Goal: Task Accomplishment & Management: Complete application form

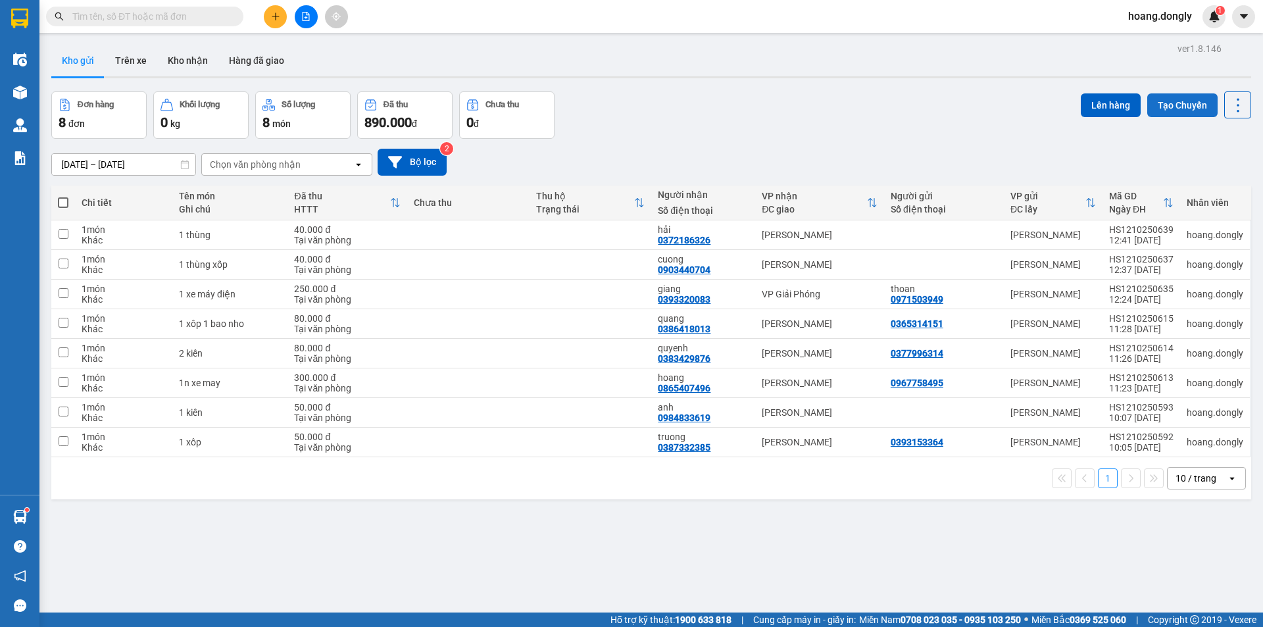
click at [1172, 105] on button "Tạo Chuyến" at bounding box center [1182, 105] width 70 height 24
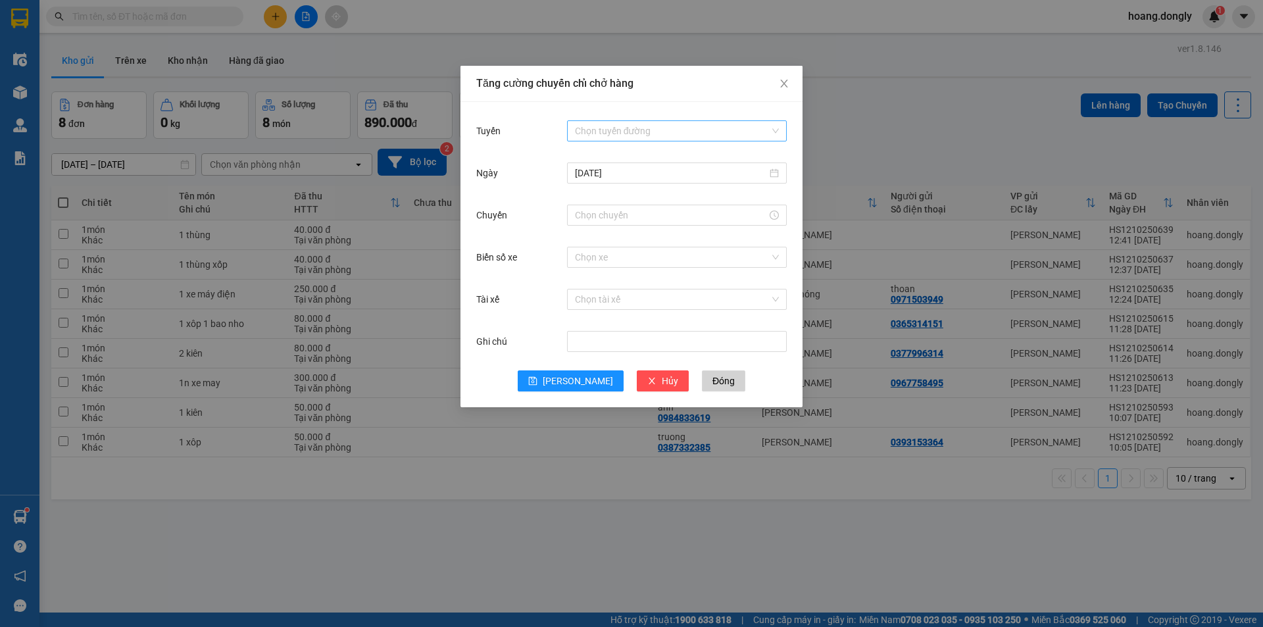
click at [670, 130] on input "Tuyến" at bounding box center [672, 131] width 195 height 20
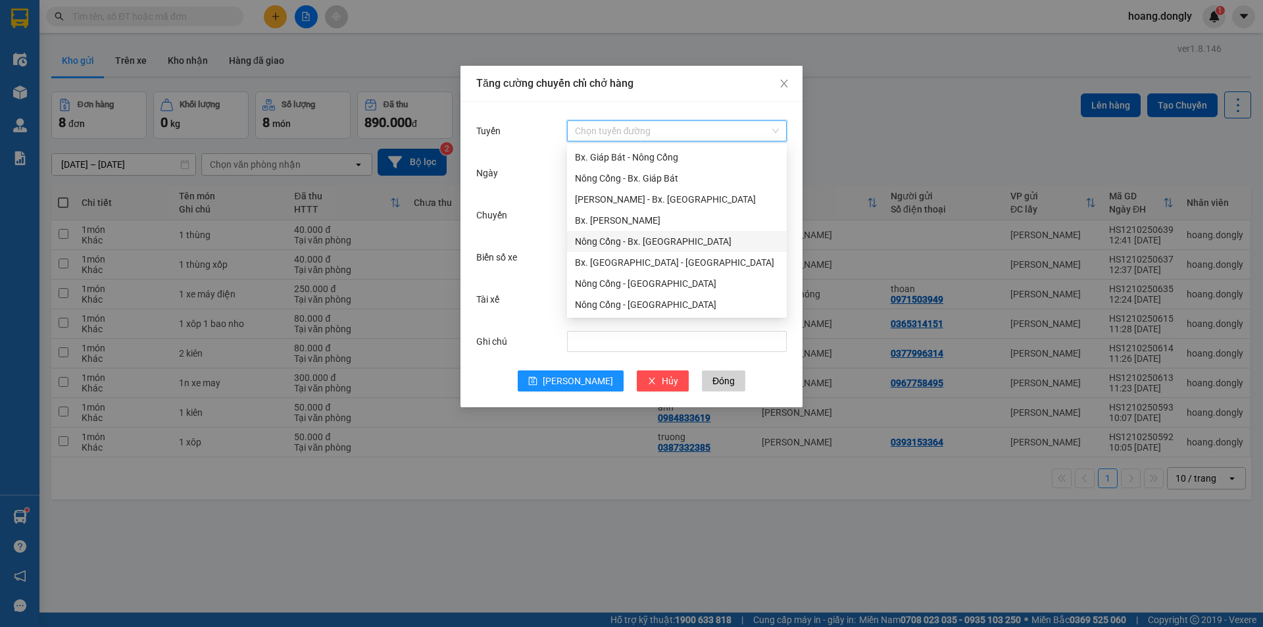
drag, startPoint x: 655, startPoint y: 239, endPoint x: 662, endPoint y: 242, distance: 7.1
click at [655, 241] on div "Nông Cống - Bx. [GEOGRAPHIC_DATA]" at bounding box center [677, 241] width 204 height 14
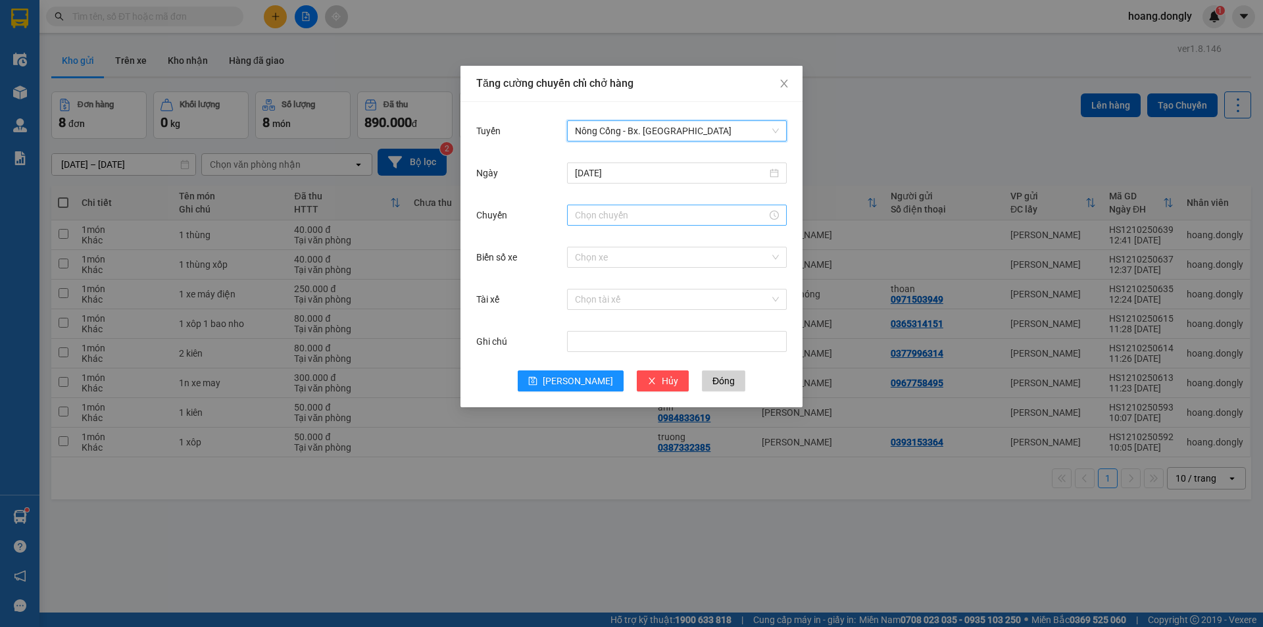
click at [597, 220] on input "Chuyến" at bounding box center [671, 215] width 192 height 14
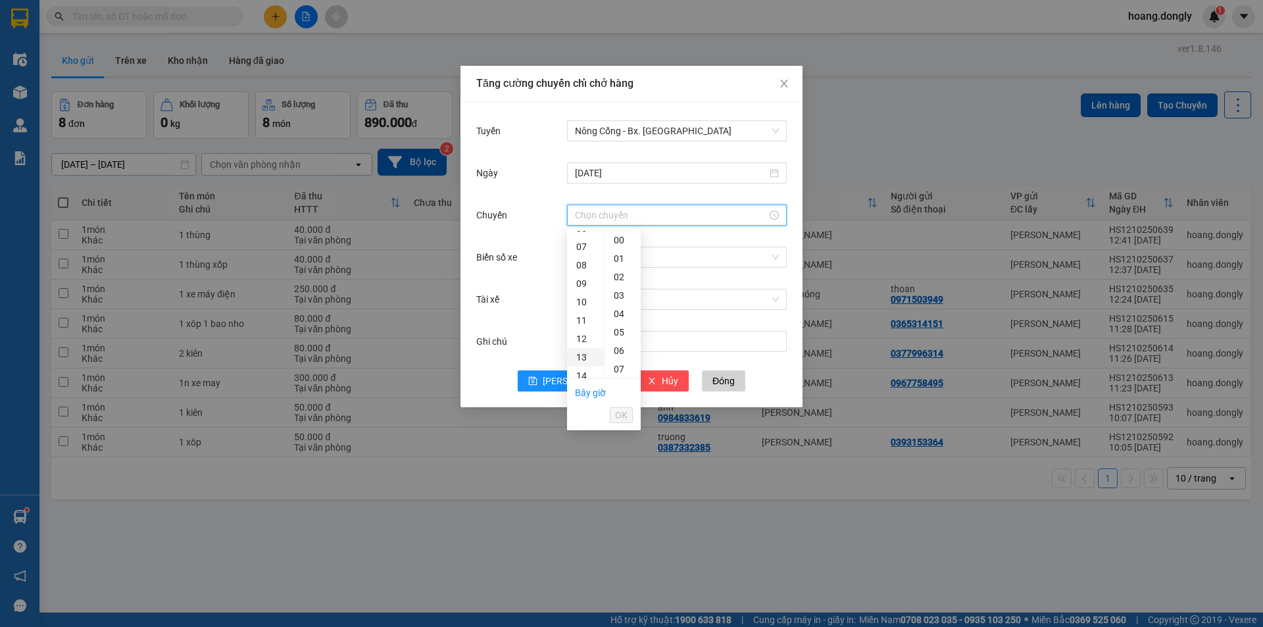
scroll to position [132, 0]
click at [583, 331] on div "12" at bounding box center [585, 329] width 37 height 18
click at [616, 349] on div "20" at bounding box center [623, 345] width 36 height 18
type input "12:20"
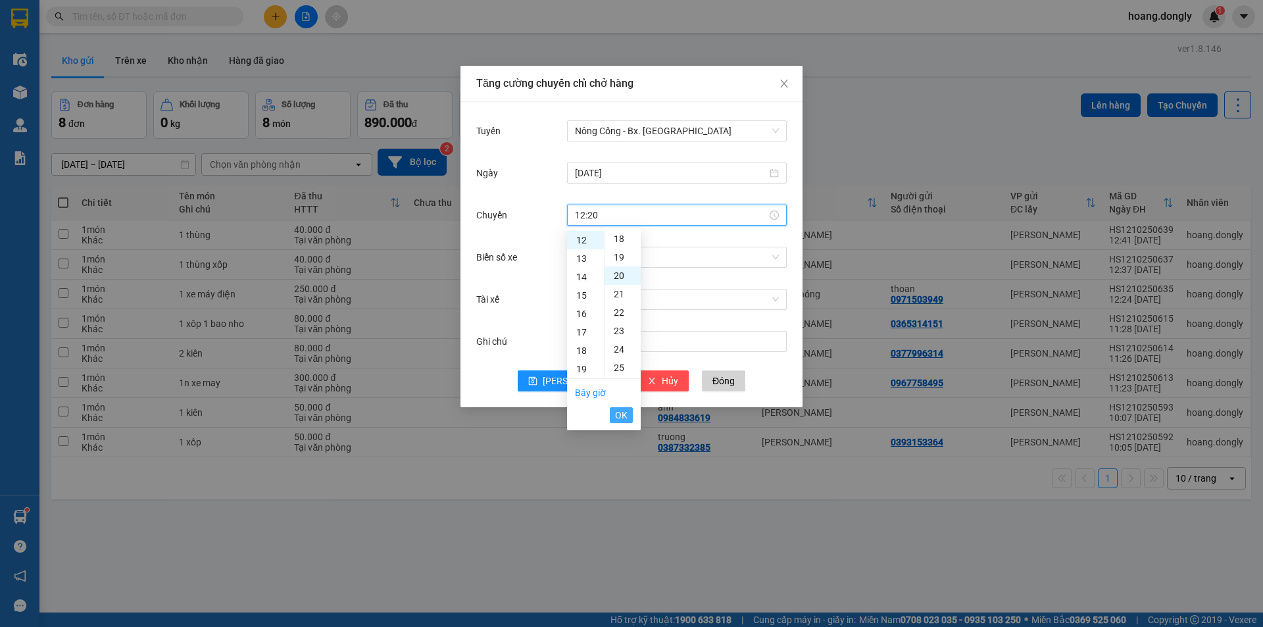
scroll to position [368, 0]
click at [619, 419] on span "OK" at bounding box center [621, 415] width 12 height 14
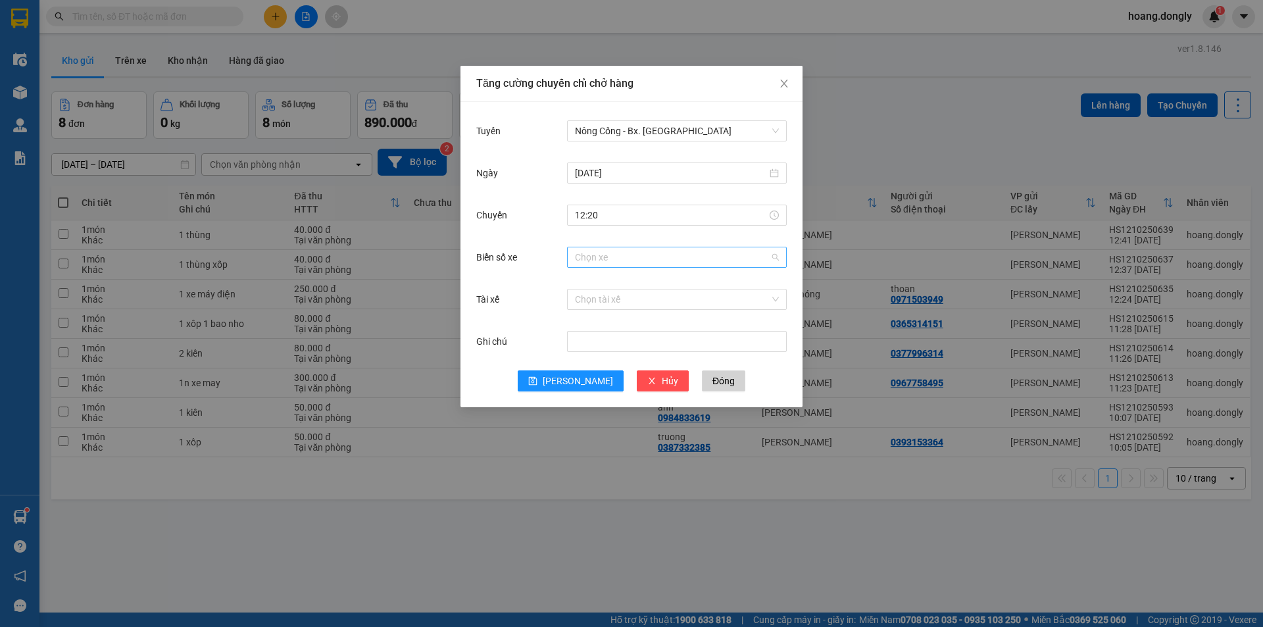
click at [615, 253] on input "Biển số xe" at bounding box center [672, 257] width 195 height 20
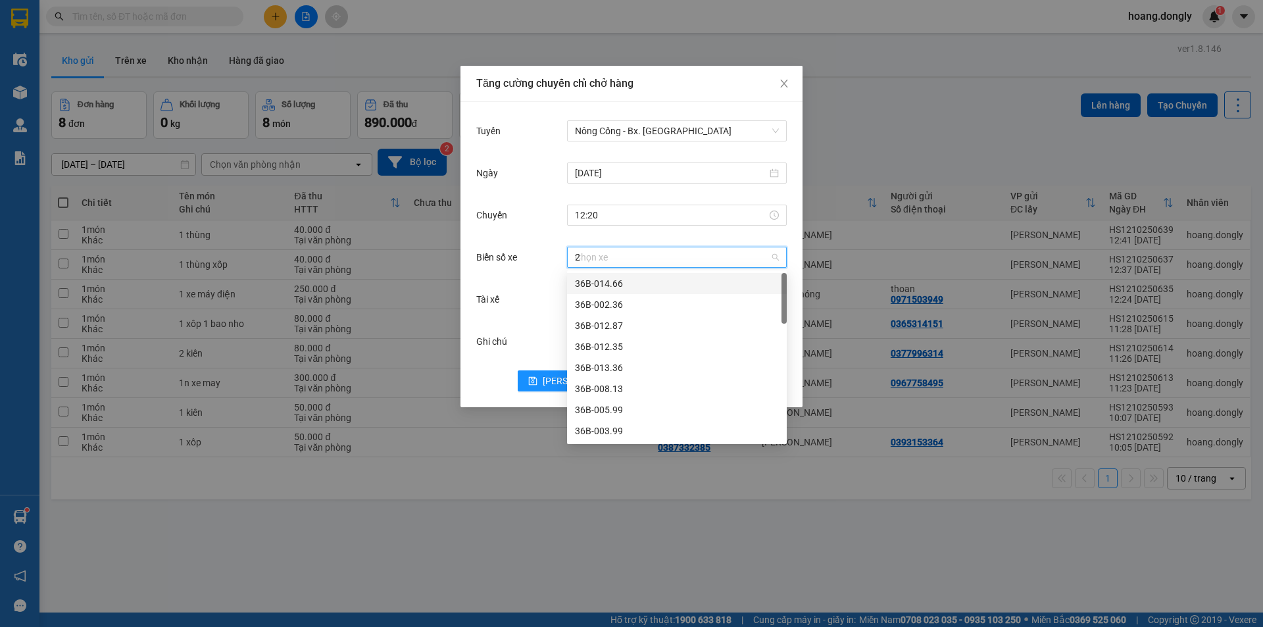
type input "23"
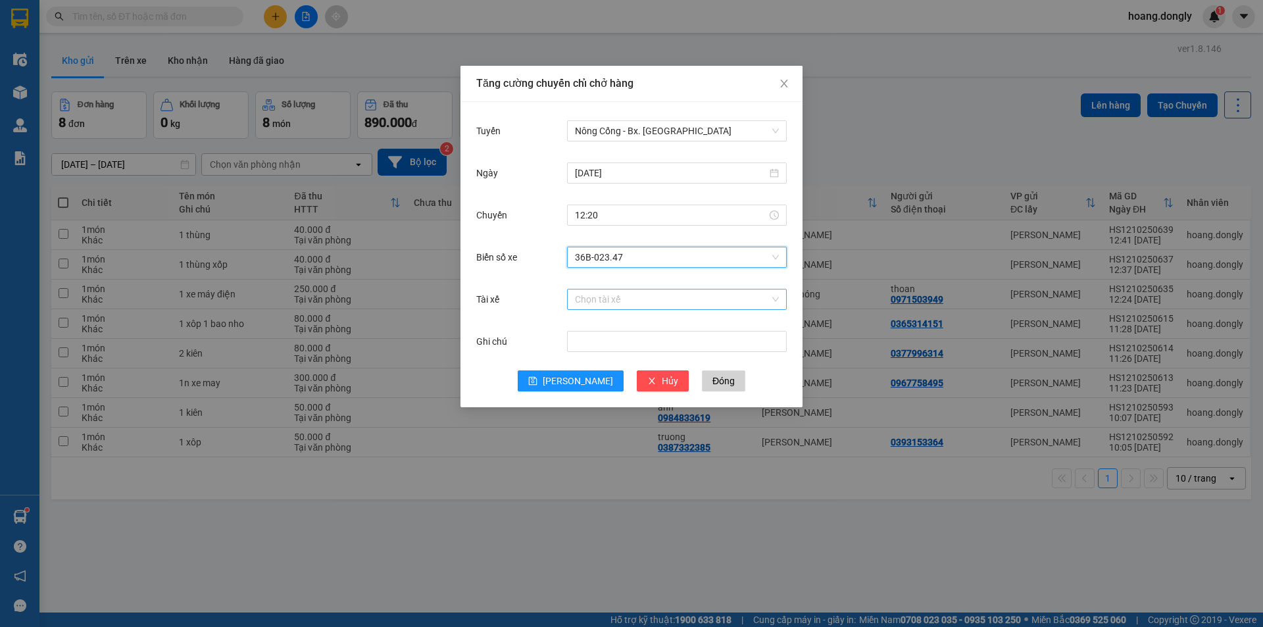
click at [588, 300] on input "Tài xế" at bounding box center [672, 299] width 195 height 20
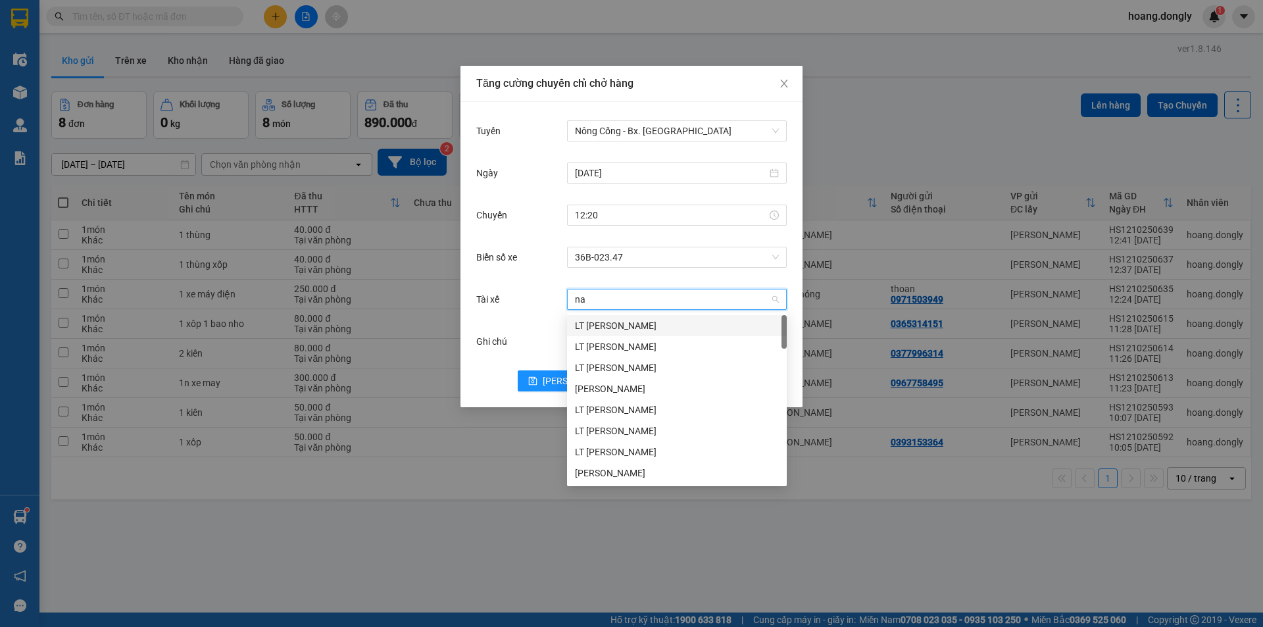
type input "nam"
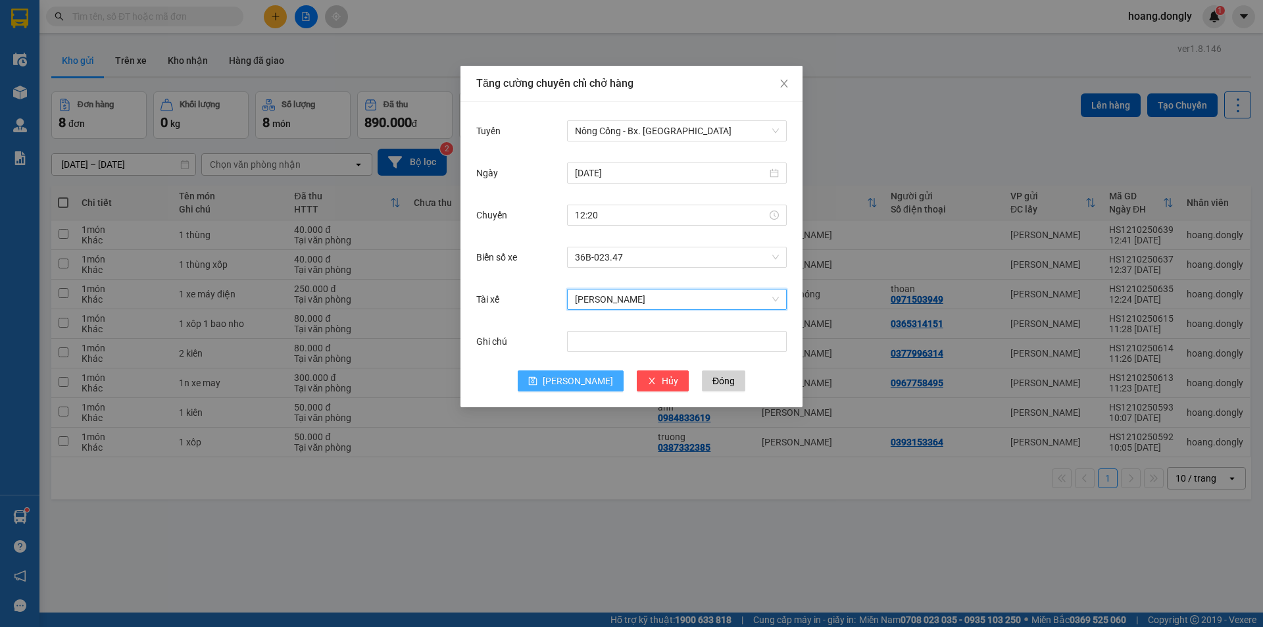
click at [566, 377] on button "[PERSON_NAME]" at bounding box center [571, 380] width 106 height 21
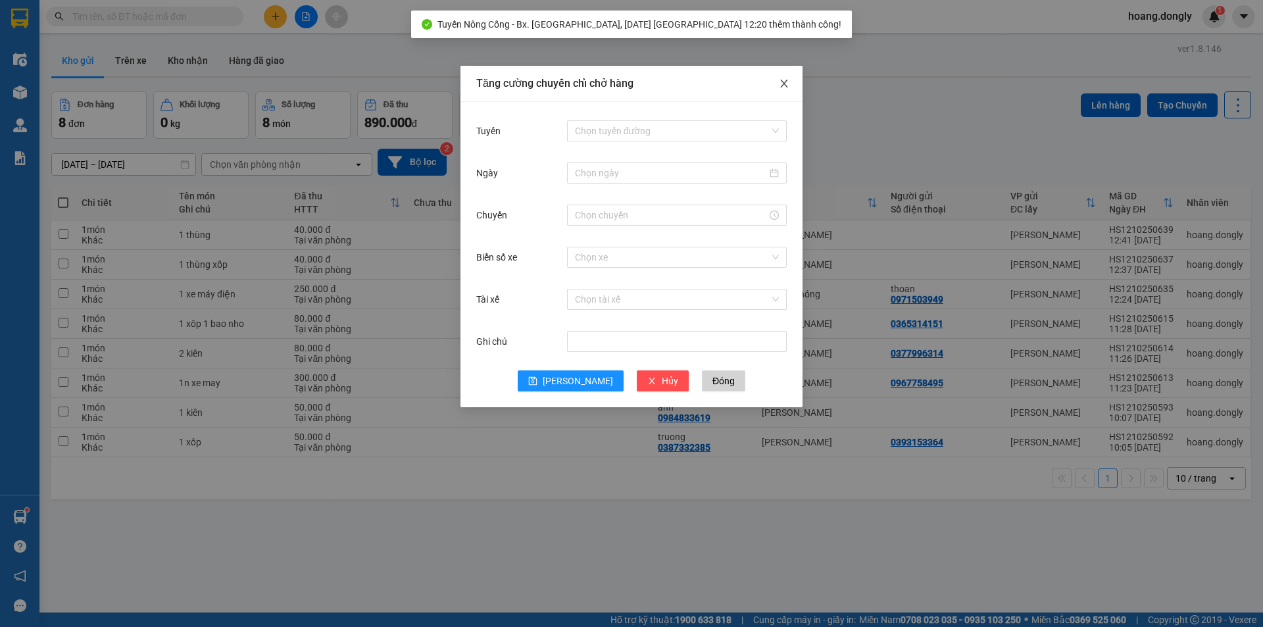
click at [786, 80] on icon "close" at bounding box center [784, 83] width 11 height 11
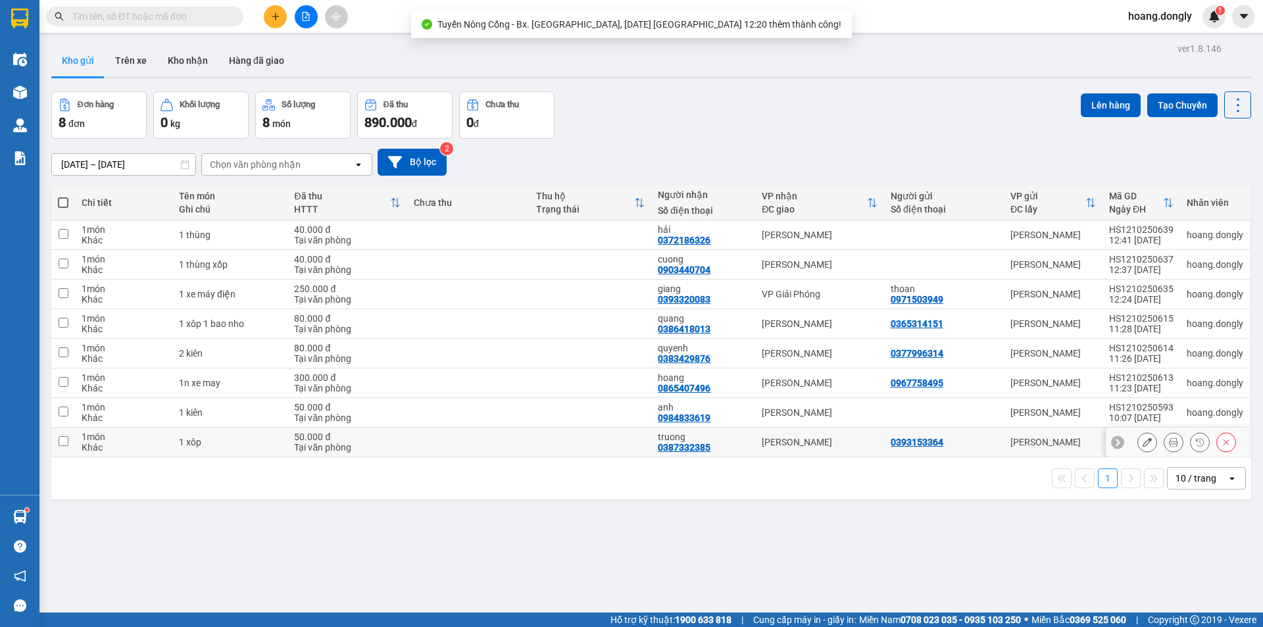
click at [207, 445] on div "1 xôp" at bounding box center [230, 442] width 102 height 11
checkbox input "true"
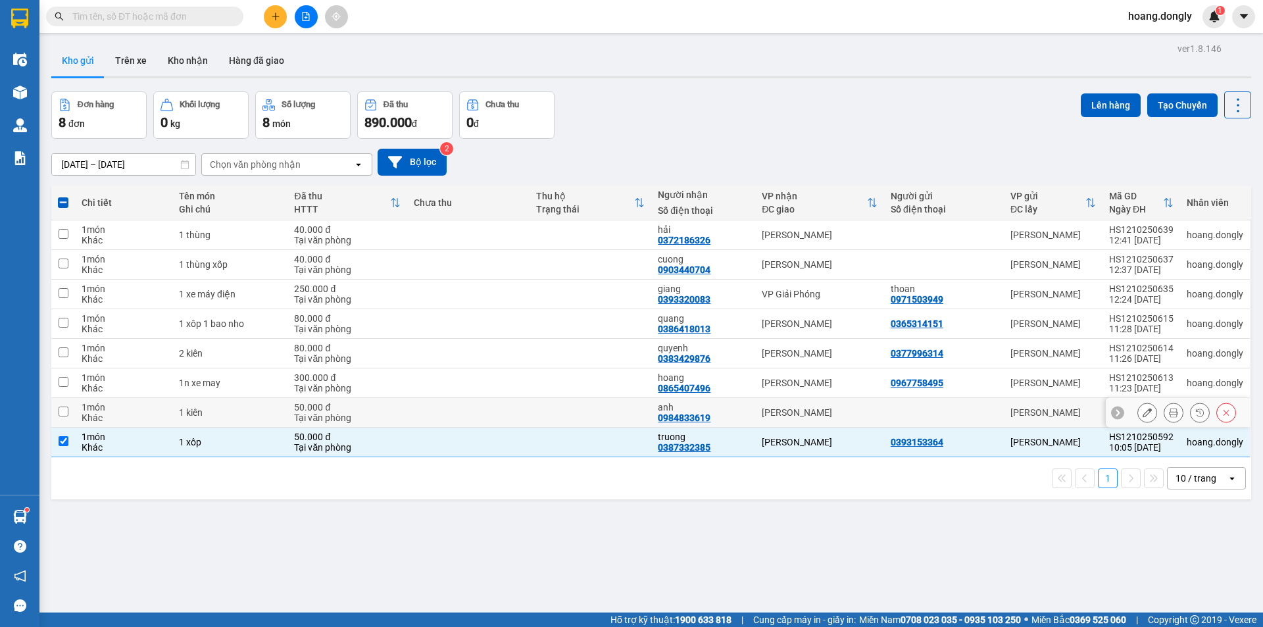
click at [222, 412] on div "1 kiên" at bounding box center [230, 412] width 102 height 11
checkbox input "true"
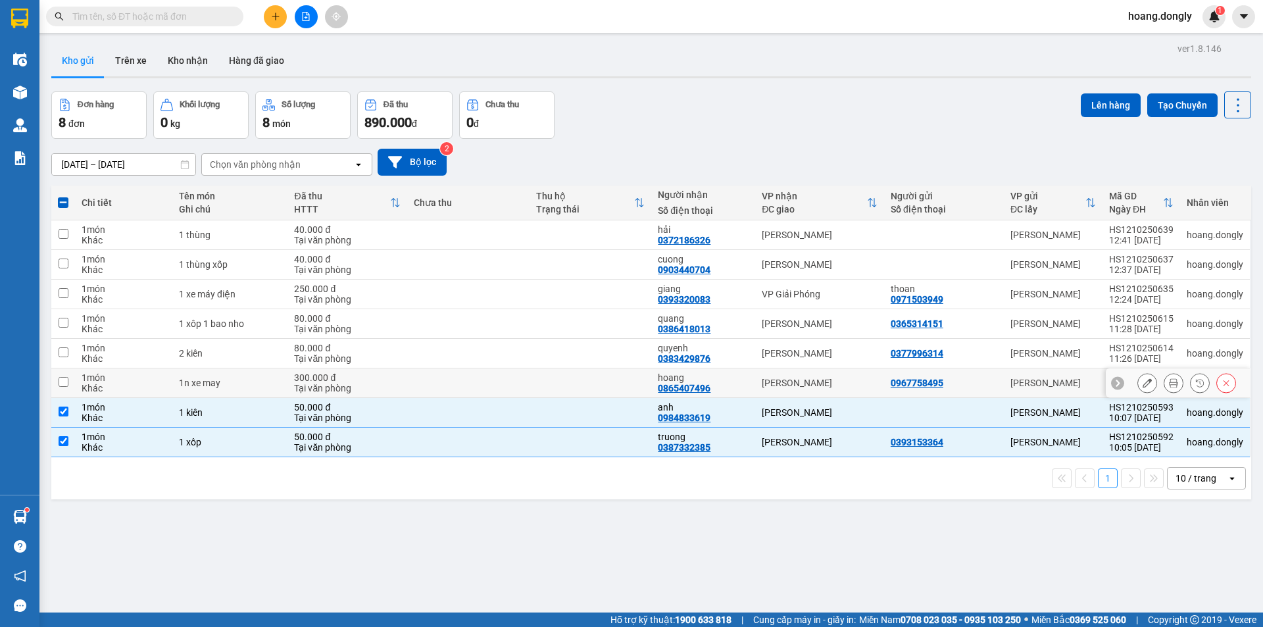
click at [221, 378] on div "1n xe may" at bounding box center [230, 383] width 102 height 11
checkbox input "true"
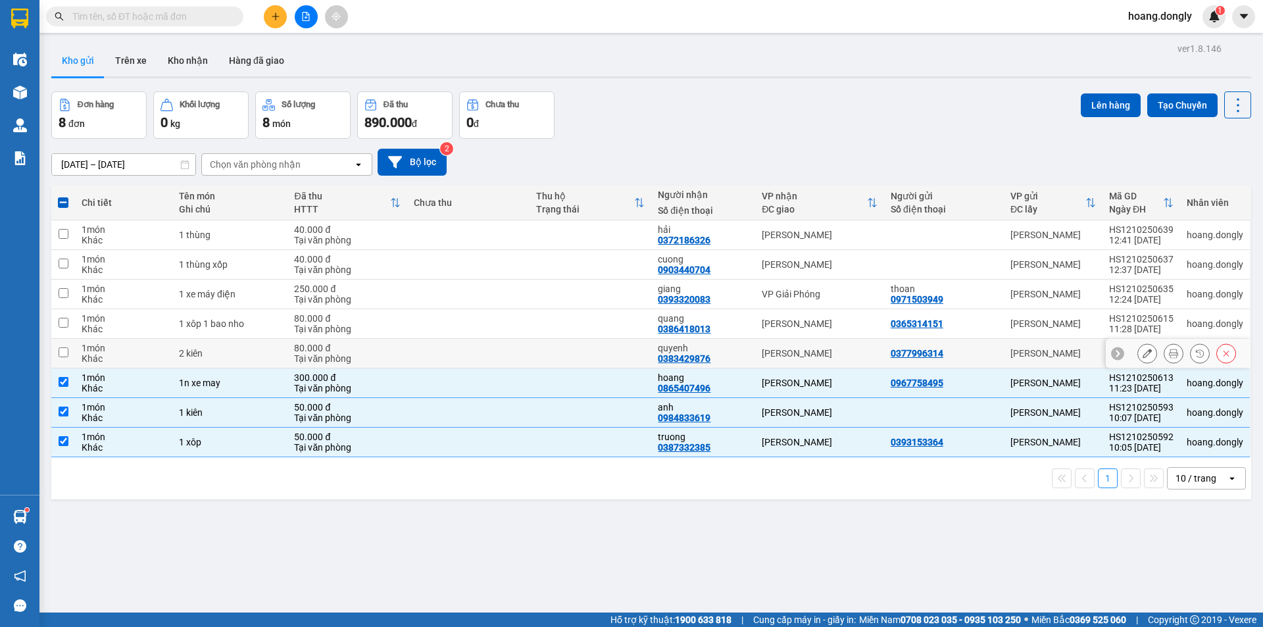
click at [205, 351] on div "2 kiên" at bounding box center [230, 353] width 102 height 11
checkbox input "true"
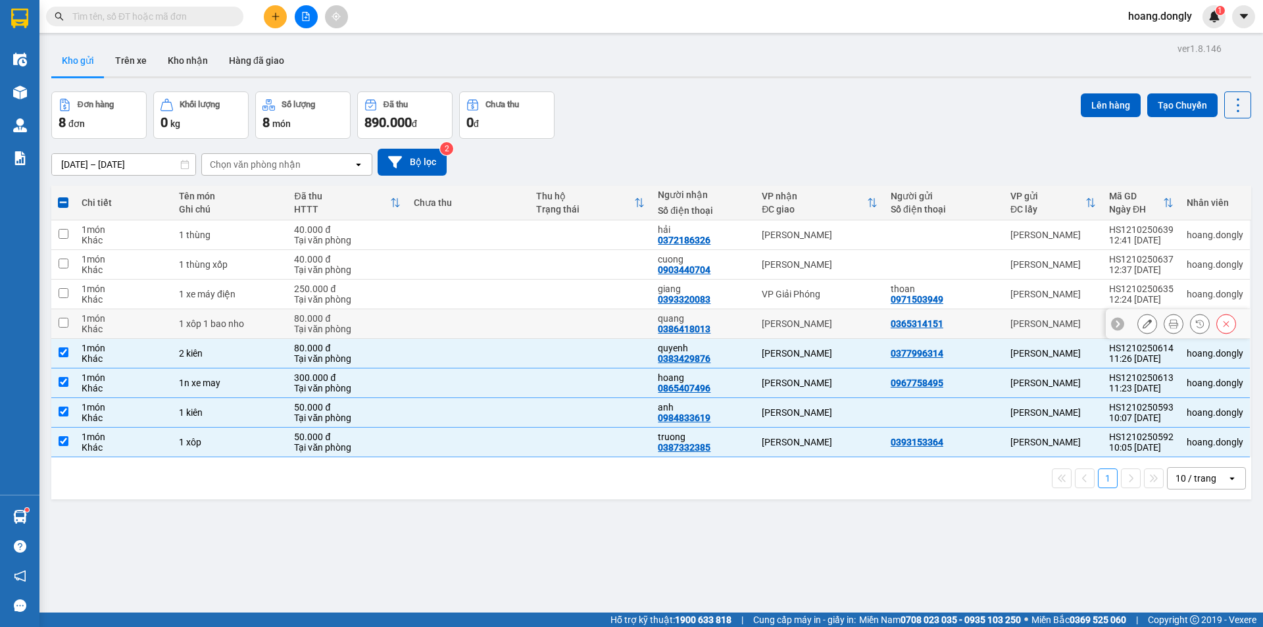
click at [198, 322] on div "1 xôp 1 bao nho" at bounding box center [230, 323] width 102 height 11
checkbox input "true"
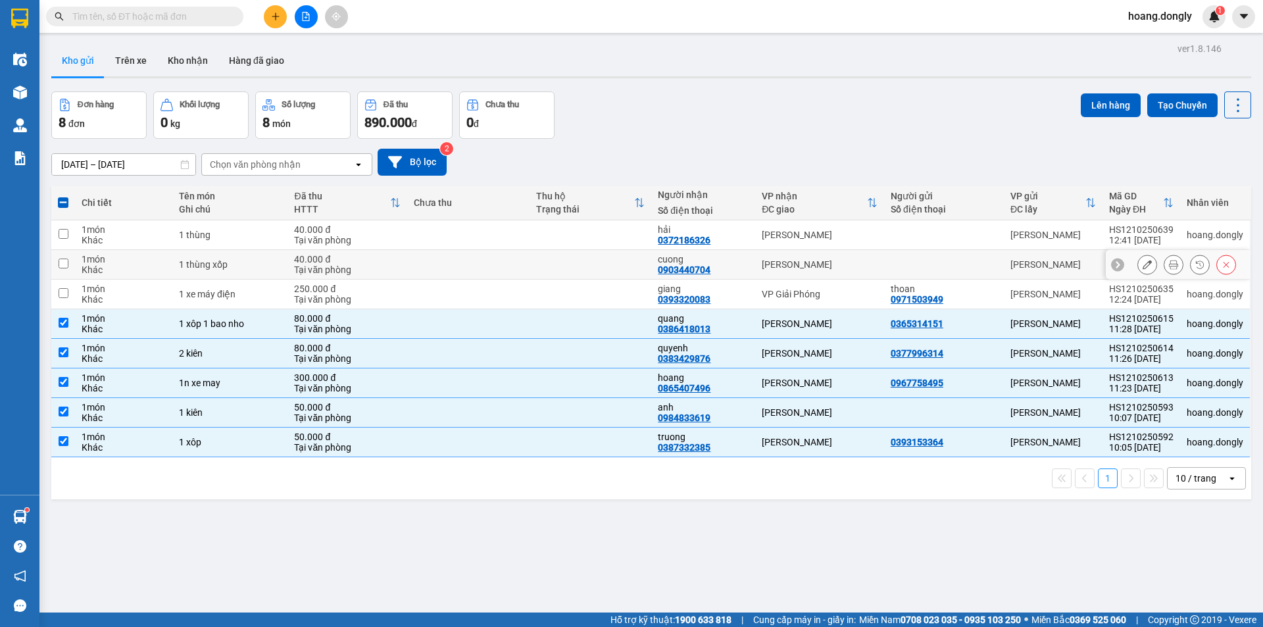
click at [191, 259] on div "1 thùng xốp" at bounding box center [230, 264] width 102 height 11
checkbox input "true"
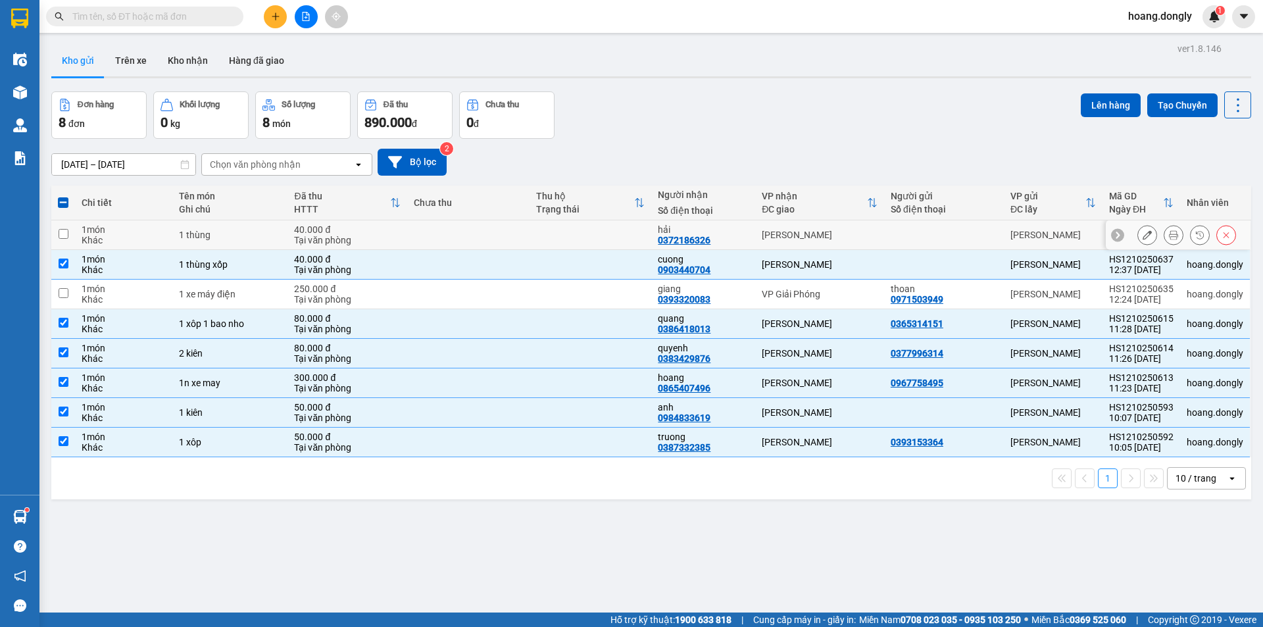
drag, startPoint x: 197, startPoint y: 231, endPoint x: 236, endPoint y: 238, distance: 39.5
click at [197, 230] on div "1 thùng" at bounding box center [230, 235] width 102 height 11
checkbox input "true"
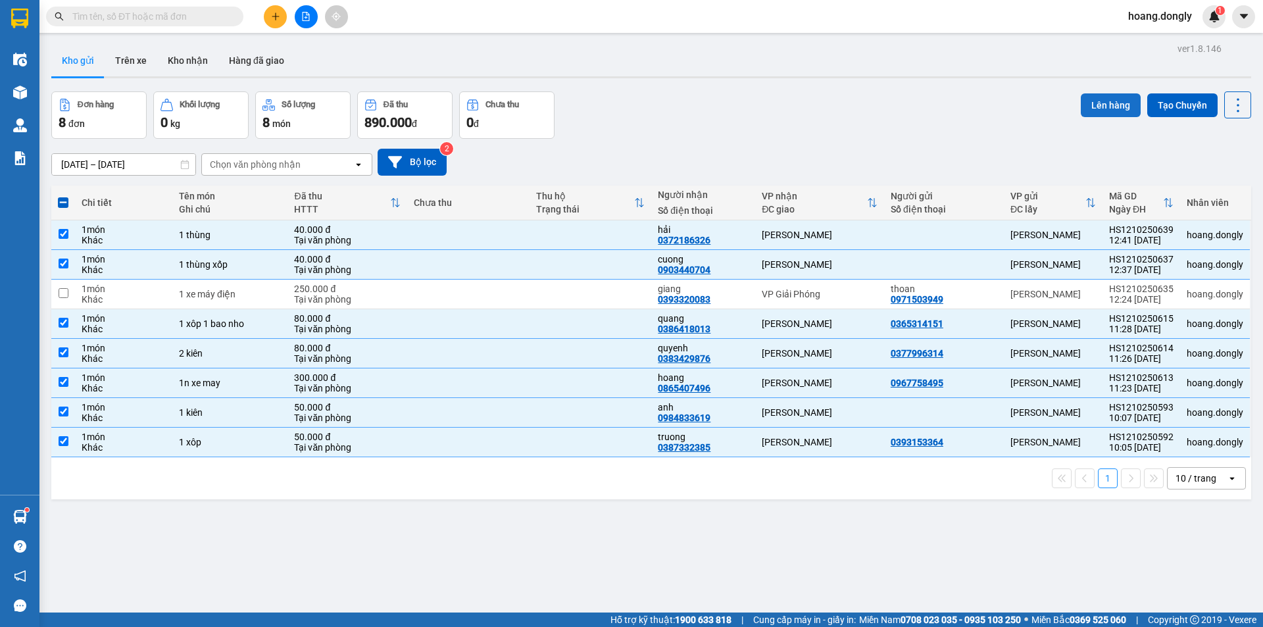
click at [1090, 101] on button "Lên hàng" at bounding box center [1111, 105] width 60 height 24
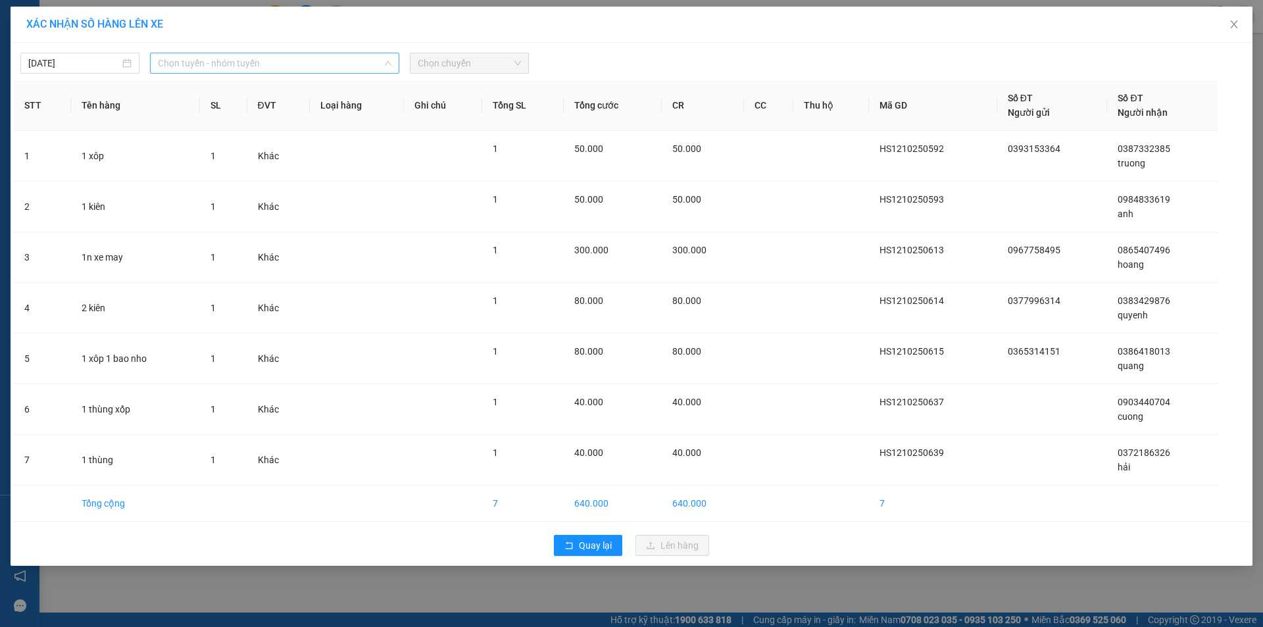
click at [314, 62] on span "Chọn tuyến - nhóm tuyến" at bounding box center [275, 63] width 234 height 20
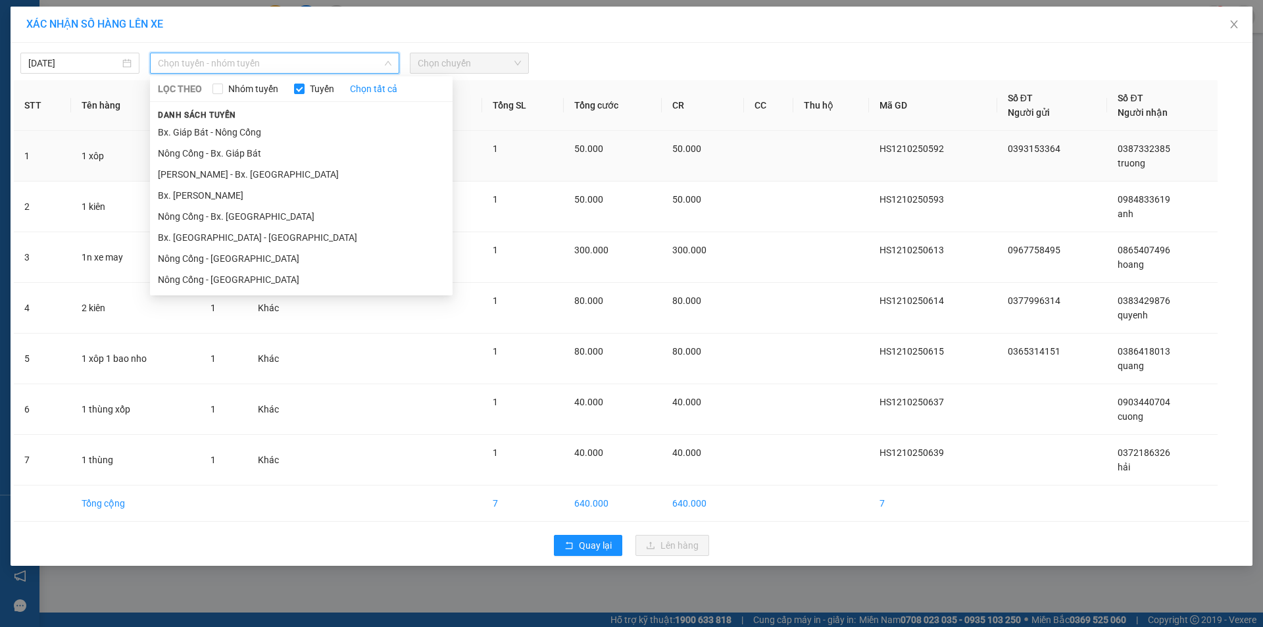
drag, startPoint x: 256, startPoint y: 216, endPoint x: 393, endPoint y: 177, distance: 142.4
click at [256, 216] on li "Nông Cống - Bx. [GEOGRAPHIC_DATA]" at bounding box center [301, 216] width 303 height 21
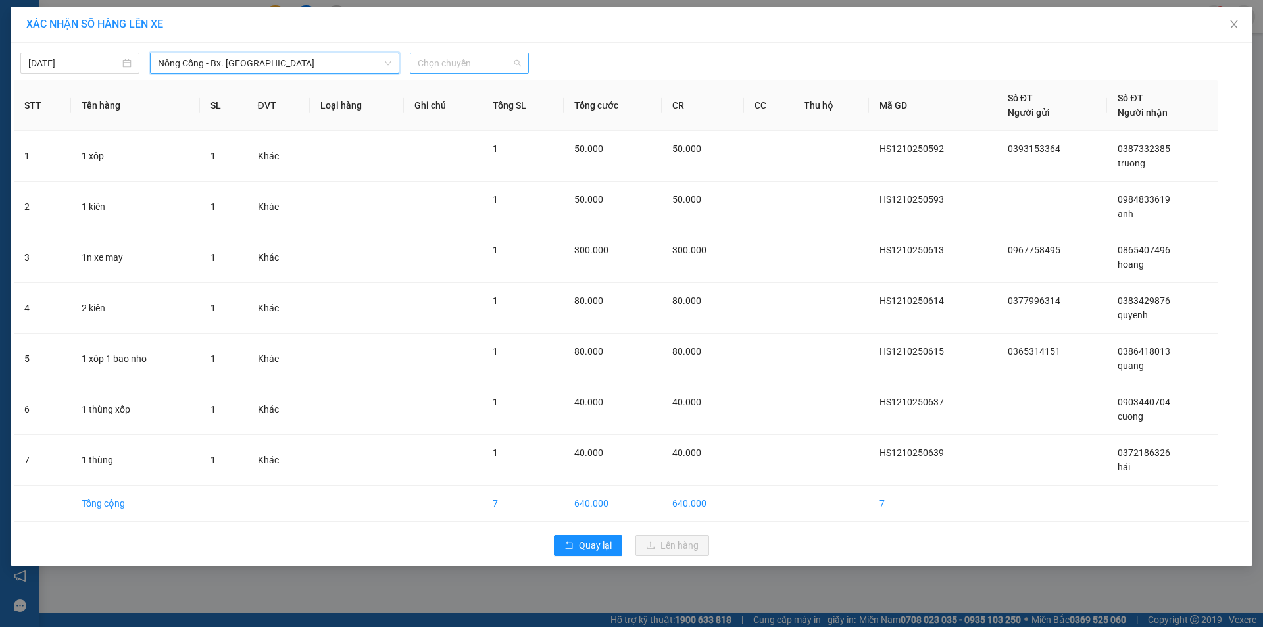
click at [493, 62] on span "Chọn chuyến" at bounding box center [469, 63] width 103 height 20
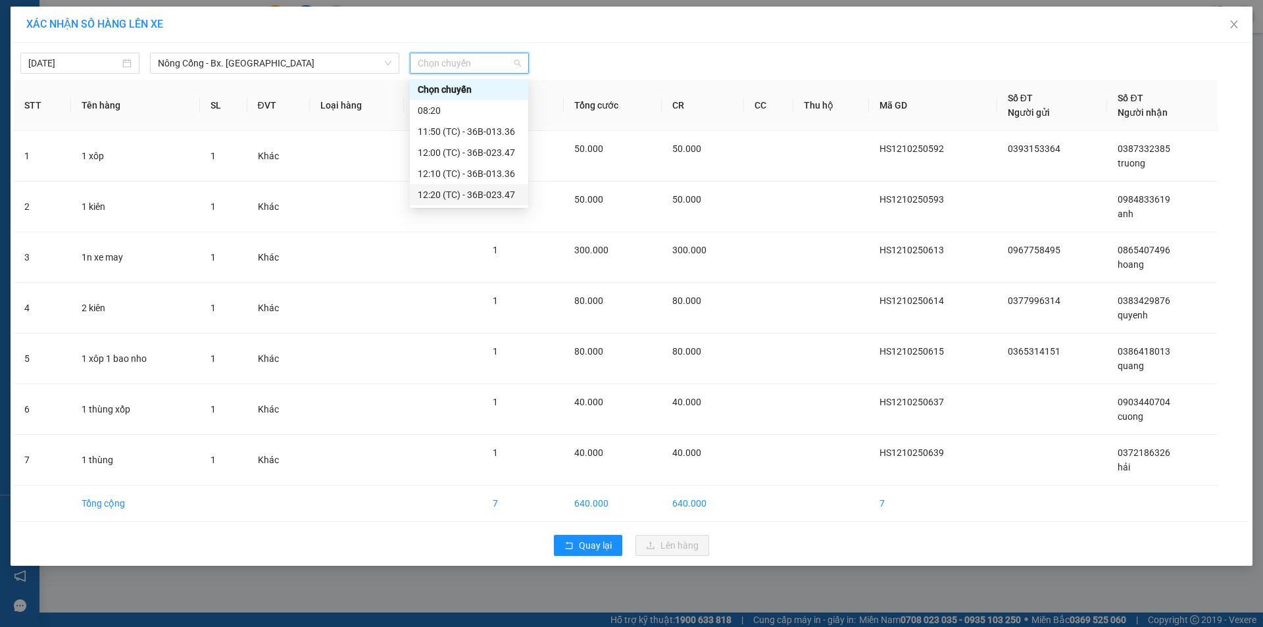
click at [468, 194] on div "12:20 (TC) - 36B-023.47" at bounding box center [469, 194] width 103 height 14
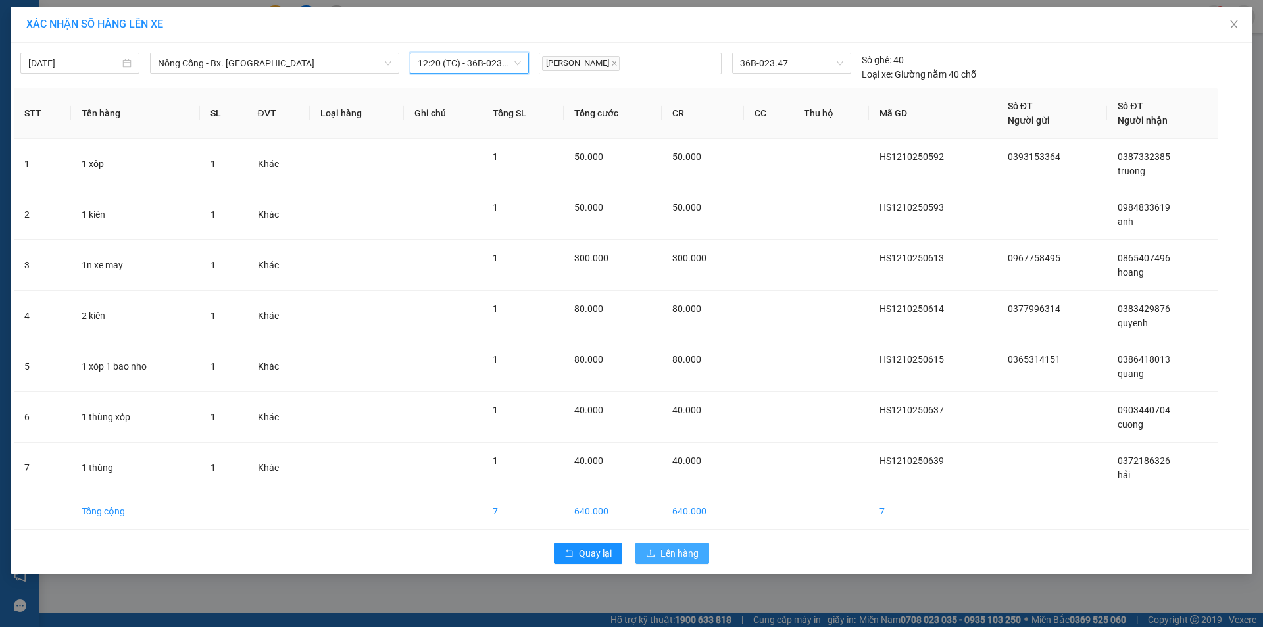
click at [678, 555] on span "Lên hàng" at bounding box center [679, 553] width 38 height 14
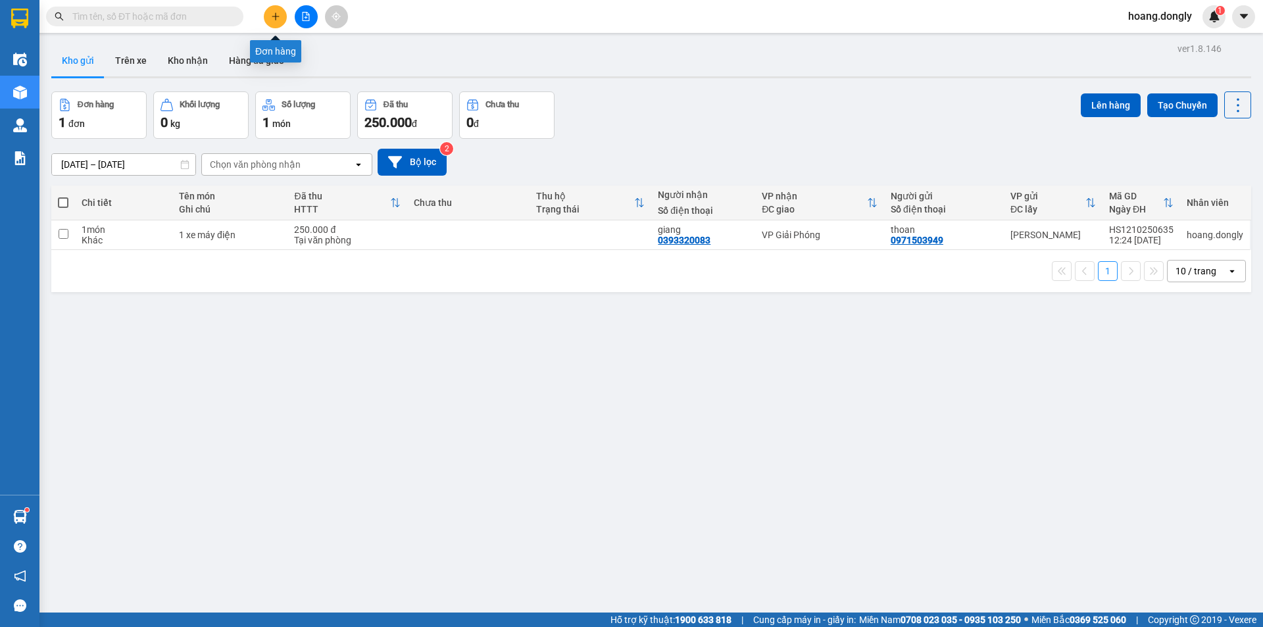
click at [280, 22] on button at bounding box center [275, 16] width 23 height 23
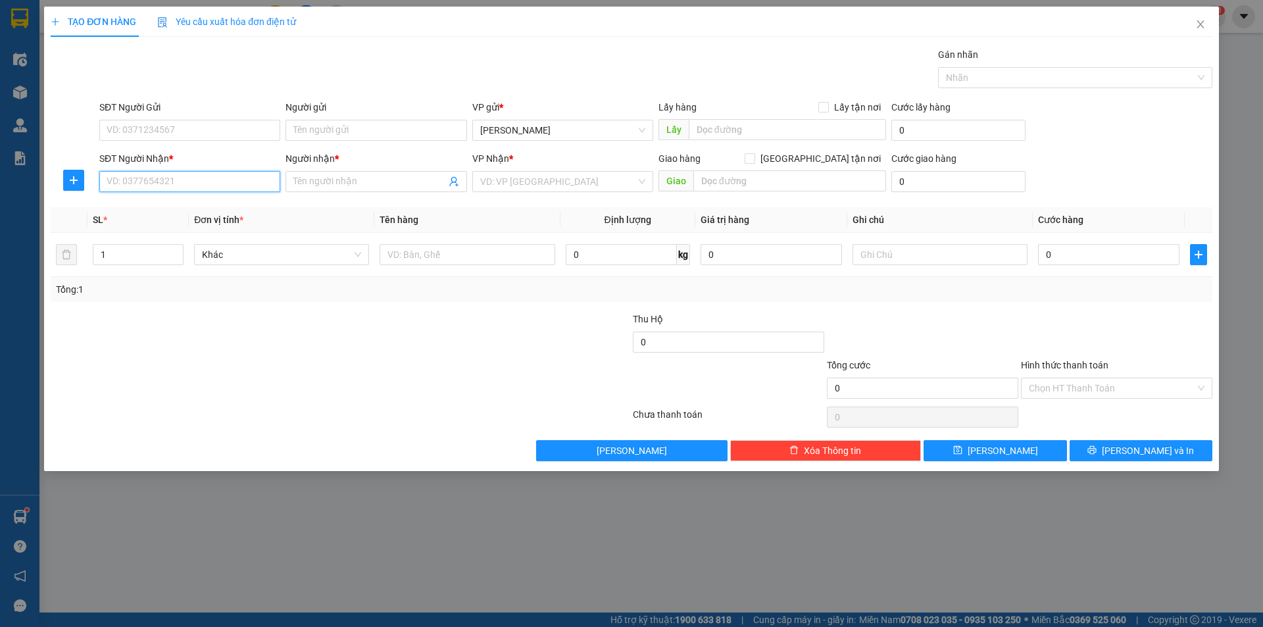
click at [179, 177] on input "SĐT Người Nhận *" at bounding box center [189, 181] width 181 height 21
type input "0967829234"
click at [203, 209] on div "0967829234 - linh" at bounding box center [189, 208] width 165 height 14
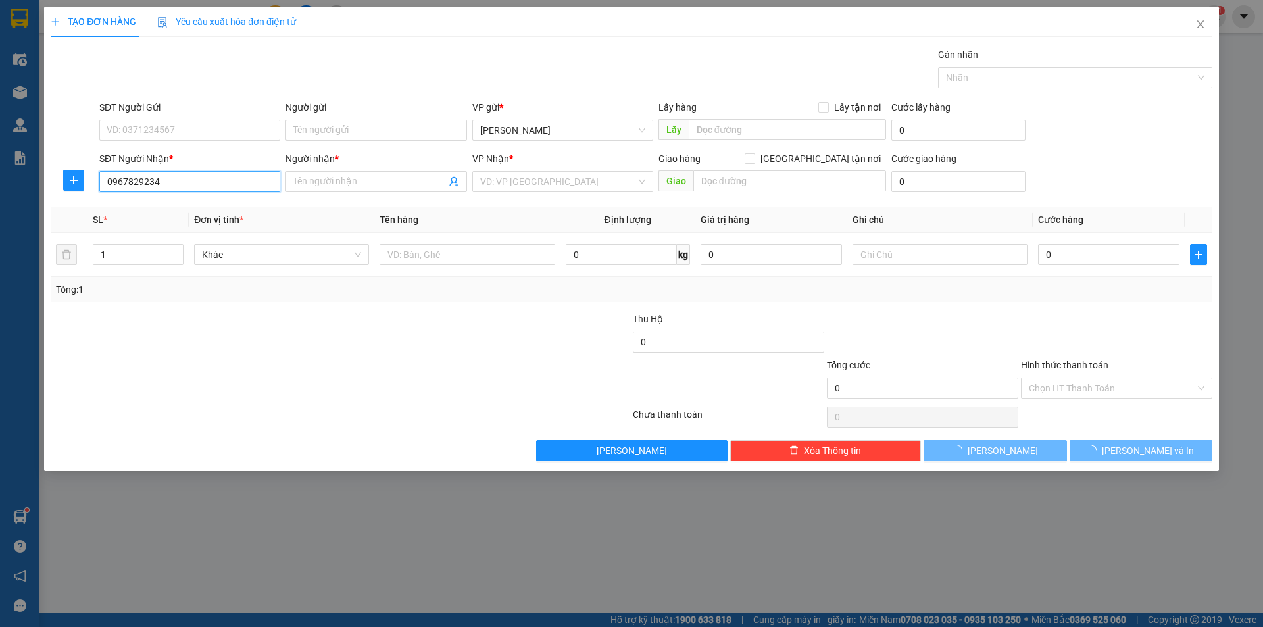
type input "linh"
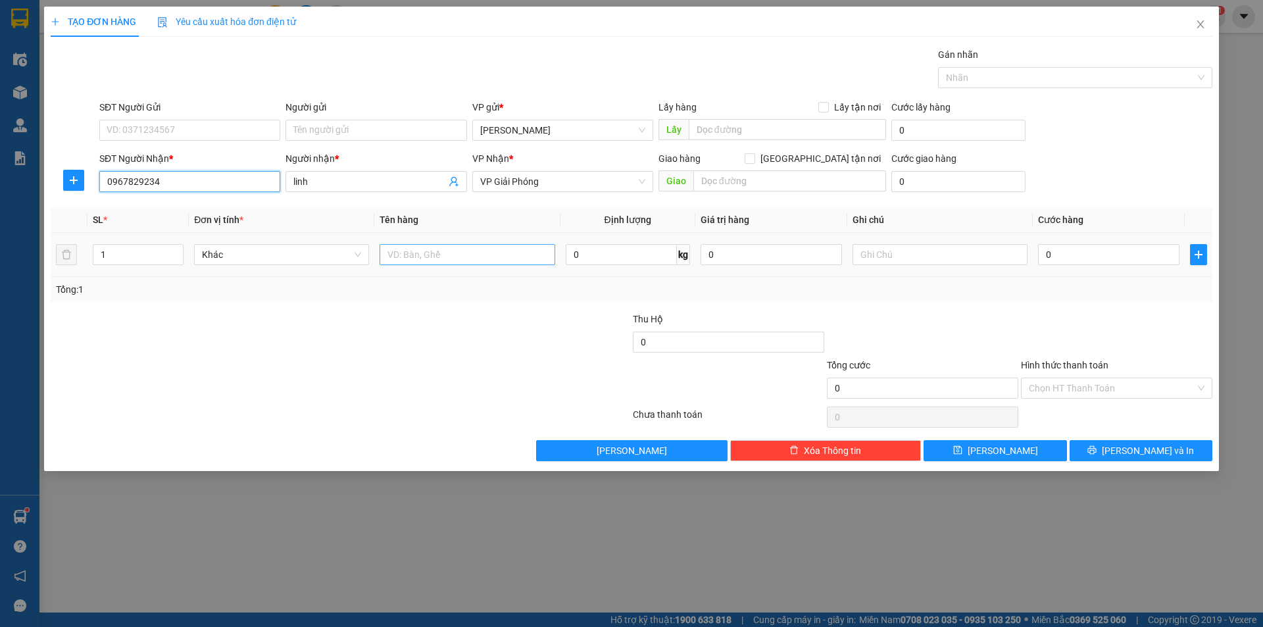
type input "0967829234"
click at [405, 257] on input "text" at bounding box center [467, 254] width 175 height 21
type input "1 thùng xốp"
click at [505, 334] on div at bounding box center [534, 335] width 194 height 46
click at [1047, 253] on input "0" at bounding box center [1108, 254] width 141 height 21
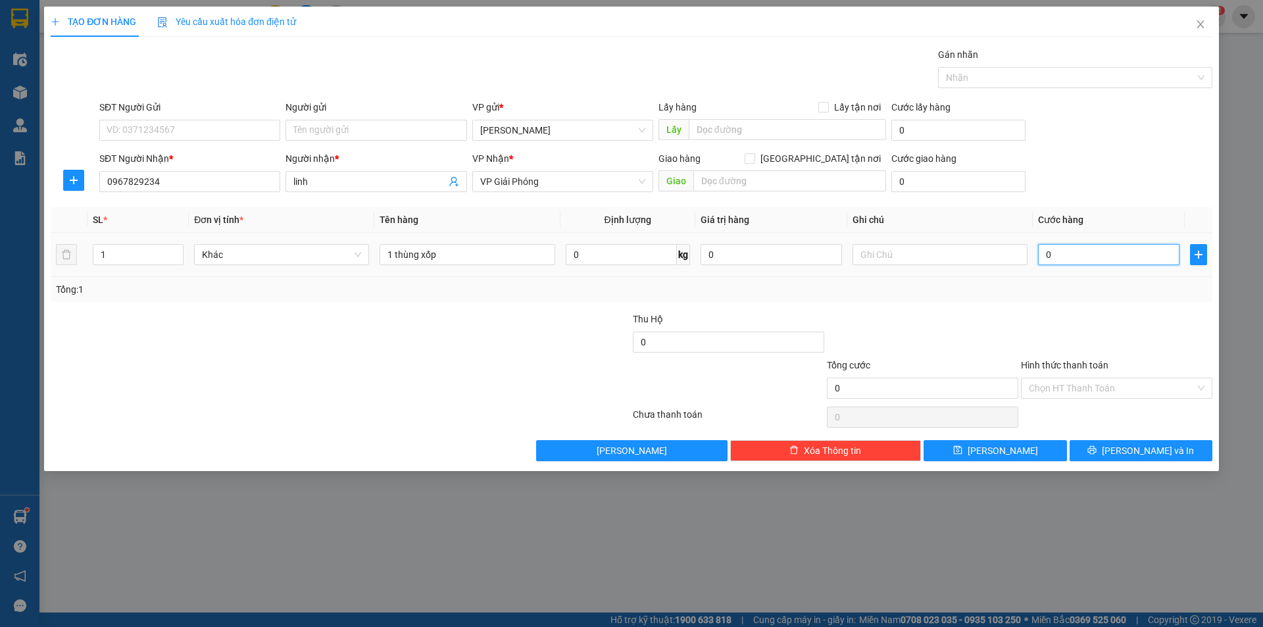
click at [1045, 253] on input "0" at bounding box center [1108, 254] width 141 height 21
type input "50"
click at [994, 293] on div "Tổng: 1" at bounding box center [631, 289] width 1151 height 14
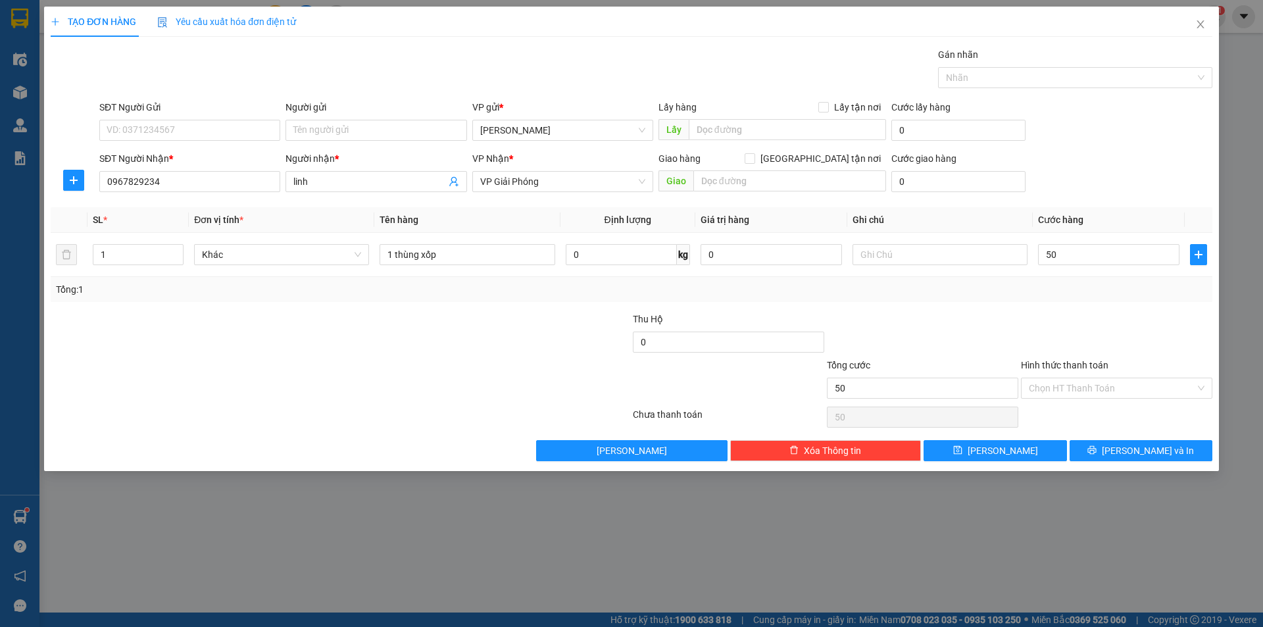
type input "50.000"
click at [1203, 382] on div "Chọn HT Thanh Toán" at bounding box center [1116, 388] width 191 height 21
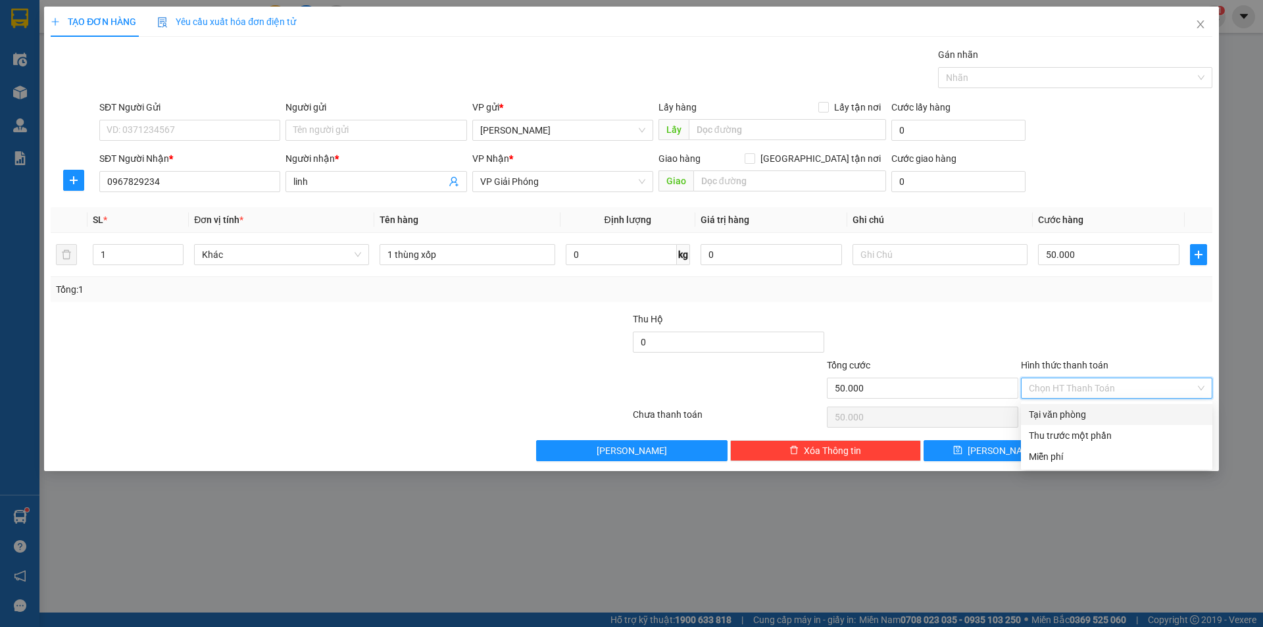
click at [1062, 416] on div "Tại văn phòng" at bounding box center [1117, 414] width 176 height 14
type input "0"
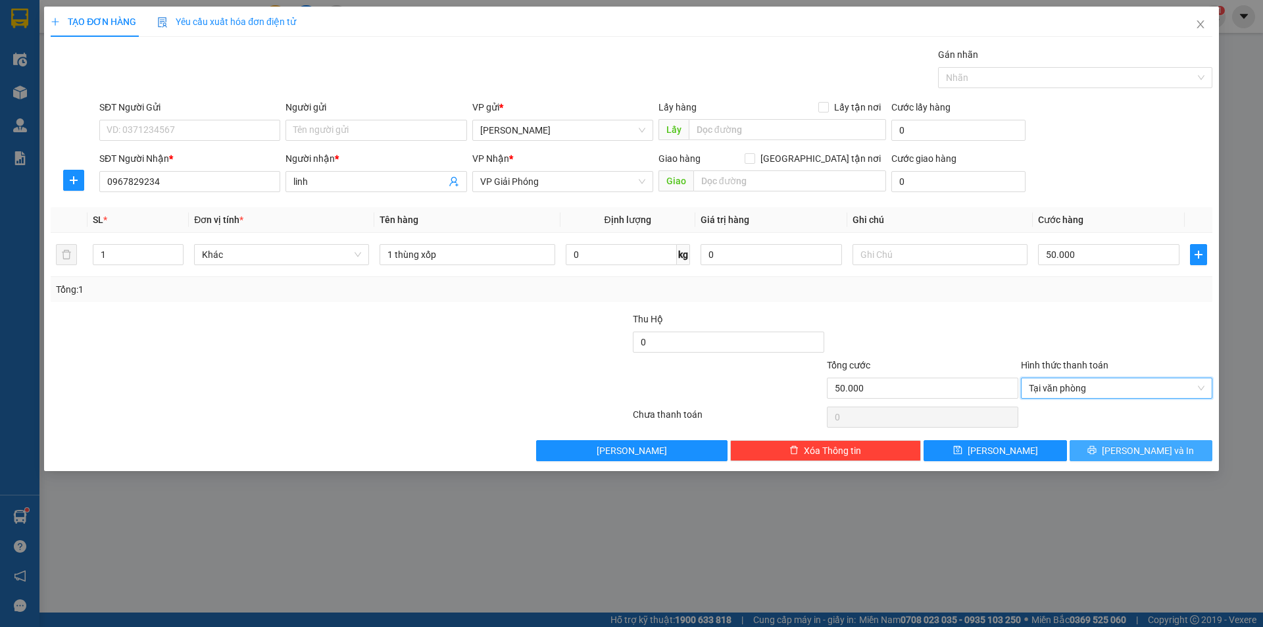
click at [1152, 448] on span "[PERSON_NAME] và In" at bounding box center [1148, 450] width 92 height 14
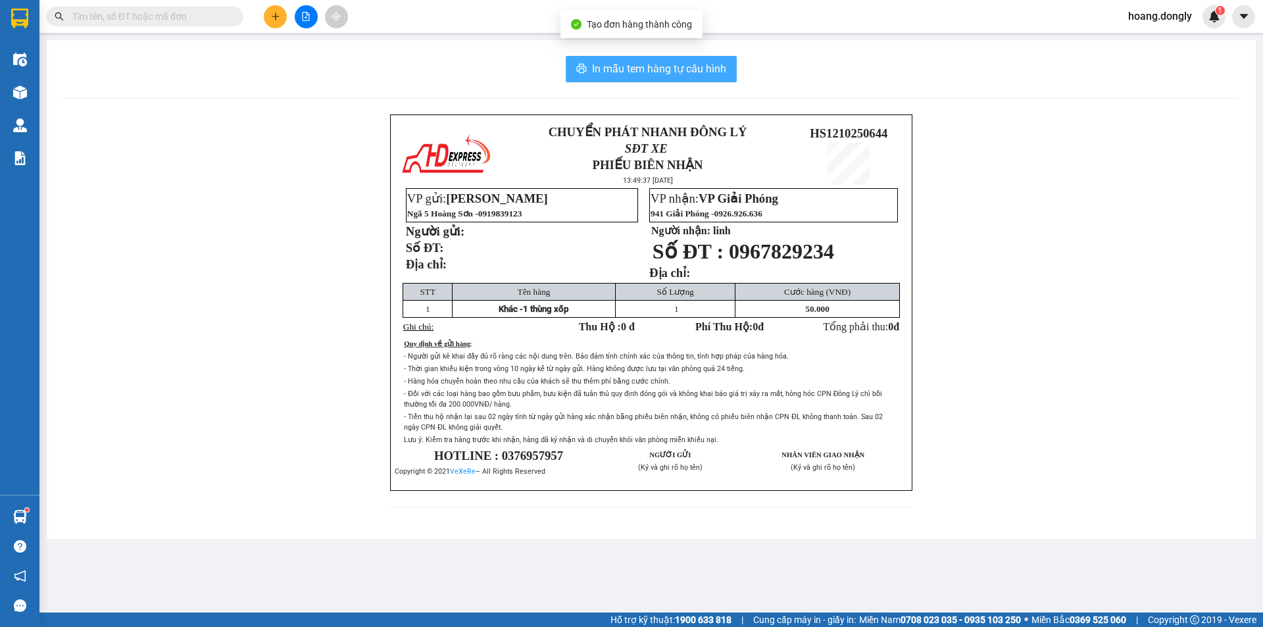
click at [644, 68] on span "In mẫu tem hàng tự cấu hình" at bounding box center [659, 69] width 134 height 16
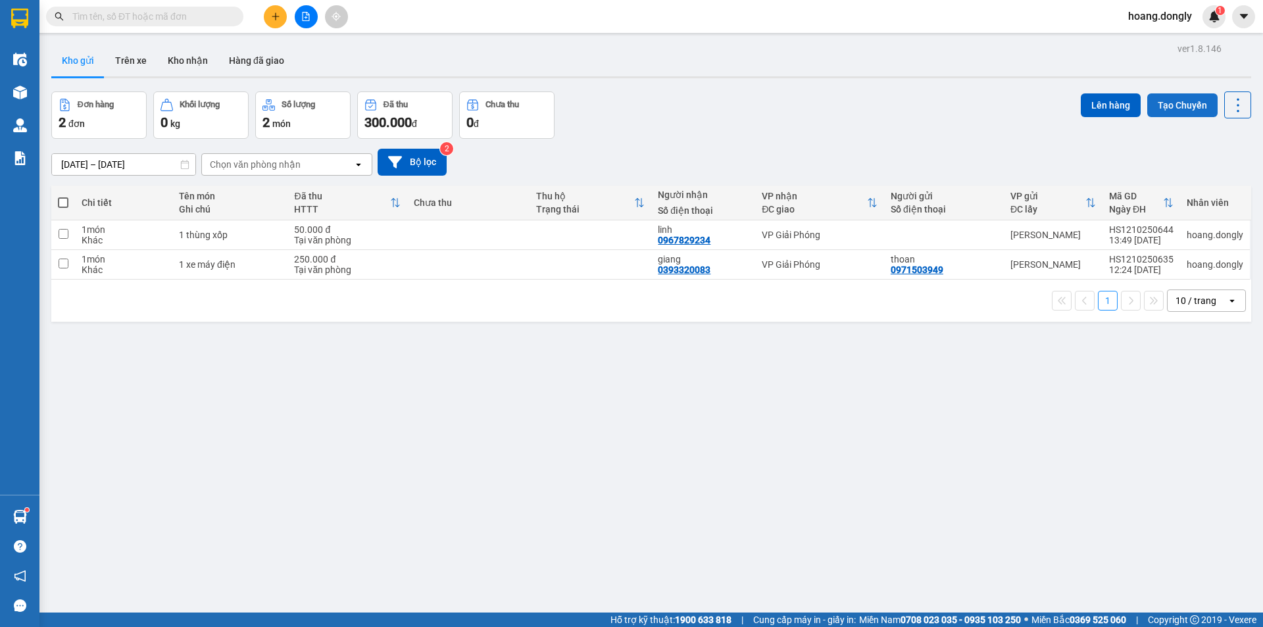
click at [1154, 100] on button "Tạo Chuyến" at bounding box center [1182, 105] width 70 height 24
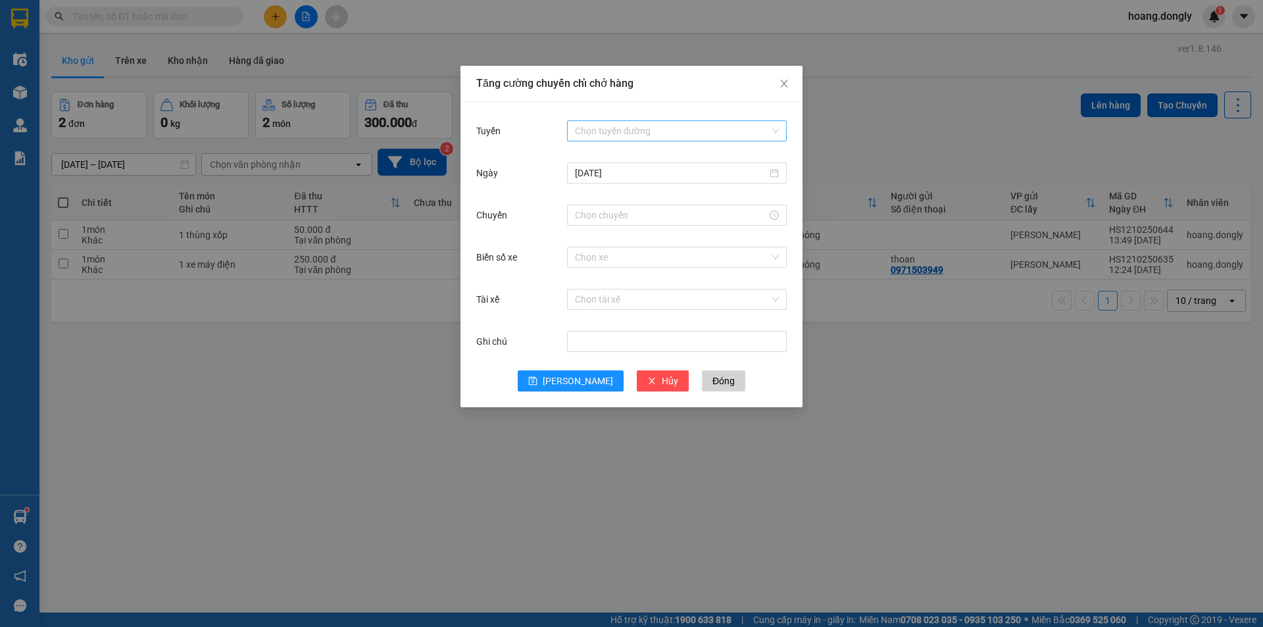
click at [620, 122] on input "Tuyến" at bounding box center [672, 131] width 195 height 20
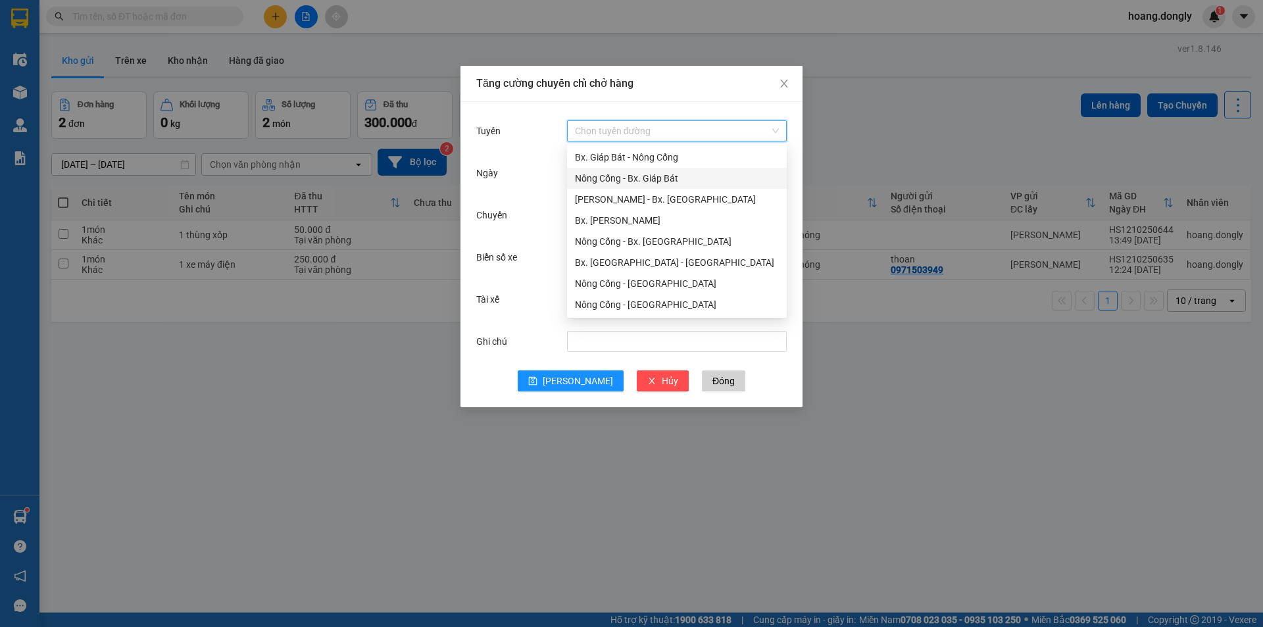
click at [606, 176] on div "Nông Cống - Bx. Giáp Bát" at bounding box center [677, 178] width 204 height 14
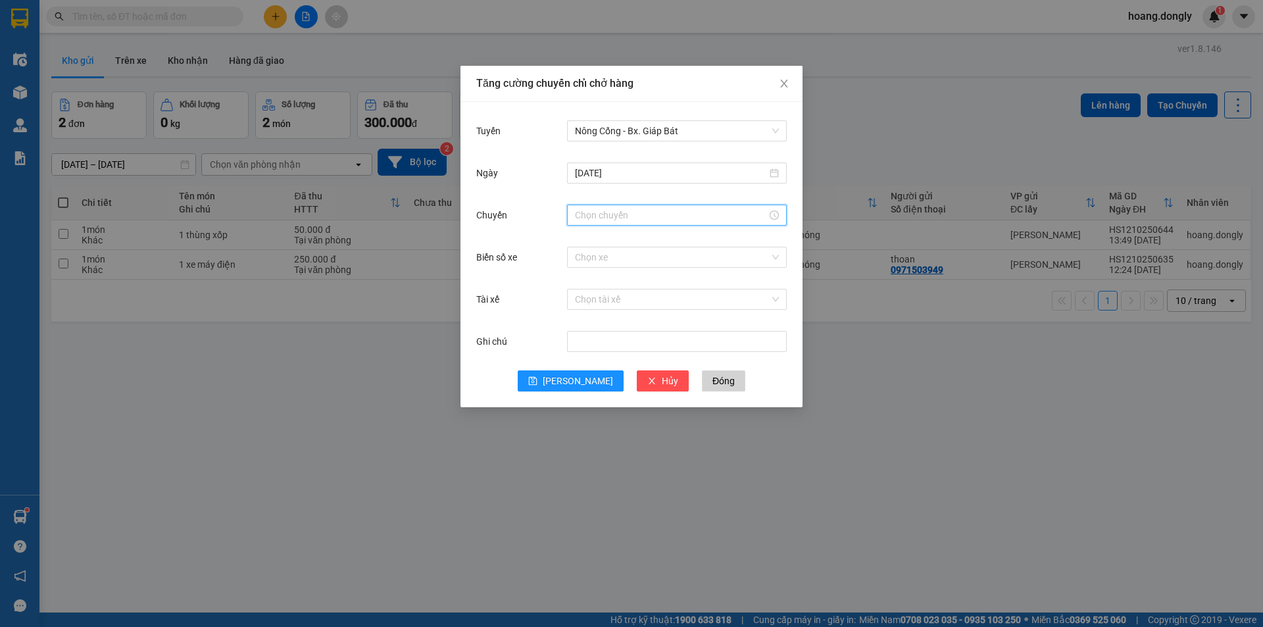
click at [635, 215] on input "Chuyến" at bounding box center [671, 215] width 192 height 14
click at [582, 364] on div "14" at bounding box center [585, 366] width 37 height 18
type input "14:00"
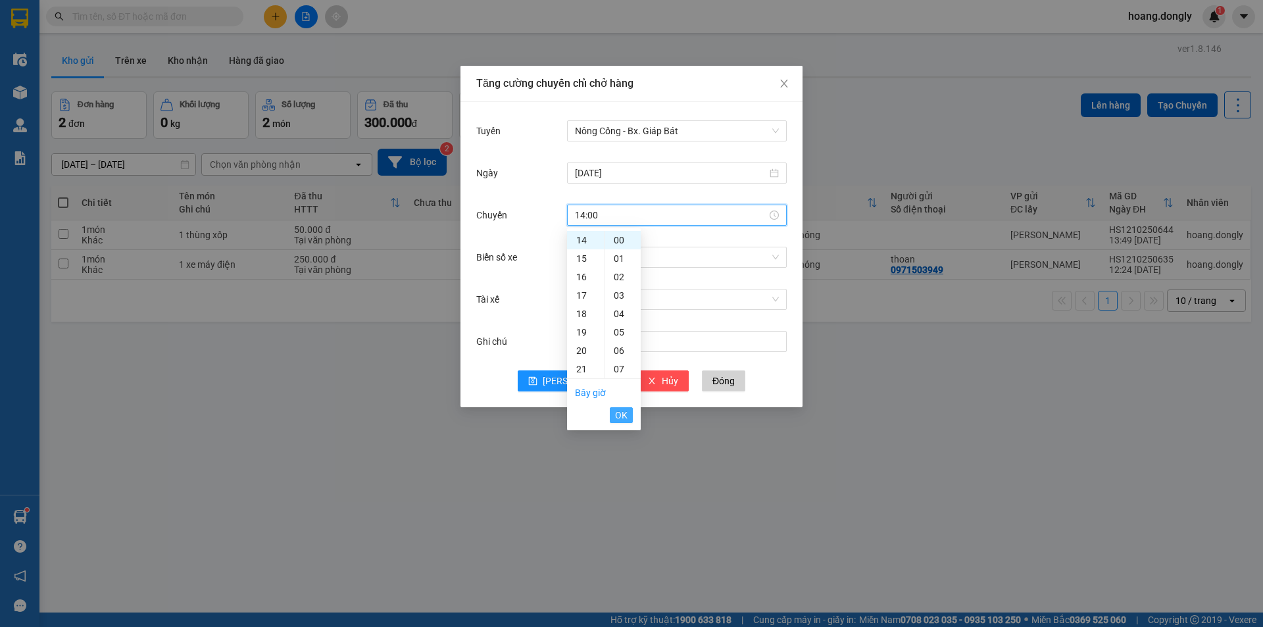
click at [624, 414] on span "OK" at bounding box center [621, 415] width 12 height 14
click at [623, 255] on input "Biển số xe" at bounding box center [672, 257] width 195 height 20
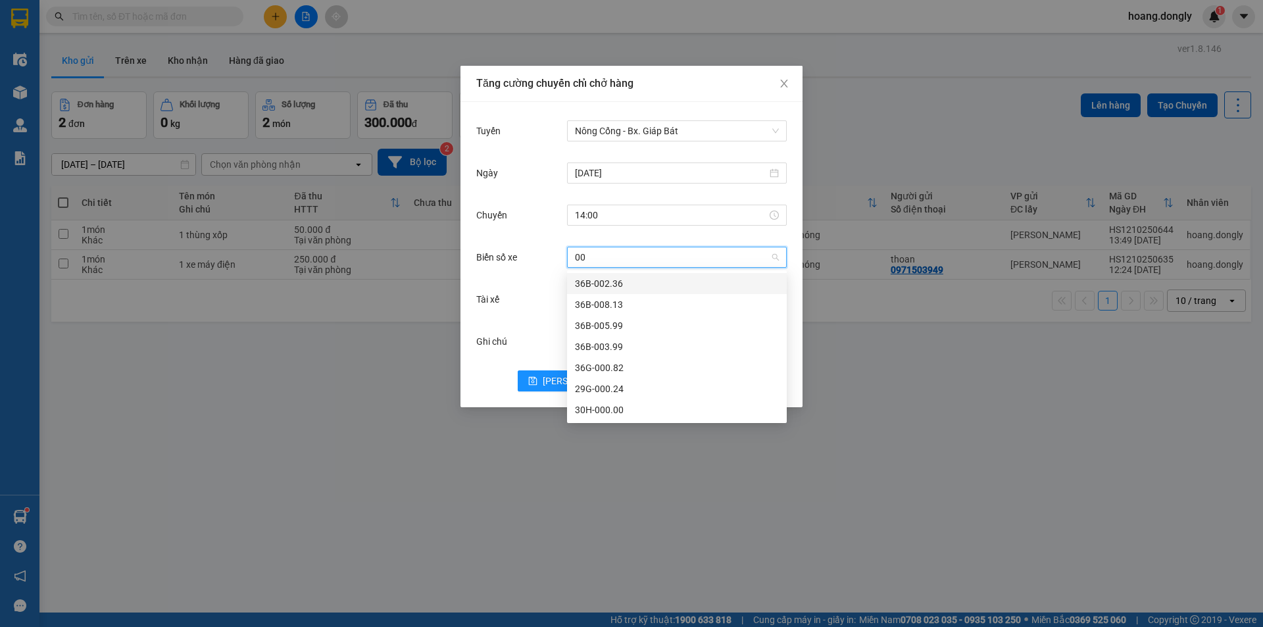
type input "000"
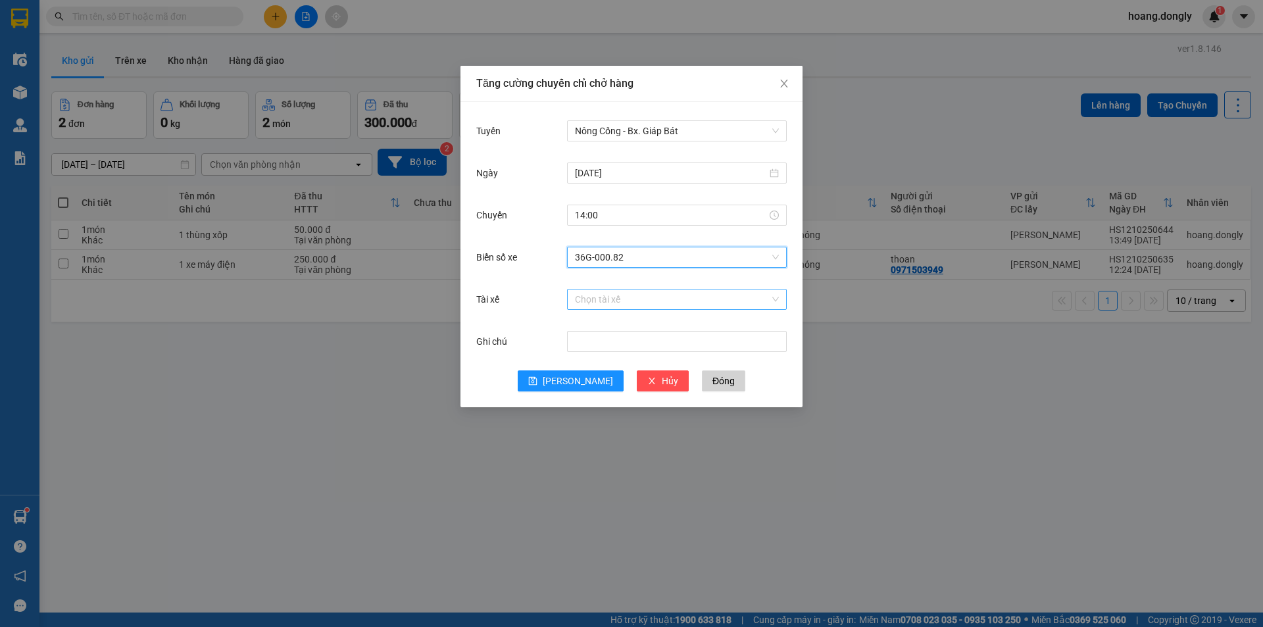
click at [628, 301] on input "Tài xế" at bounding box center [672, 299] width 195 height 20
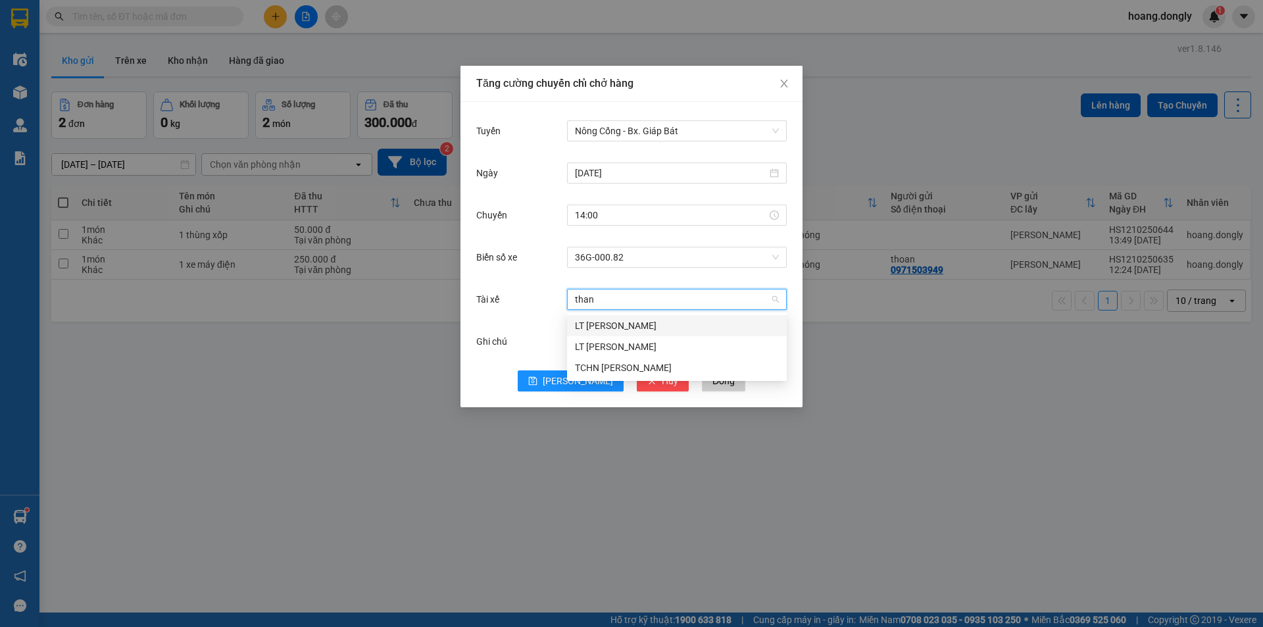
type input "thanh"
click at [601, 329] on div "LT [PERSON_NAME]" at bounding box center [677, 325] width 204 height 14
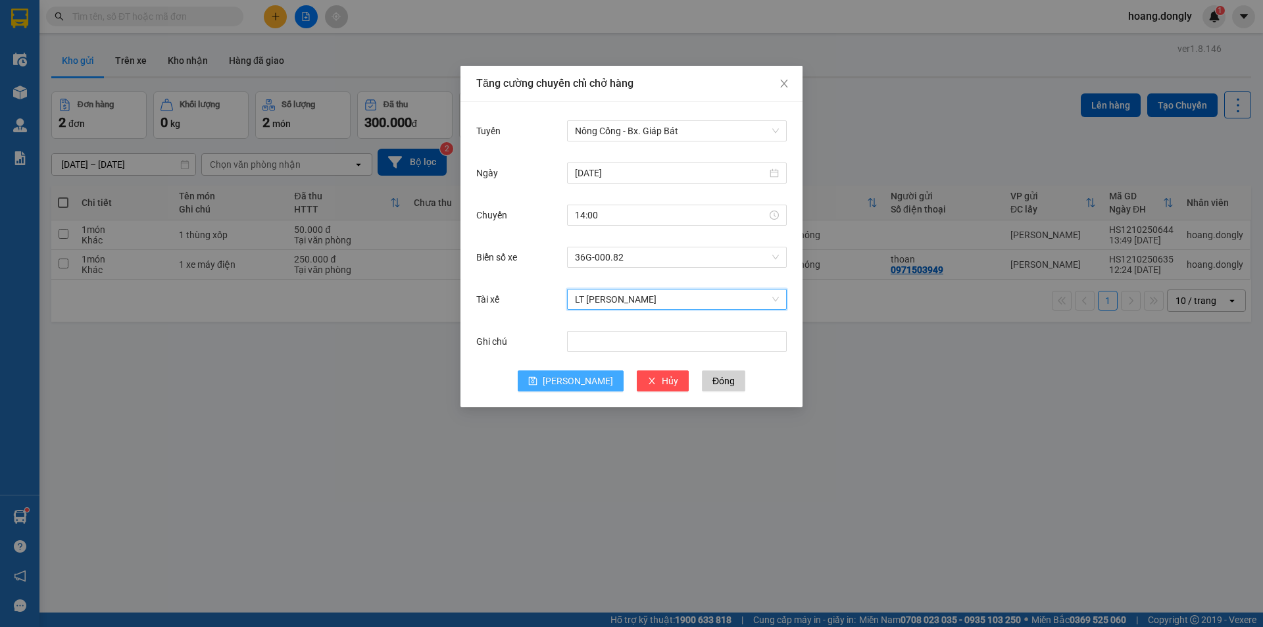
click at [537, 379] on icon "save" at bounding box center [532, 380] width 9 height 9
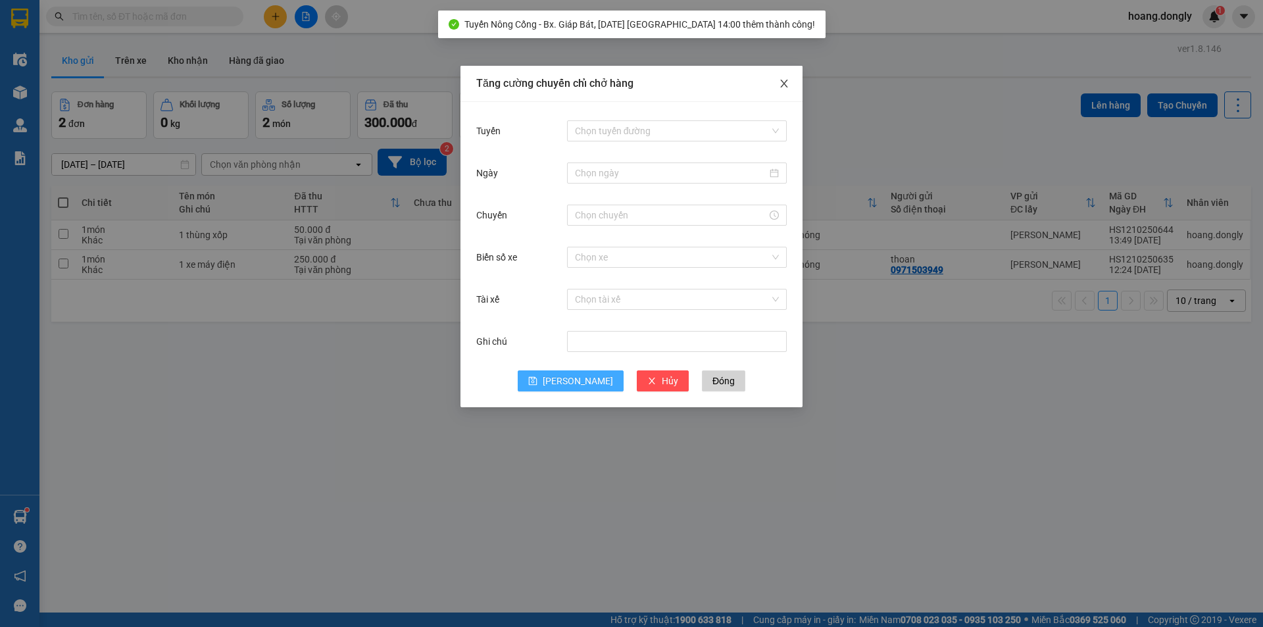
click at [787, 81] on icon "close" at bounding box center [783, 84] width 7 height 8
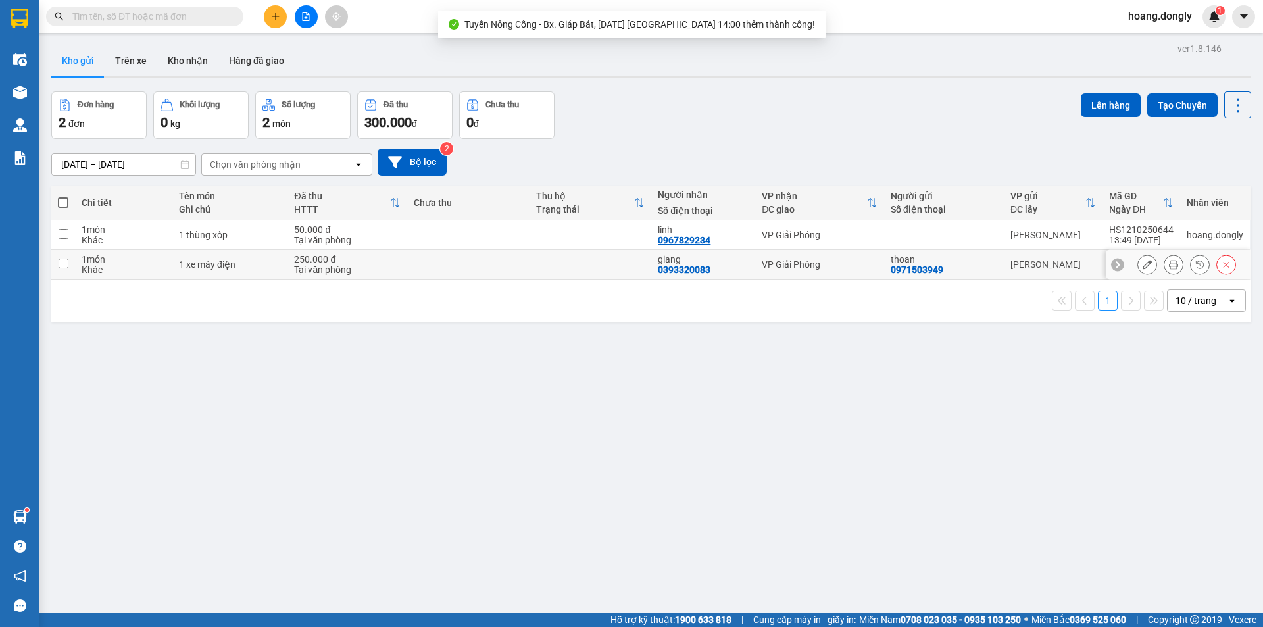
click at [325, 243] on div "Tại văn phòng" at bounding box center [347, 240] width 107 height 11
checkbox input "true"
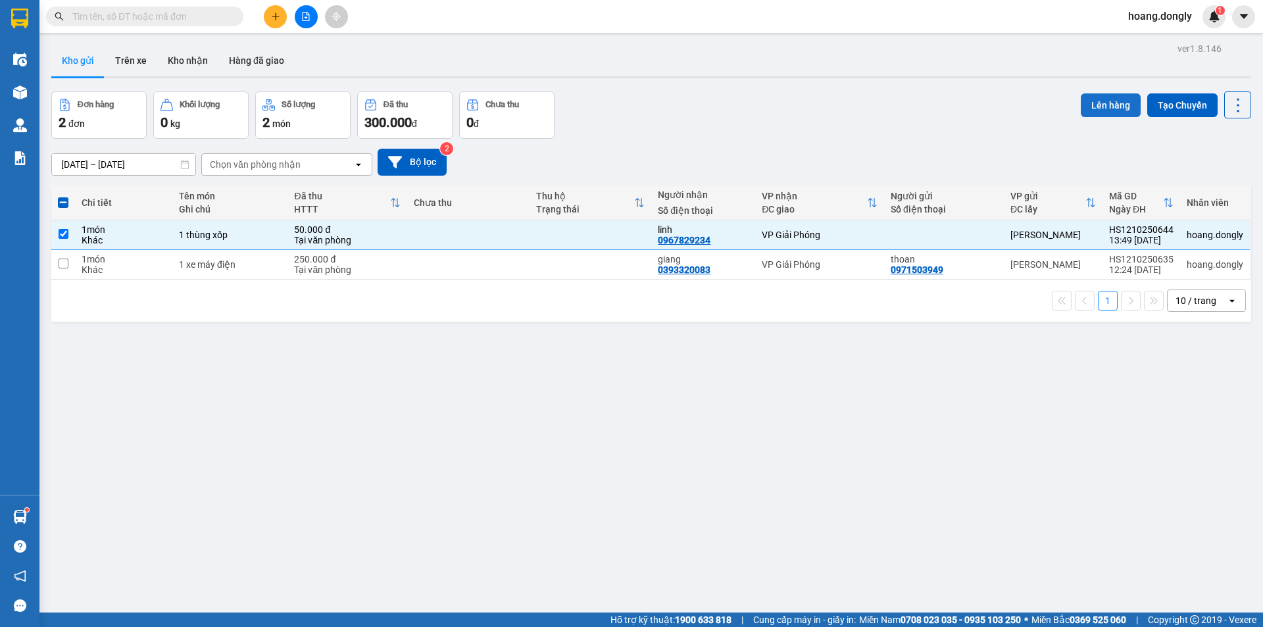
click at [1095, 103] on button "Lên hàng" at bounding box center [1111, 105] width 60 height 24
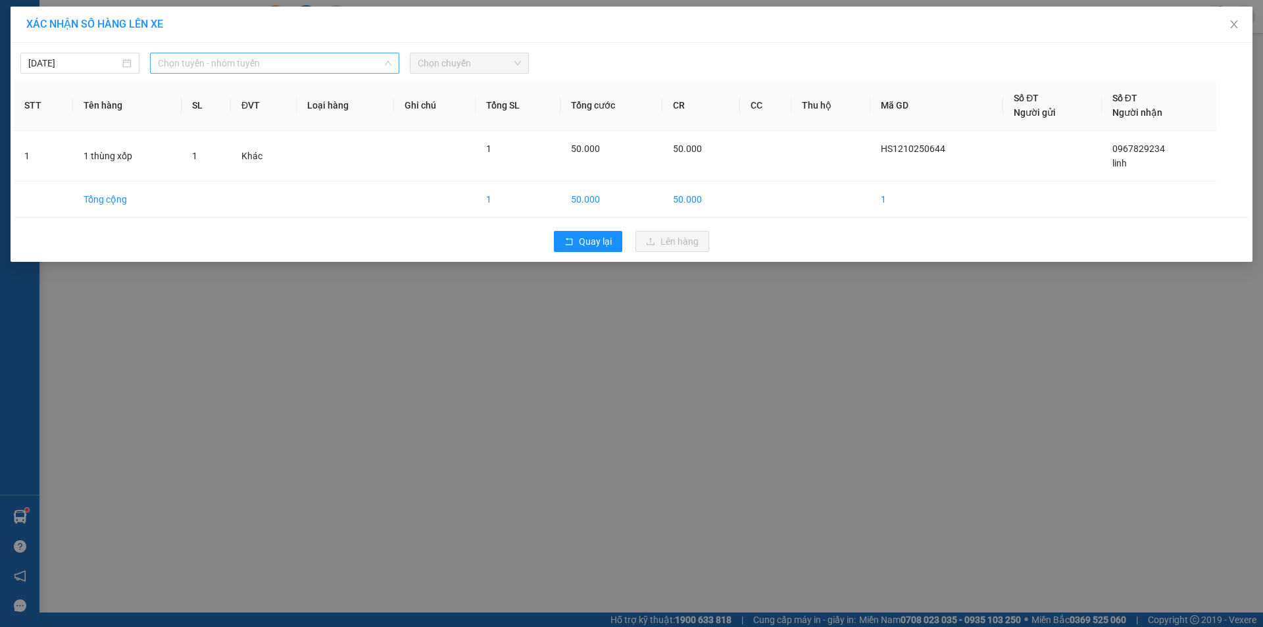
click at [273, 67] on span "Chọn tuyến - nhóm tuyến" at bounding box center [275, 63] width 234 height 20
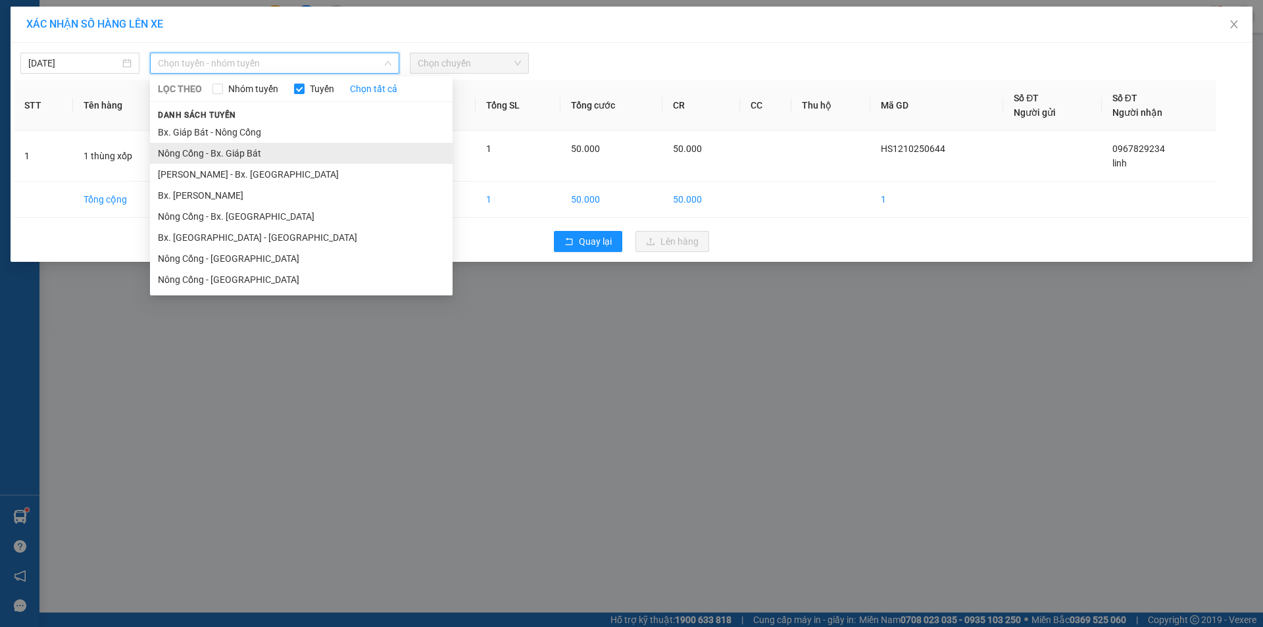
drag, startPoint x: 267, startPoint y: 155, endPoint x: 481, endPoint y: 91, distance: 222.9
click at [268, 155] on li "Nông Cống - Bx. Giáp Bát" at bounding box center [301, 153] width 303 height 21
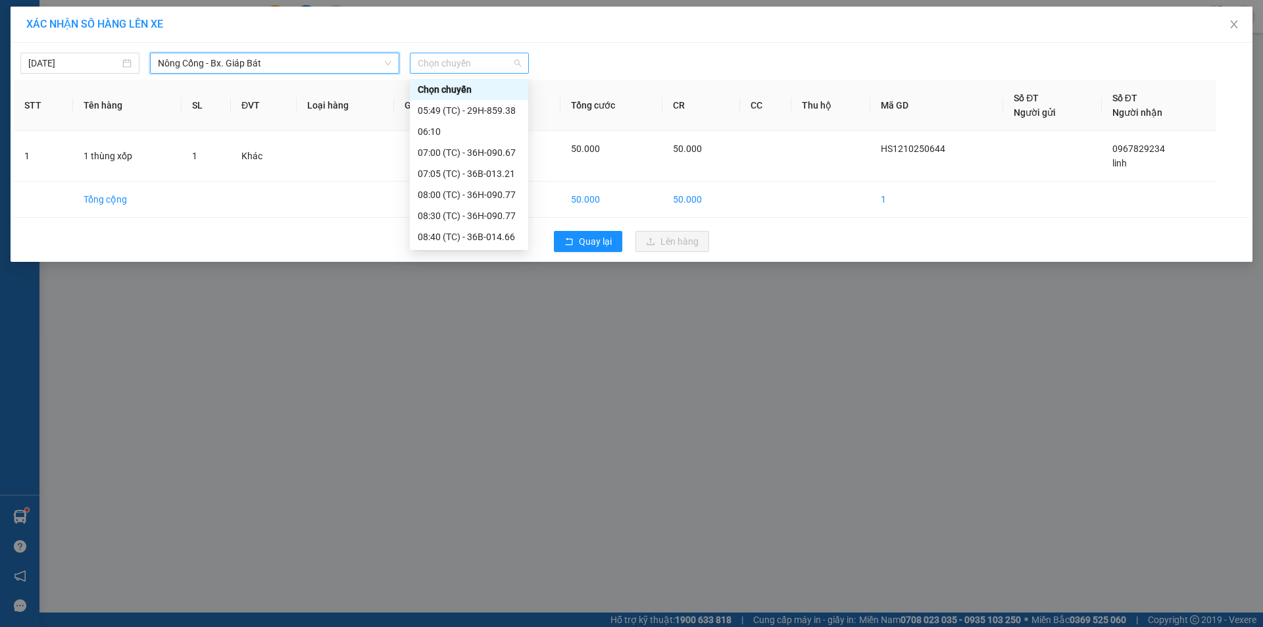
click at [488, 53] on div "Chọn chuyến" at bounding box center [469, 63] width 119 height 21
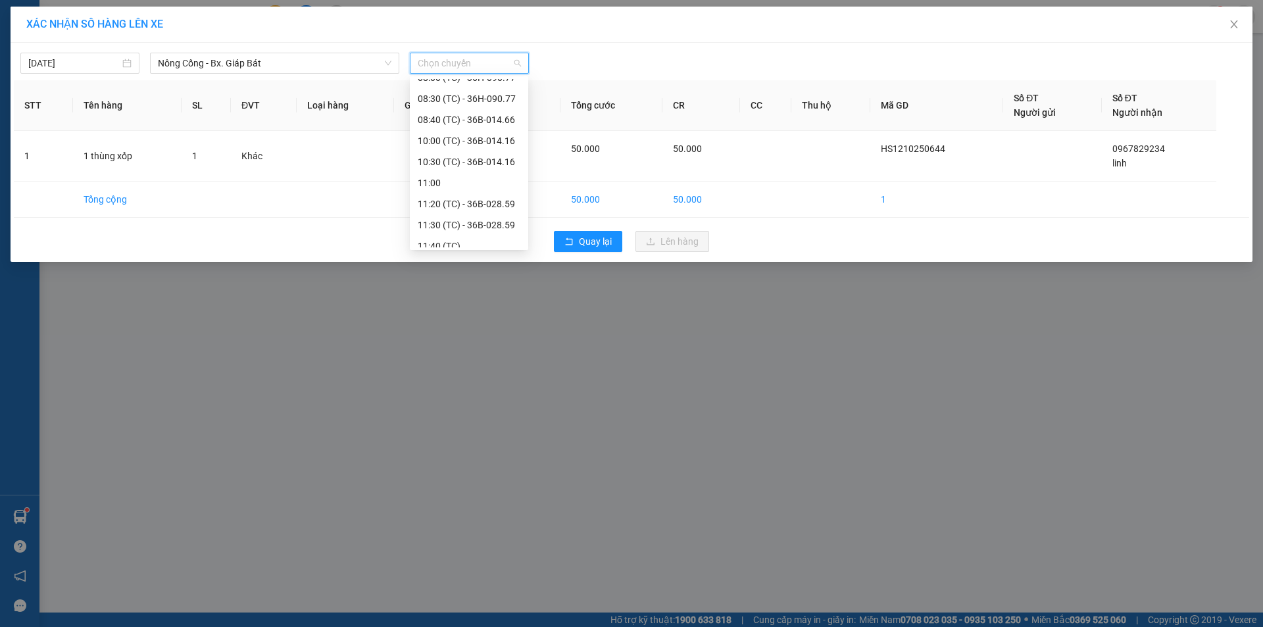
scroll to position [189, 0]
click at [454, 236] on div "14:00 (TC) - 36G-000.82" at bounding box center [469, 237] width 103 height 14
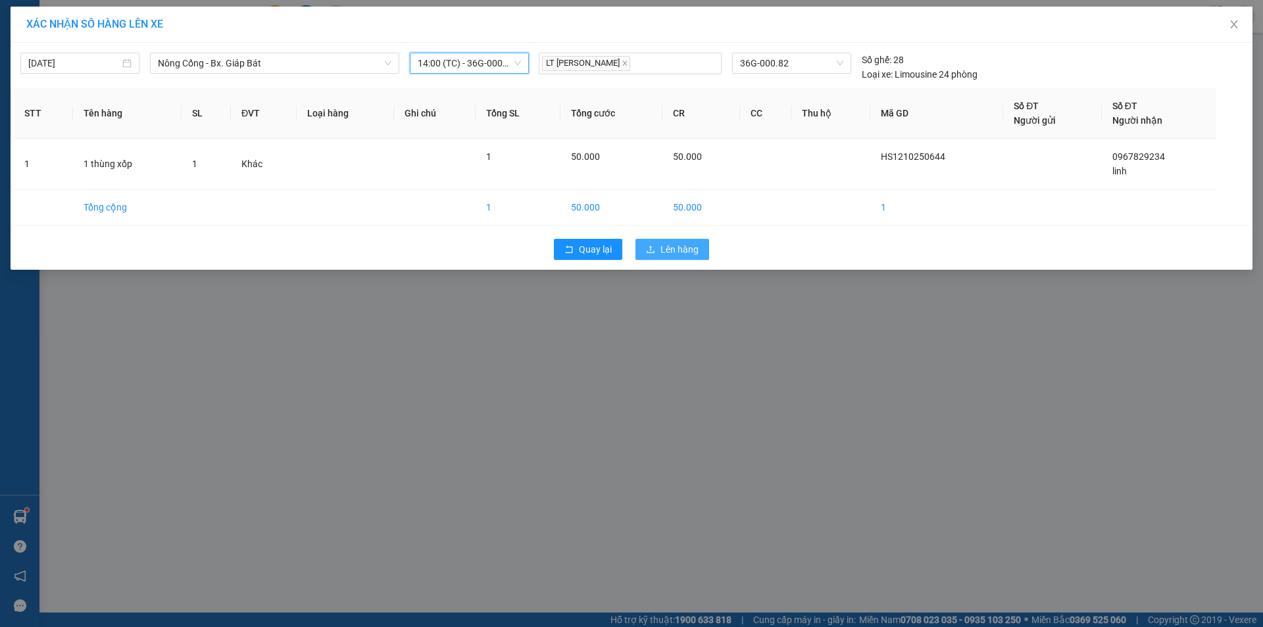
click at [676, 251] on span "Lên hàng" at bounding box center [679, 249] width 38 height 14
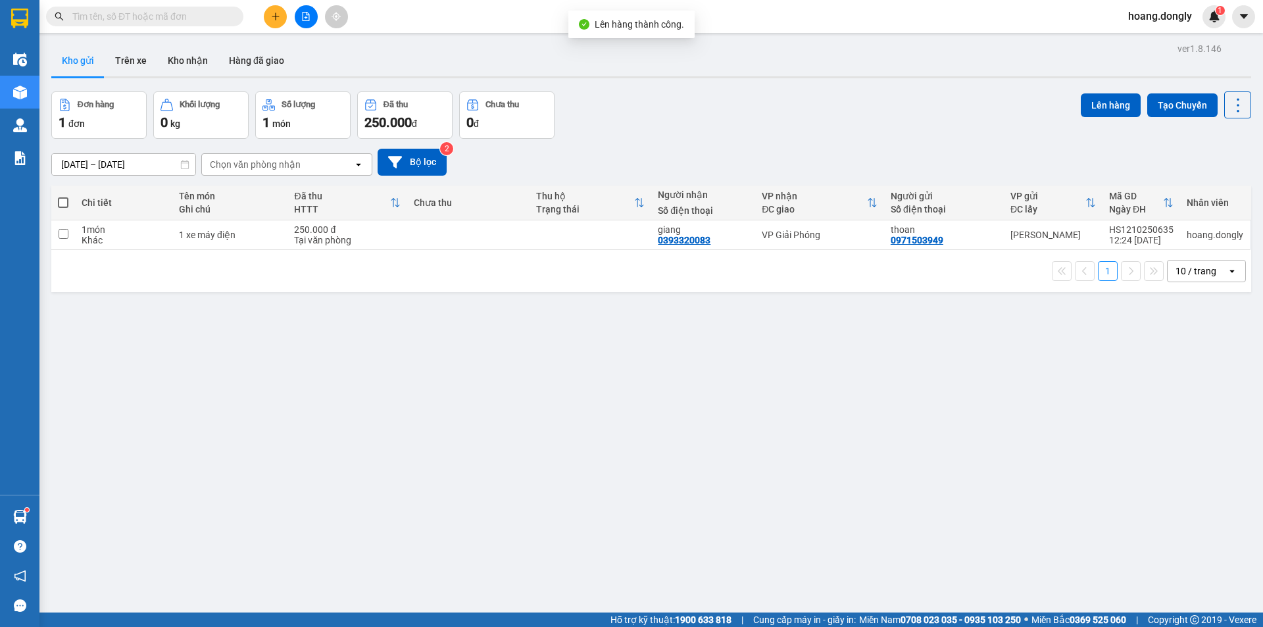
click at [275, 12] on icon "plus" at bounding box center [275, 16] width 9 height 9
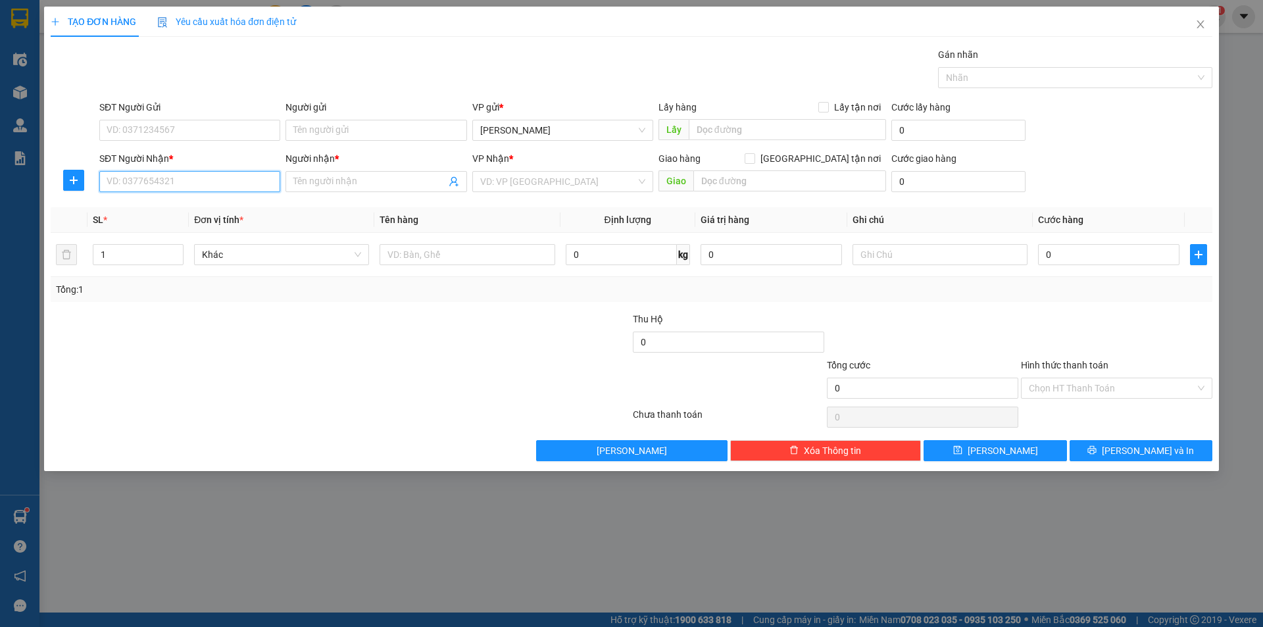
click at [114, 189] on input "SĐT Người Nhận *" at bounding box center [189, 181] width 181 height 21
type input "0777456986"
click at [366, 181] on input "Người nhận *" at bounding box center [369, 181] width 152 height 14
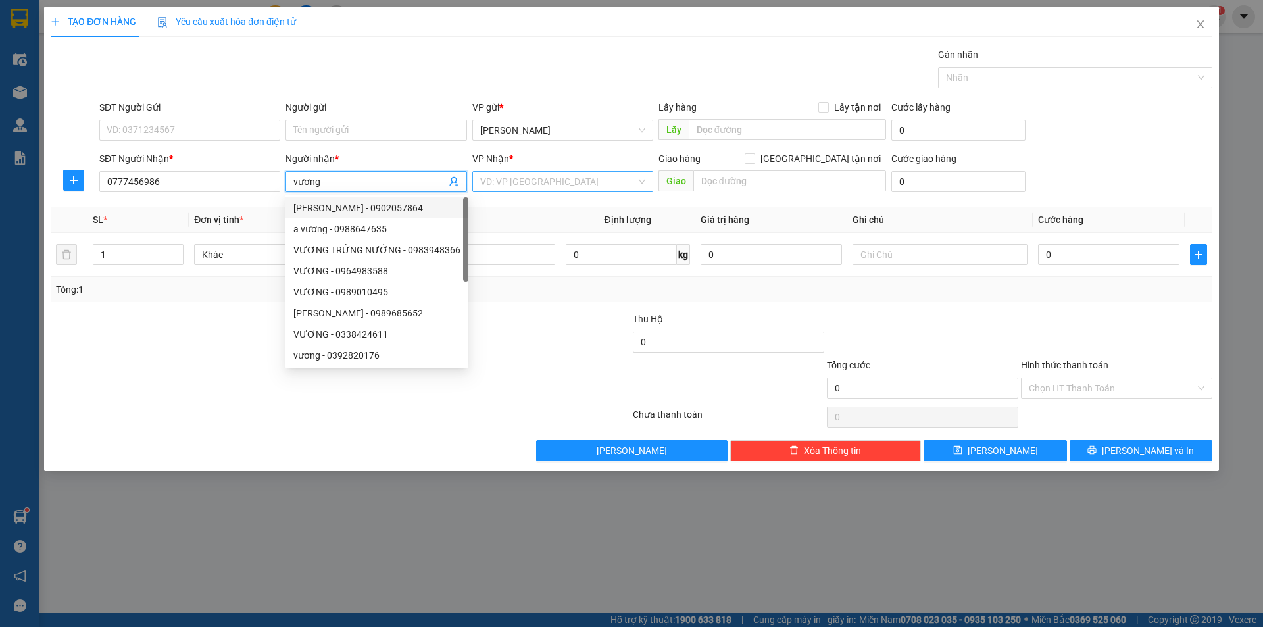
type input "vương"
click at [529, 181] on input "search" at bounding box center [558, 182] width 156 height 20
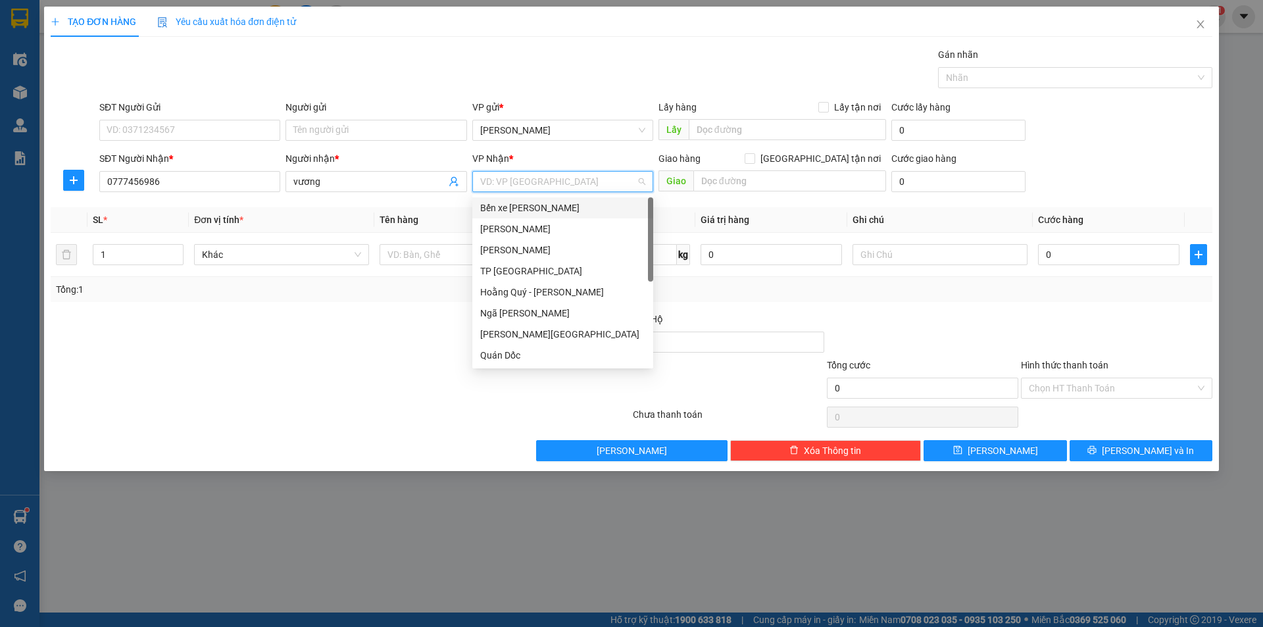
click at [516, 212] on div "Bến xe [PERSON_NAME]" at bounding box center [562, 208] width 165 height 14
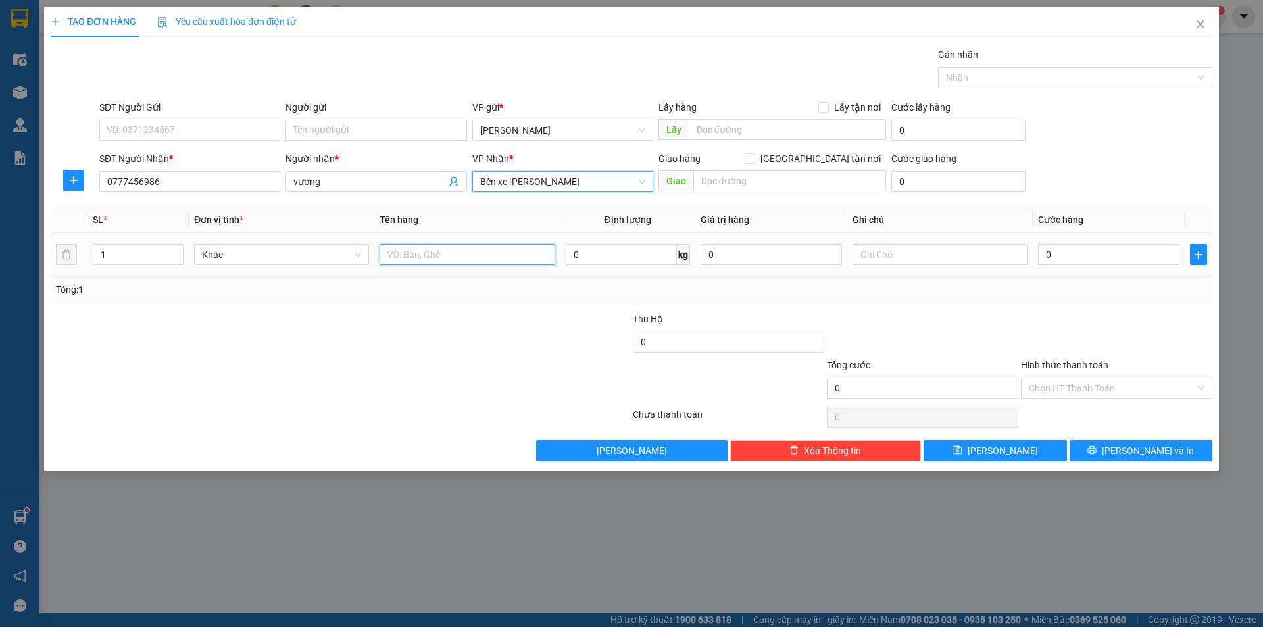
click at [423, 253] on input "text" at bounding box center [467, 254] width 175 height 21
type input "1 xe máy theo người"
click at [1045, 254] on input "0" at bounding box center [1108, 254] width 141 height 21
click at [1043, 255] on input "0" at bounding box center [1108, 254] width 141 height 21
type input "30"
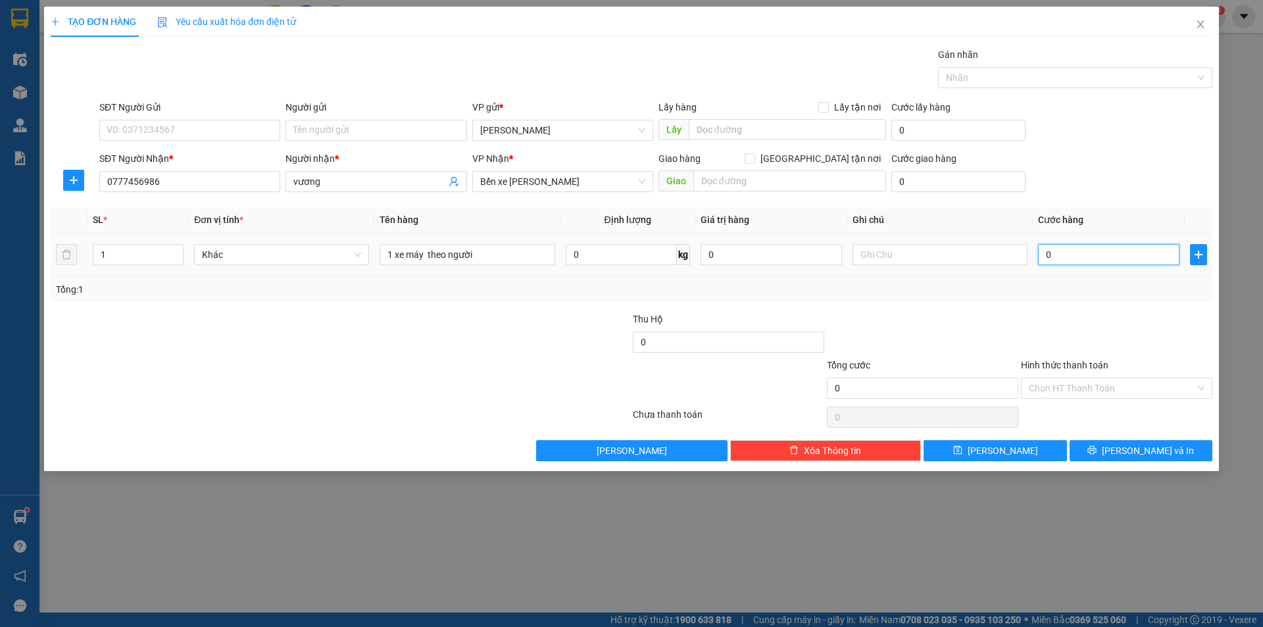
type input "30"
type input "300"
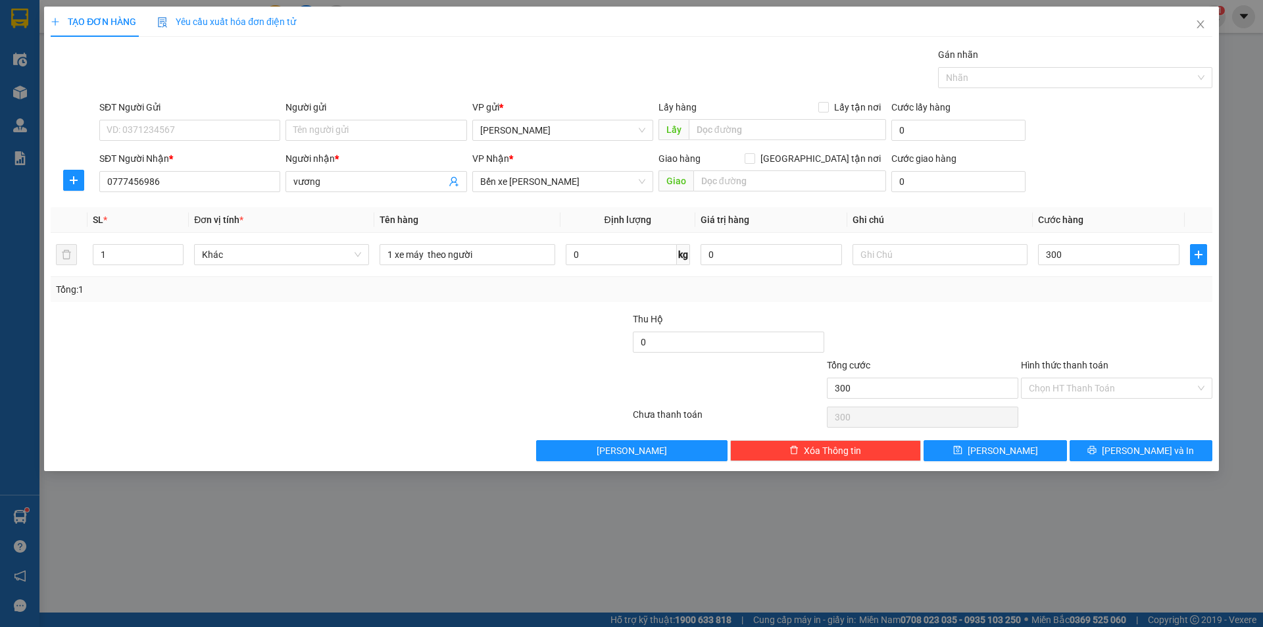
drag, startPoint x: 1052, startPoint y: 303, endPoint x: 1064, endPoint y: 299, distance: 13.1
click at [1054, 303] on div "Transit Pickup Surcharge Ids Transit Deliver Surcharge Ids Transit Deliver Surc…" at bounding box center [632, 254] width 1162 height 414
type input "300.000"
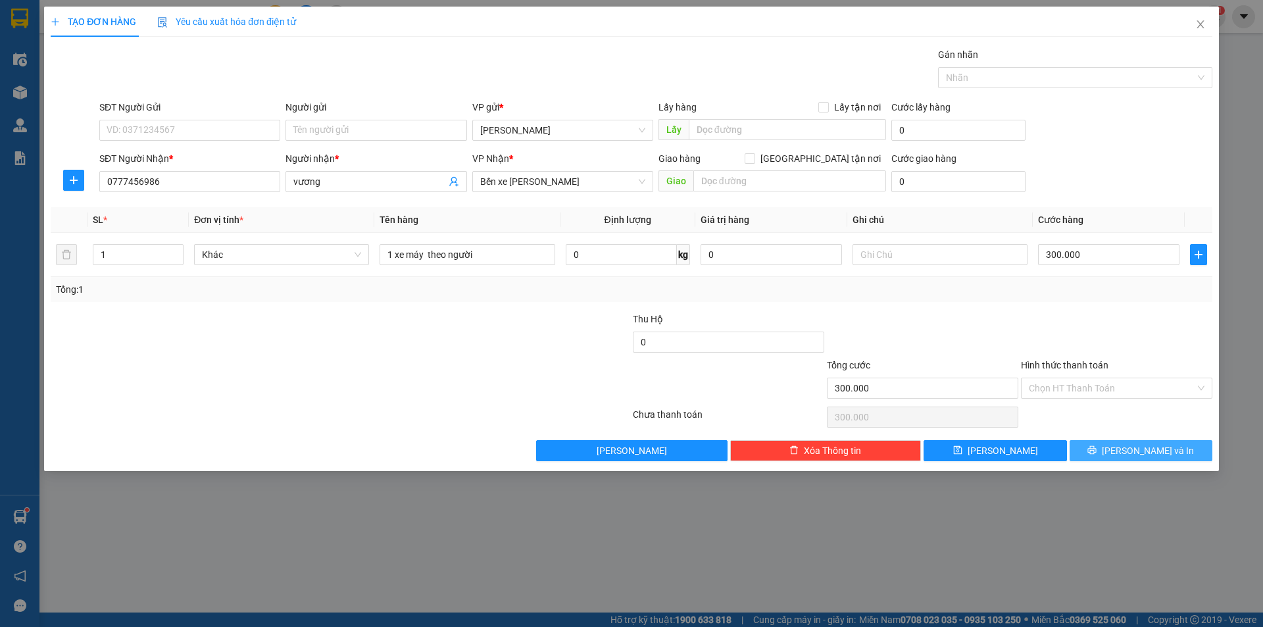
click at [1130, 447] on span "[PERSON_NAME] và In" at bounding box center [1148, 450] width 92 height 14
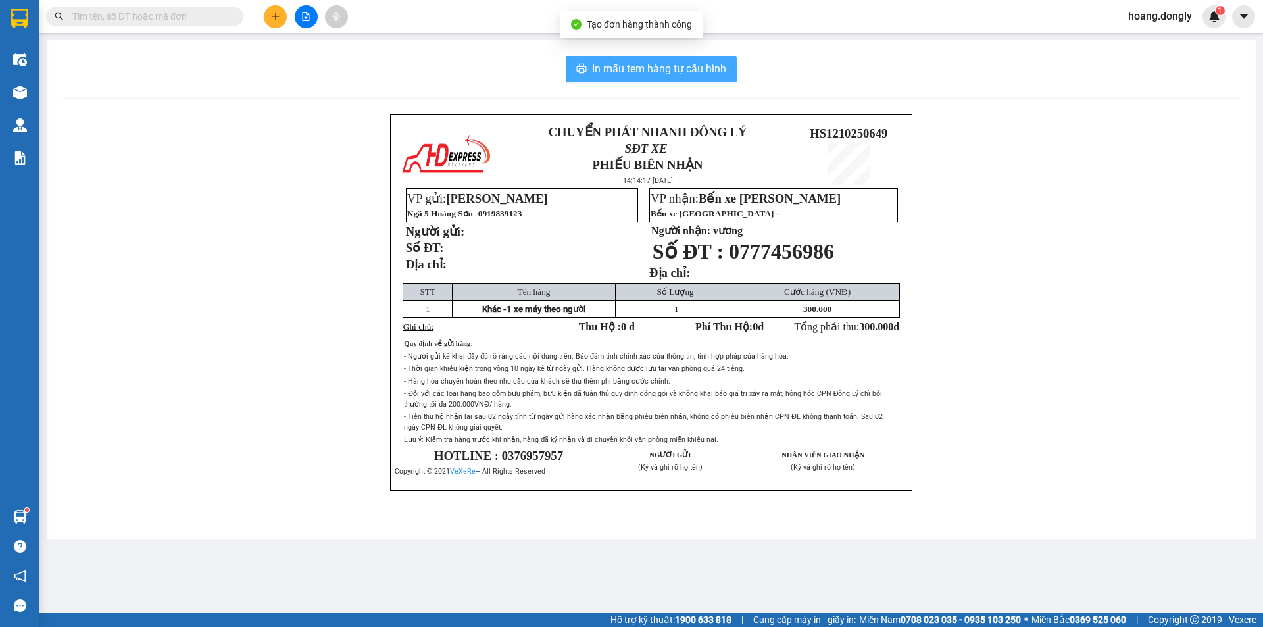
click at [653, 66] on span "In mẫu tem hàng tự cấu hình" at bounding box center [659, 69] width 134 height 16
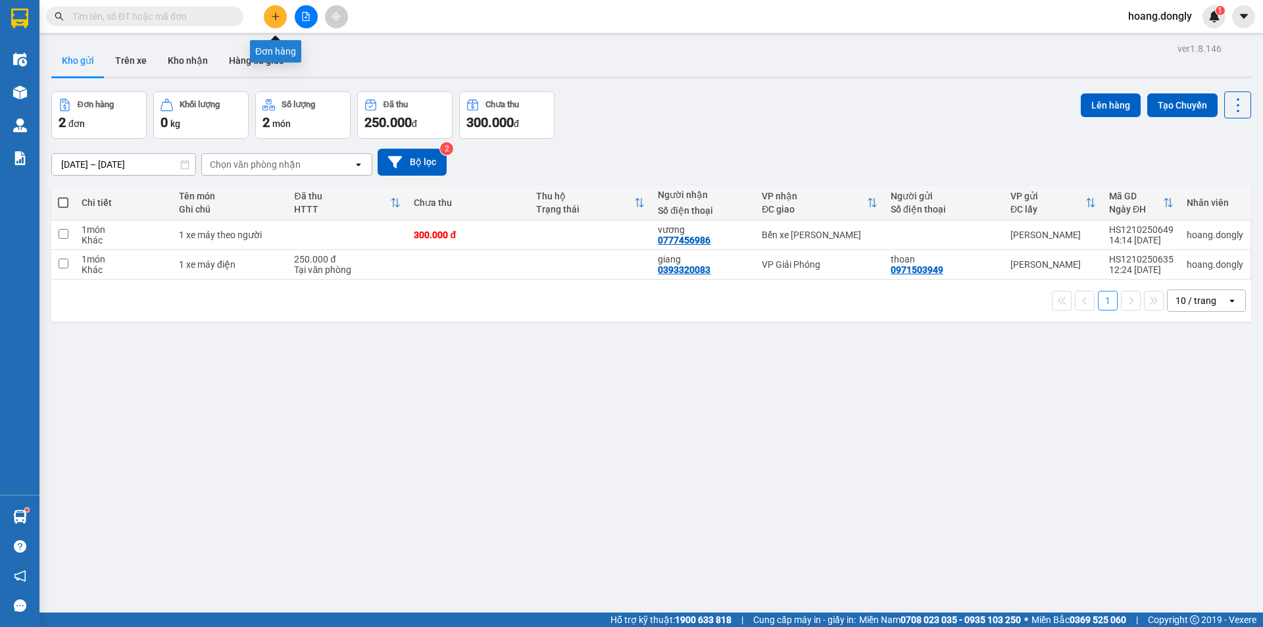
click at [274, 15] on icon "plus" at bounding box center [275, 16] width 9 height 9
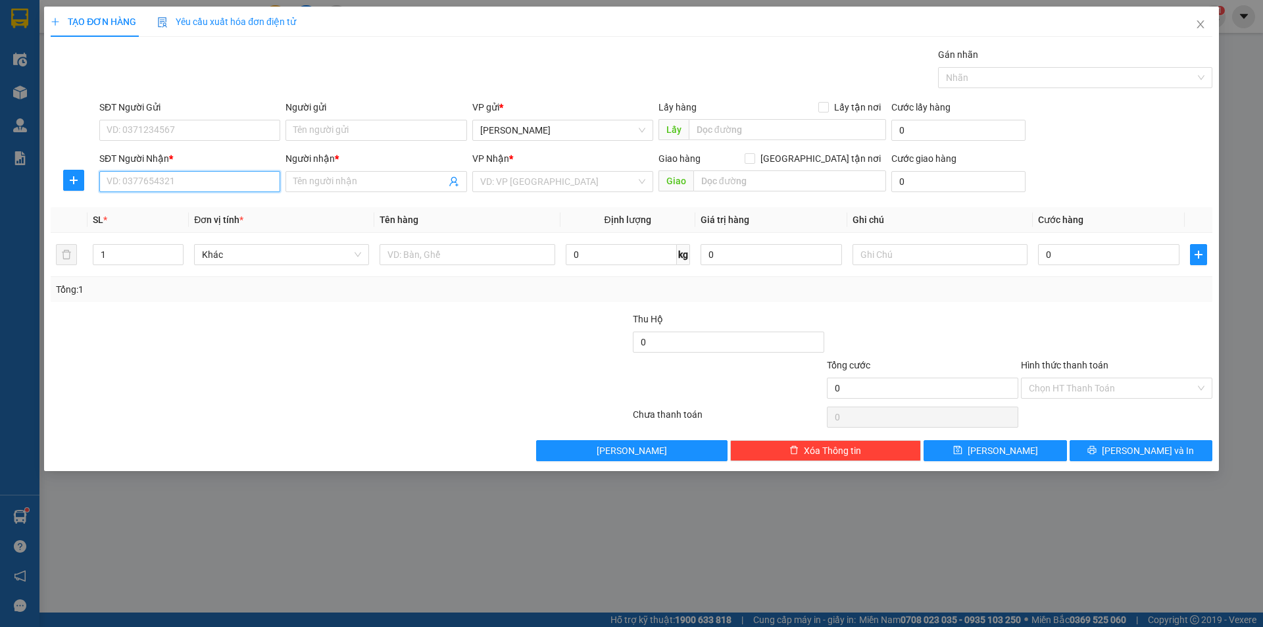
click at [173, 178] on input "SĐT Người Nhận *" at bounding box center [189, 181] width 181 height 21
type input "0826289532"
click at [335, 180] on input "Người nhận *" at bounding box center [369, 181] width 152 height 14
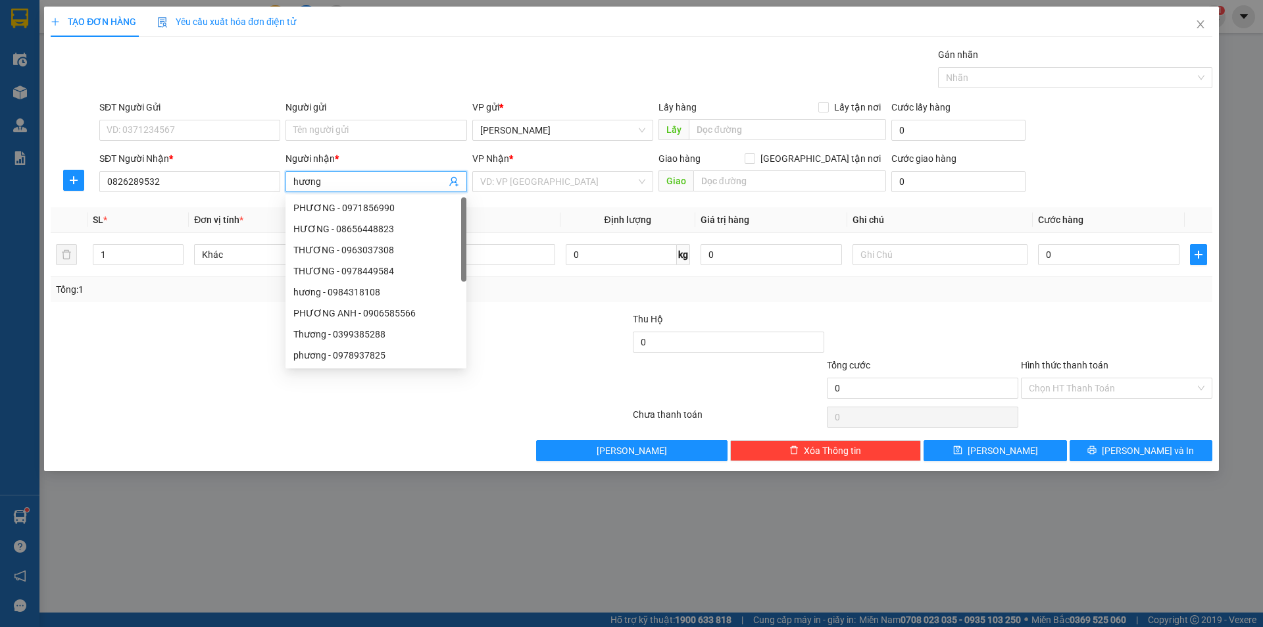
type input "hương"
click at [526, 168] on div "VP Nhận *" at bounding box center [562, 161] width 181 height 20
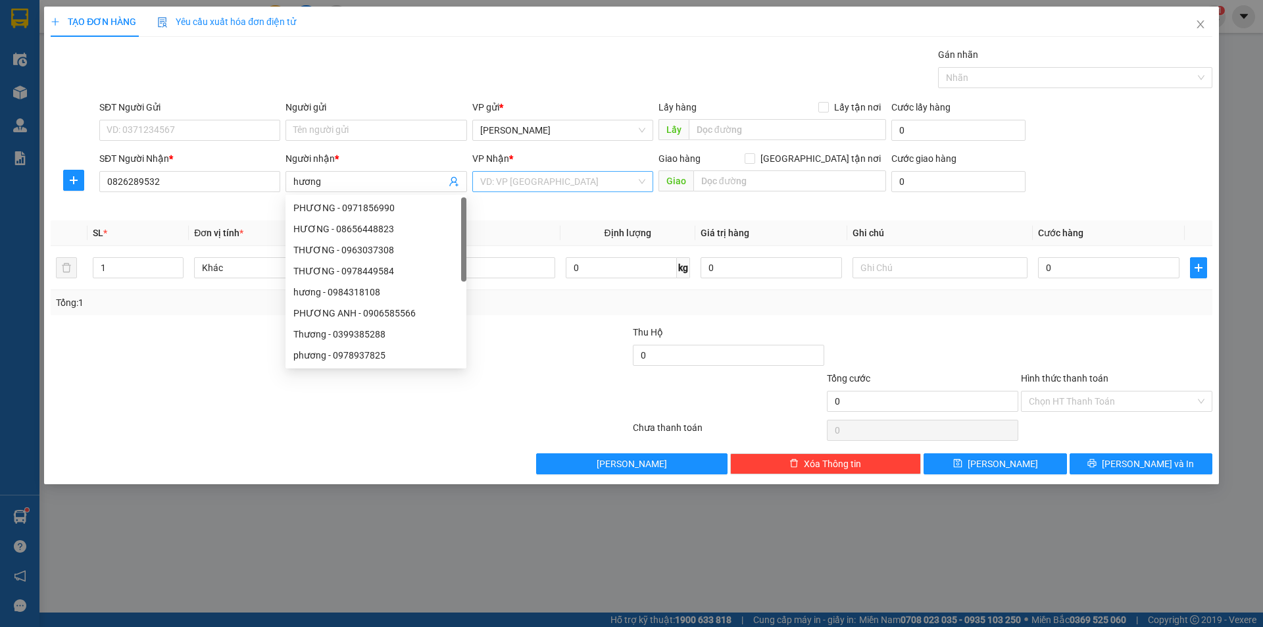
click at [526, 174] on input "search" at bounding box center [558, 182] width 156 height 20
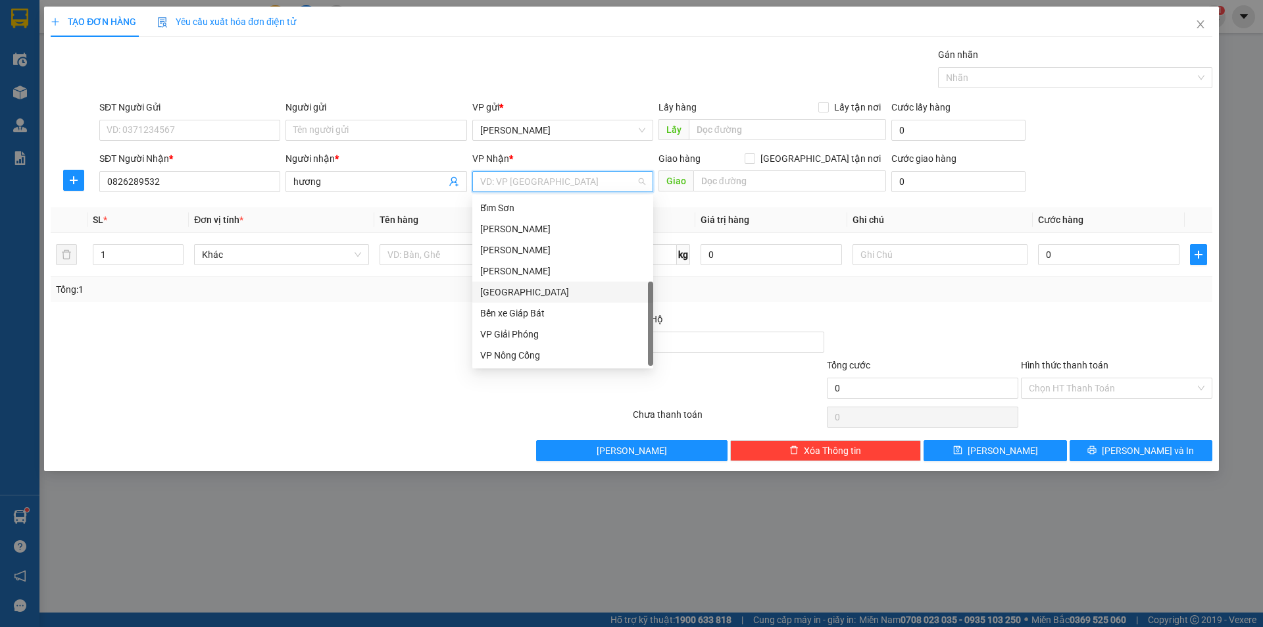
scroll to position [189, 0]
drag, startPoint x: 524, startPoint y: 336, endPoint x: 470, endPoint y: 328, distance: 54.0
click at [523, 336] on div "VP Giải Phóng" at bounding box center [562, 334] width 165 height 14
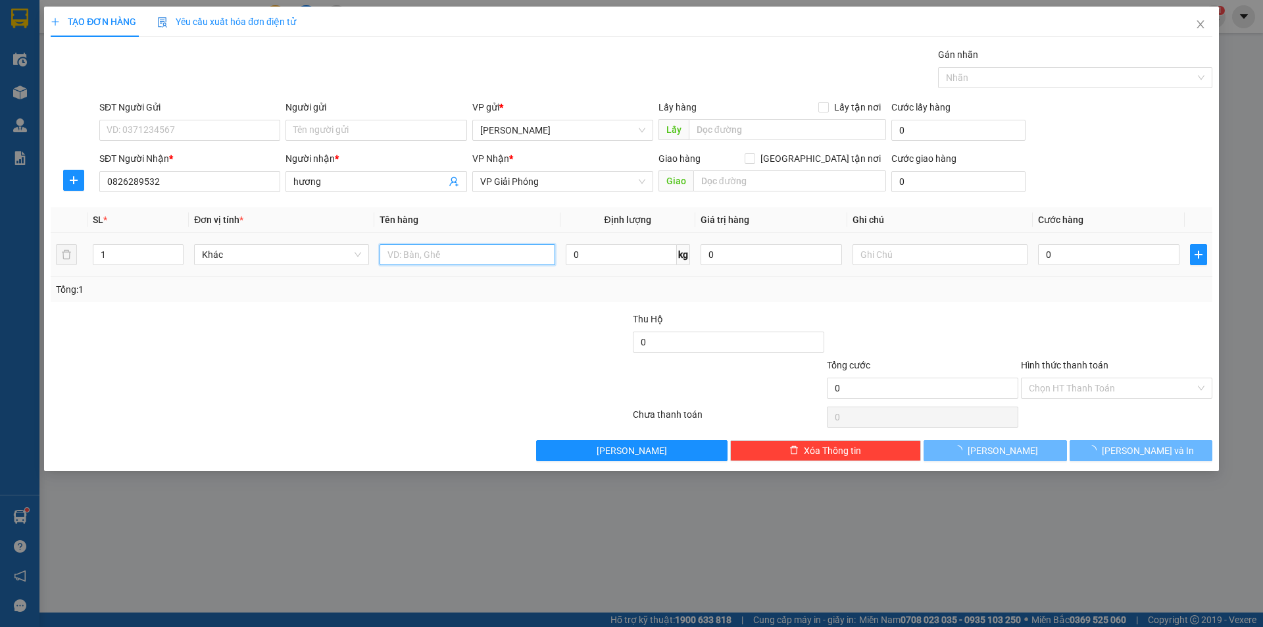
click at [418, 256] on input "text" at bounding box center [467, 254] width 175 height 21
type input "11xe máy"
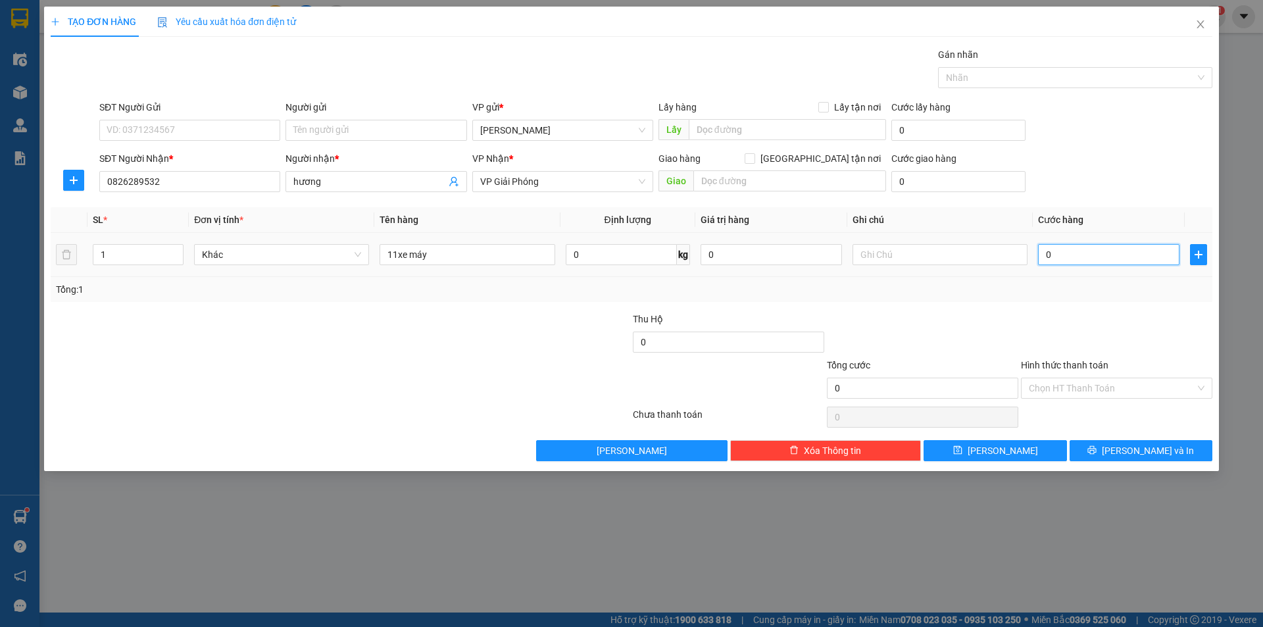
click at [1043, 253] on input "0" at bounding box center [1108, 254] width 141 height 21
click at [1044, 252] on input "0" at bounding box center [1108, 254] width 141 height 21
type input "350"
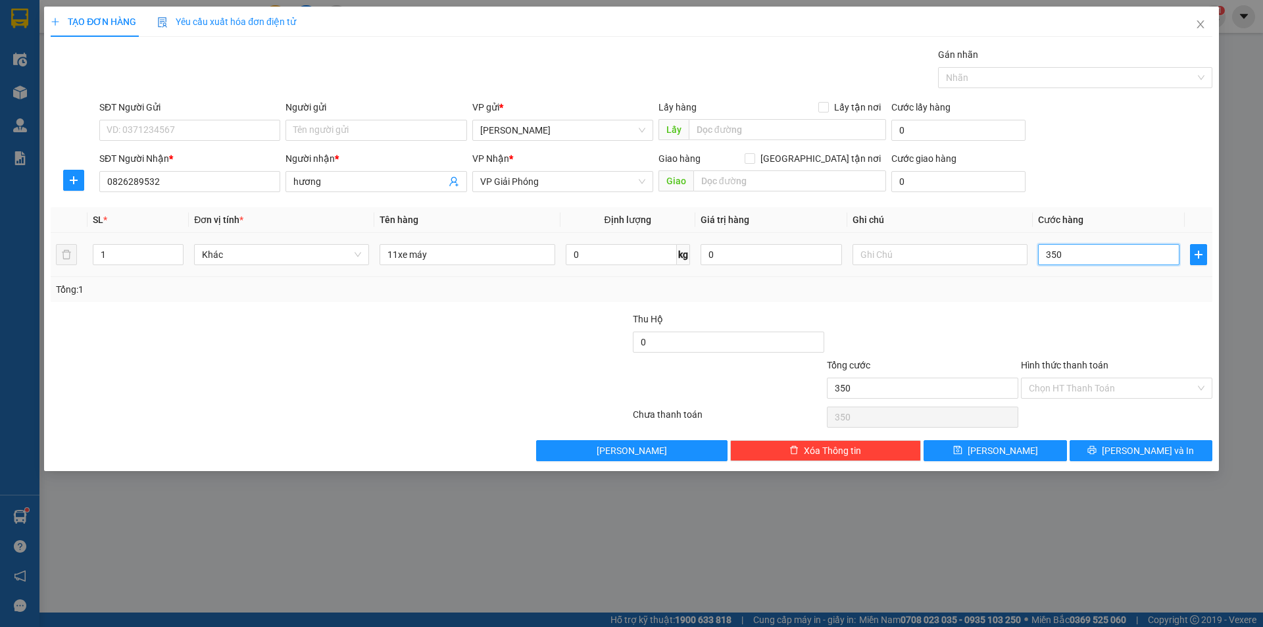
type input "3.500"
type input "335"
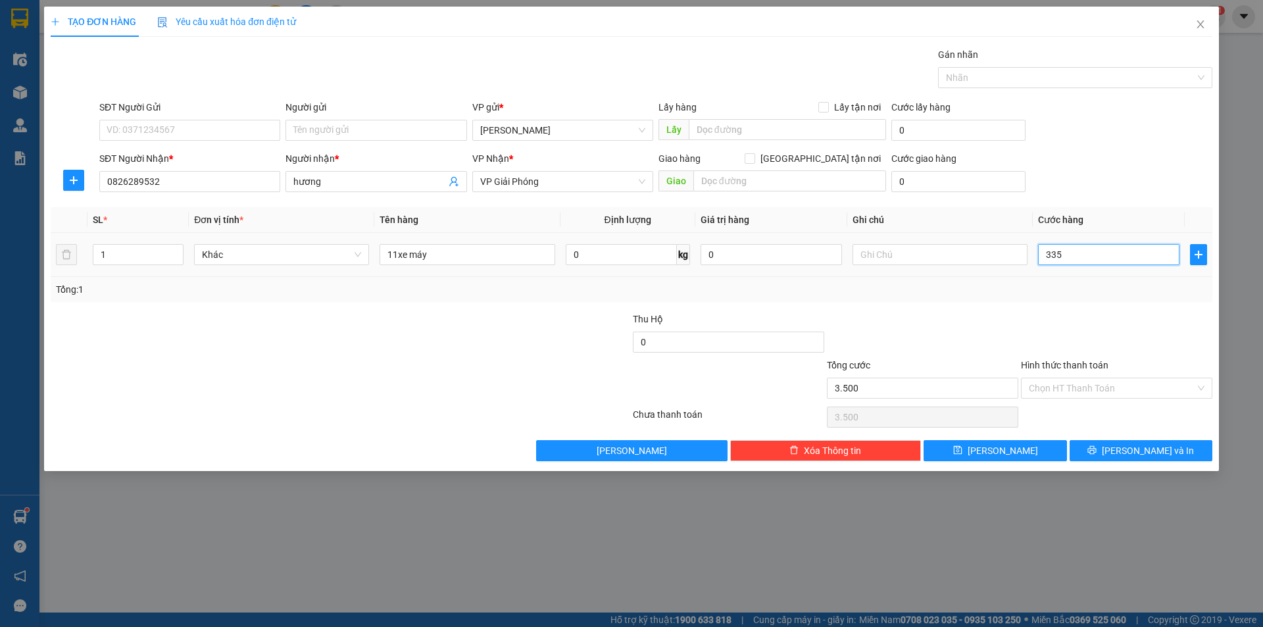
type input "335"
type input "33"
type input "3"
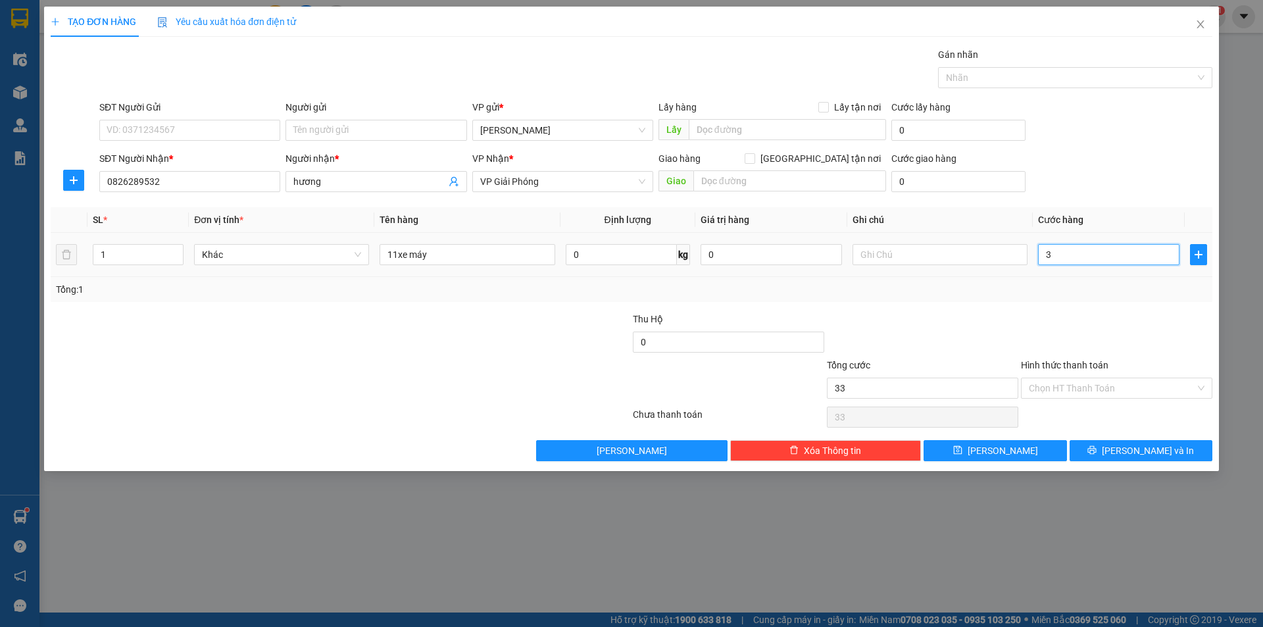
type input "3"
type input "0"
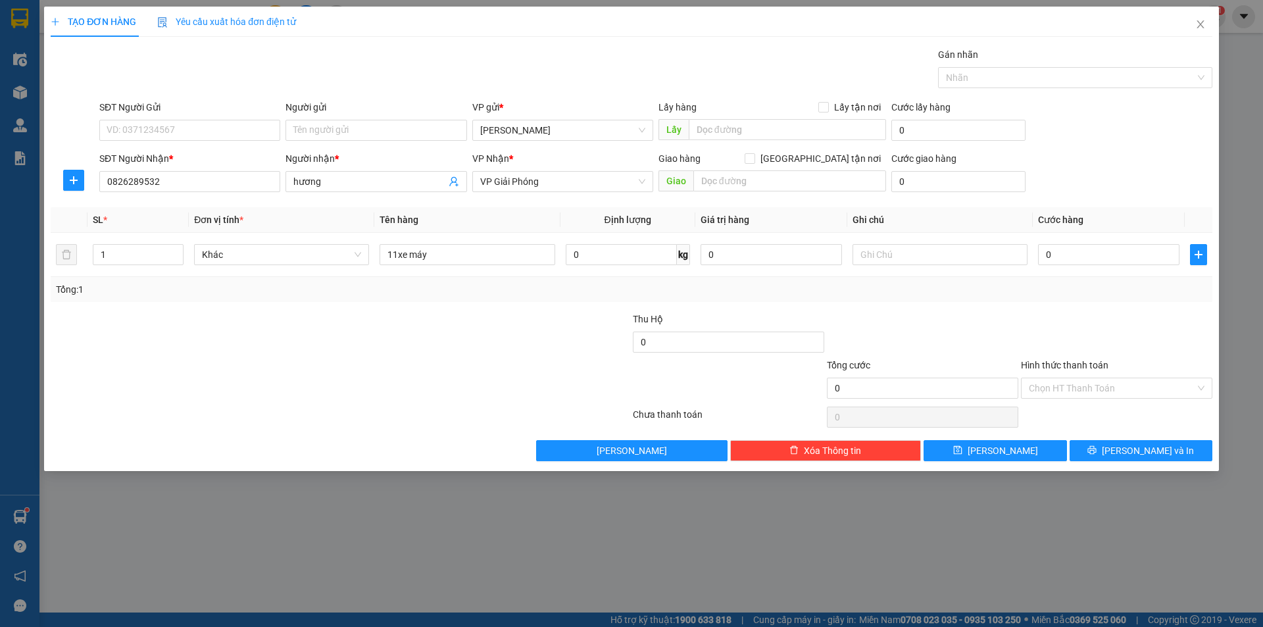
click at [1037, 296] on div "Tổng: 1" at bounding box center [631, 289] width 1151 height 14
click at [1045, 257] on input "0" at bounding box center [1108, 254] width 141 height 21
click at [1045, 254] on input "0" at bounding box center [1108, 254] width 141 height 21
type input "30"
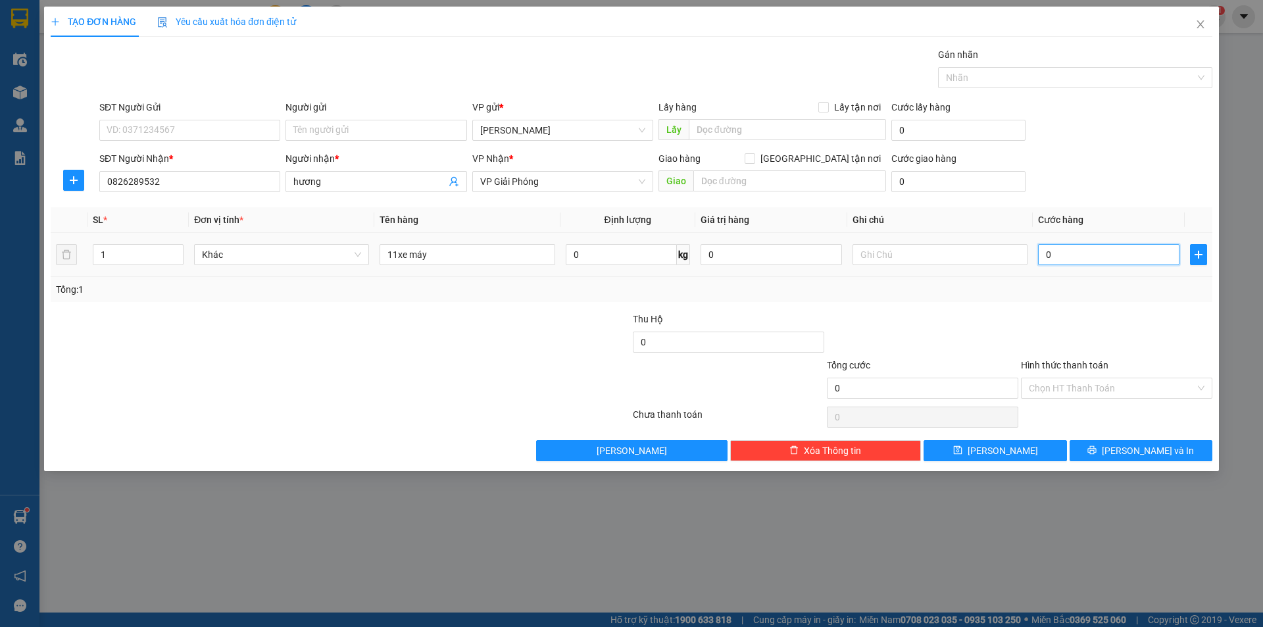
type input "30"
type input "350"
click at [999, 329] on div at bounding box center [923, 335] width 194 height 46
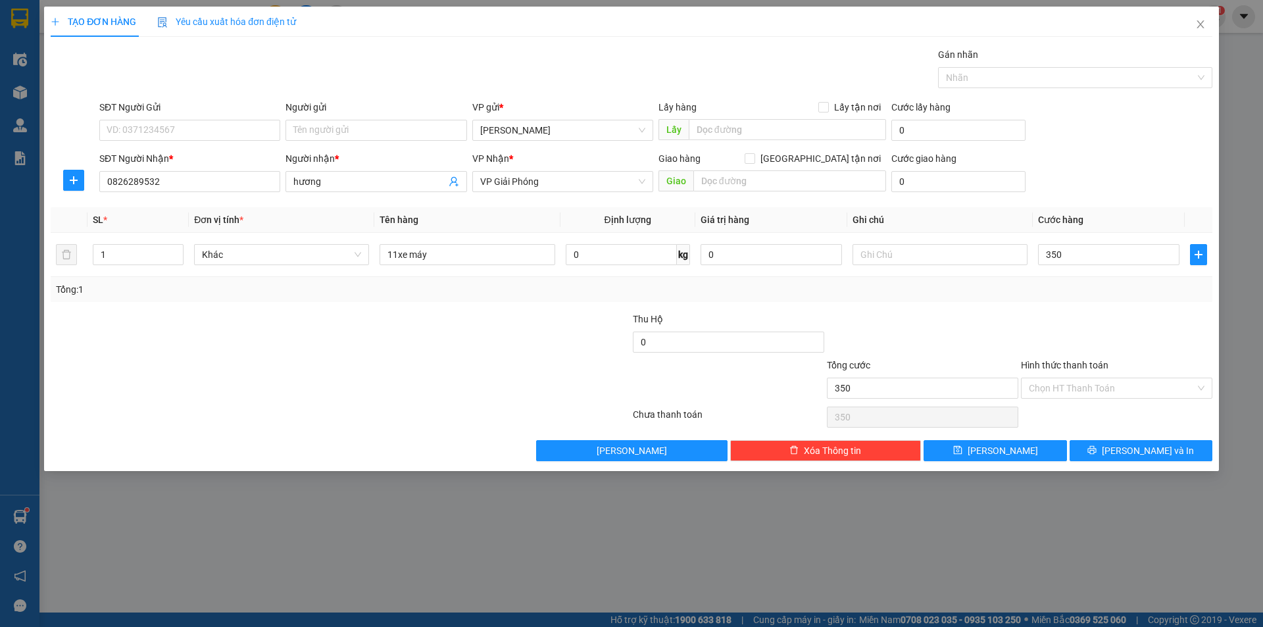
type input "350.000"
click at [1205, 383] on div "Chọn HT Thanh Toán" at bounding box center [1116, 388] width 191 height 21
click at [190, 126] on input "SĐT Người Gửi" at bounding box center [189, 130] width 181 height 21
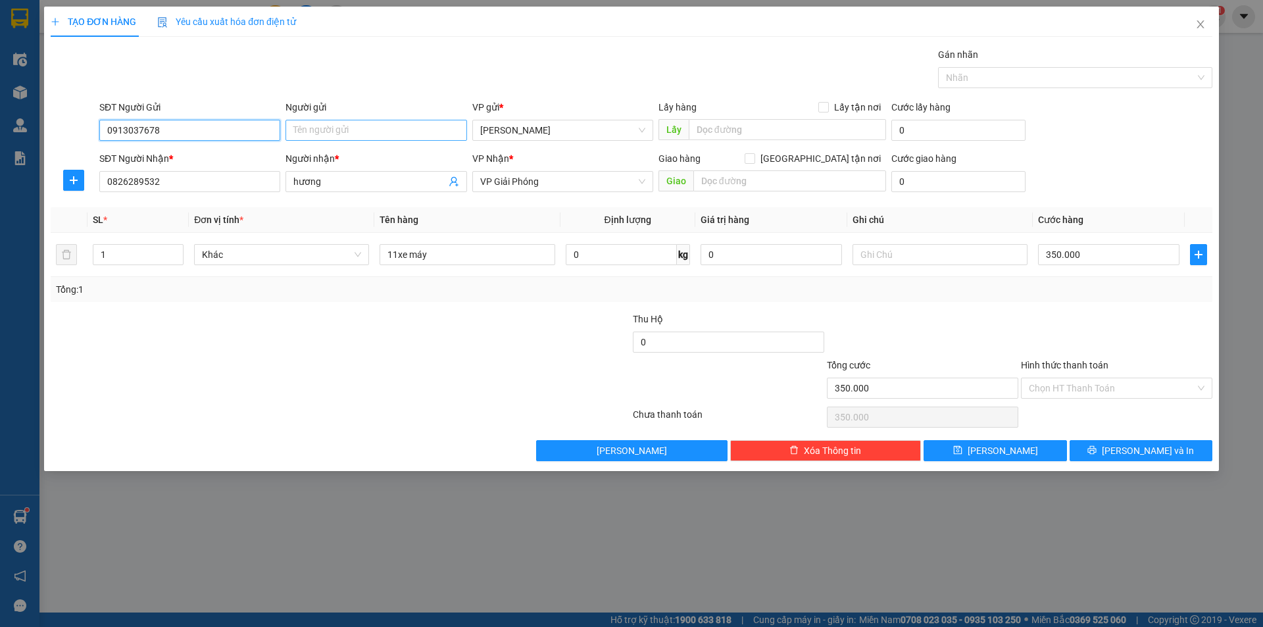
type input "0913037678"
click at [368, 130] on input "Người gửi" at bounding box center [375, 130] width 181 height 21
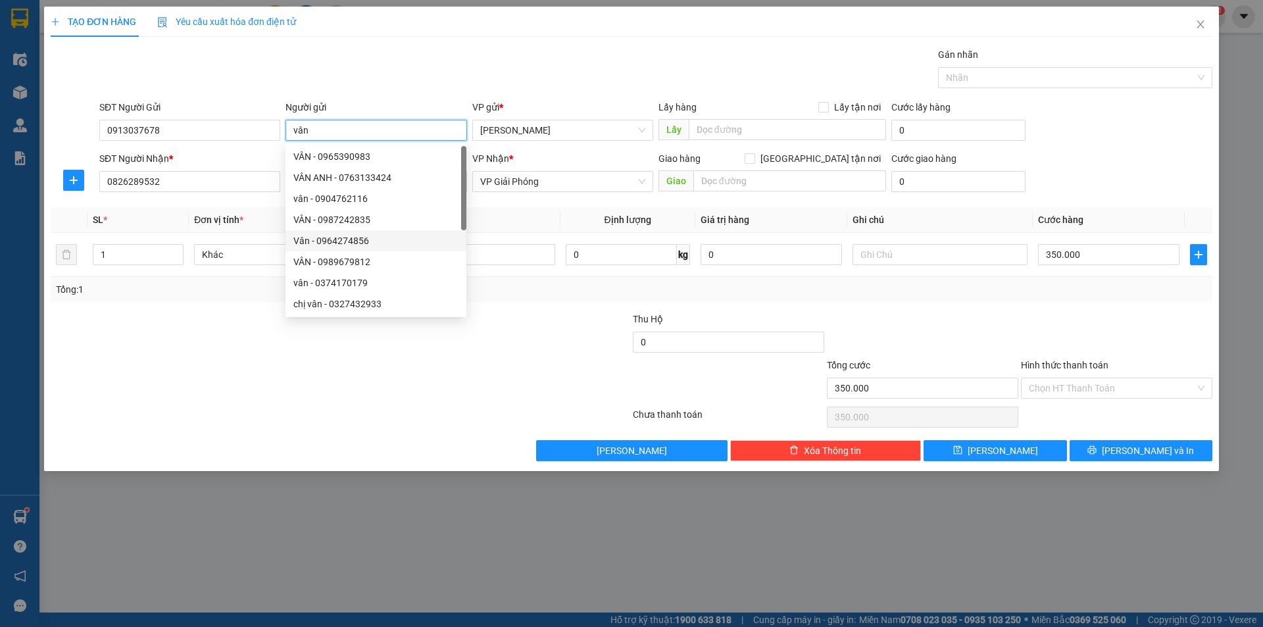
type input "vân"
click at [1074, 301] on div "Tổng: 1" at bounding box center [632, 289] width 1162 height 25
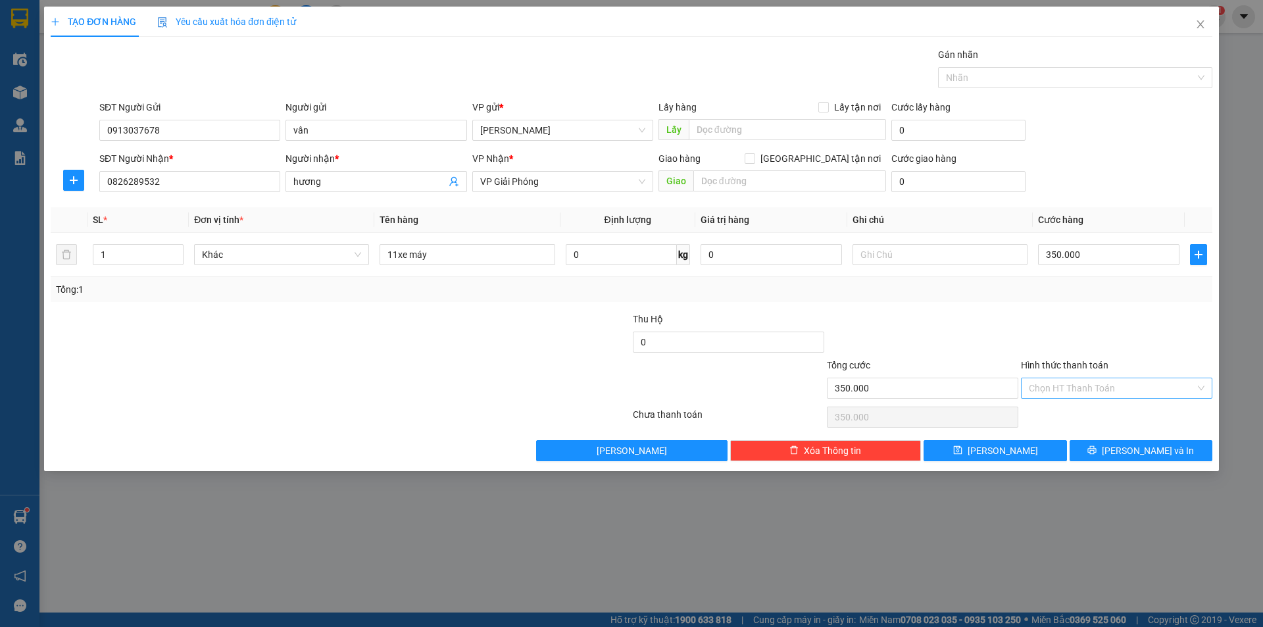
click at [1200, 384] on div "Chọn HT Thanh Toán" at bounding box center [1116, 388] width 191 height 21
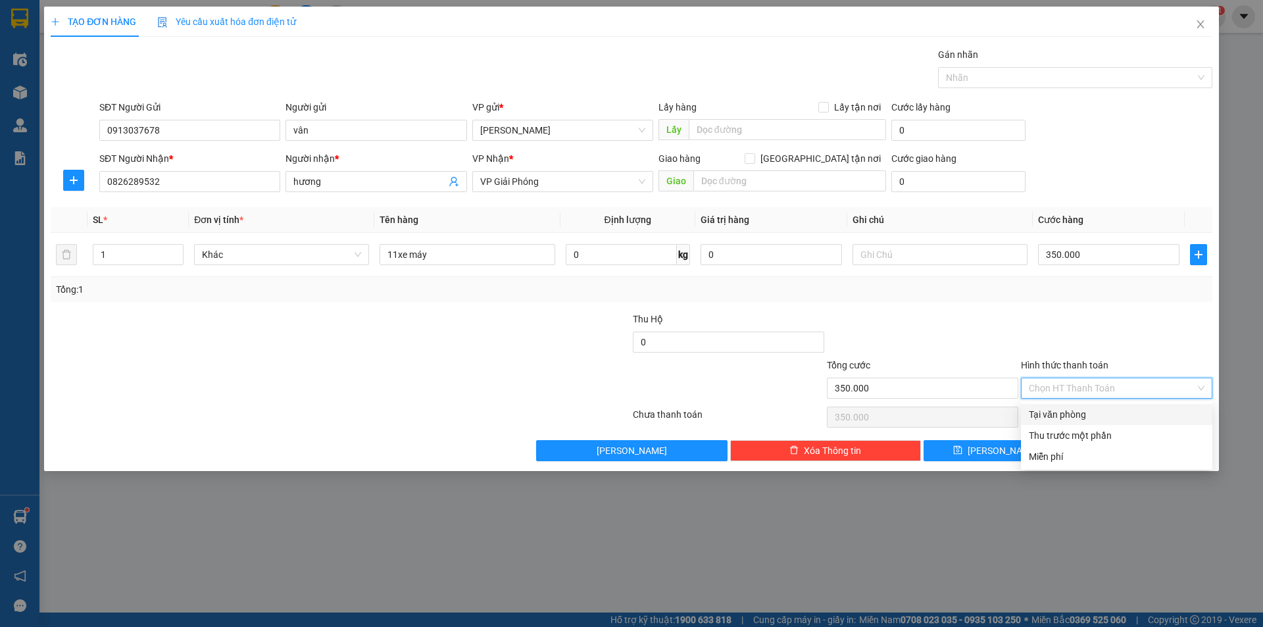
click at [1078, 411] on div "Tại văn phòng" at bounding box center [1117, 414] width 176 height 14
type input "0"
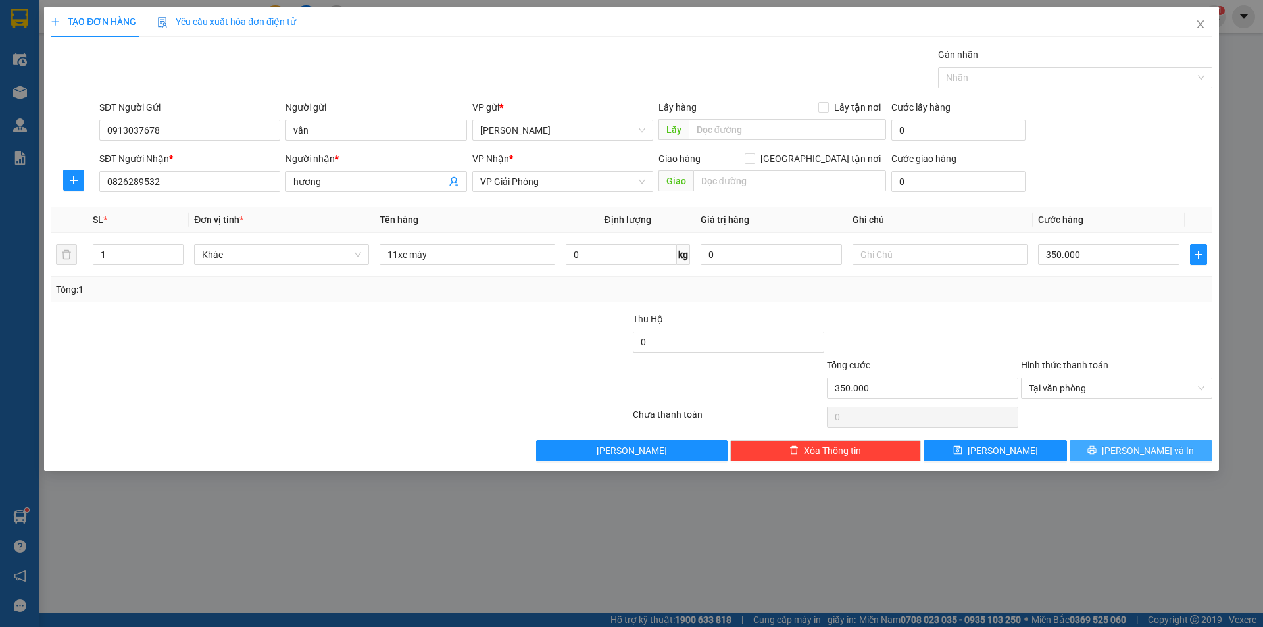
click at [1153, 450] on span "[PERSON_NAME] và In" at bounding box center [1148, 450] width 92 height 14
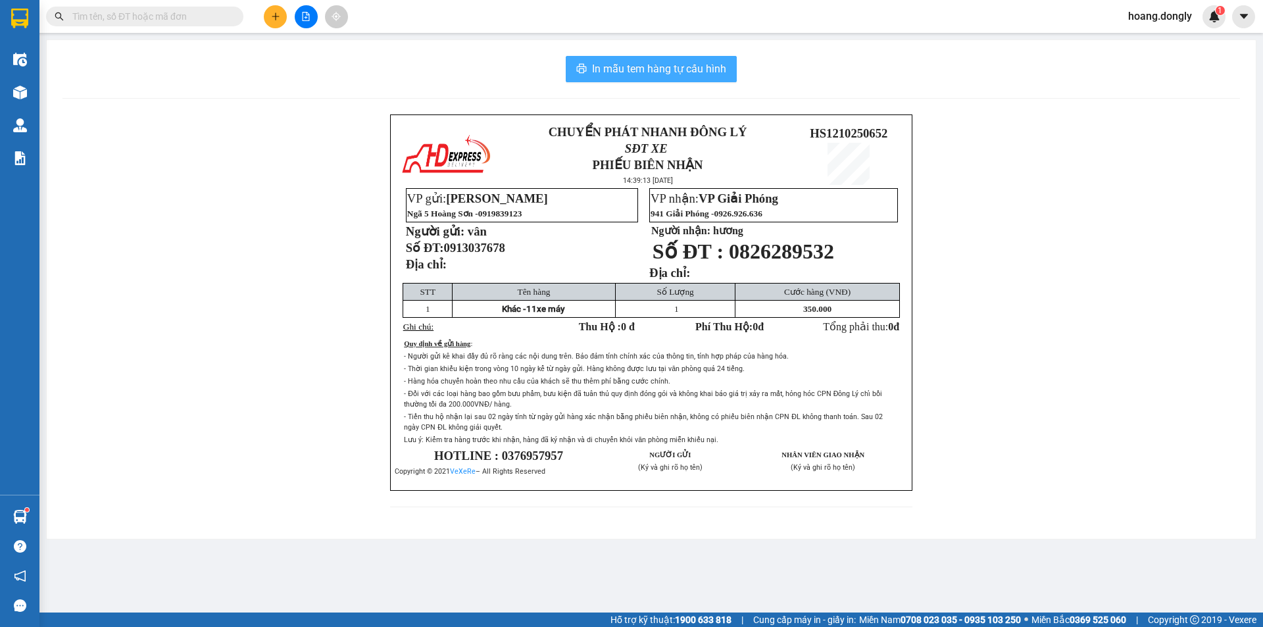
click at [628, 68] on span "In mẫu tem hàng tự cấu hình" at bounding box center [659, 69] width 134 height 16
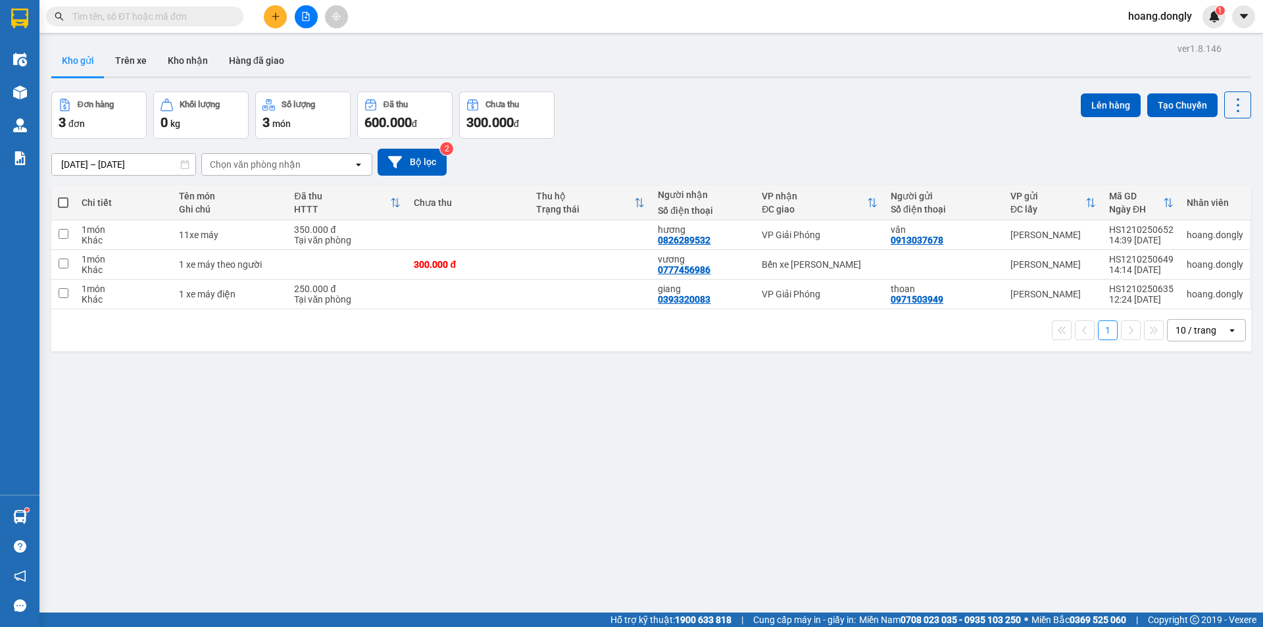
click at [276, 15] on icon "plus" at bounding box center [275, 16] width 9 height 9
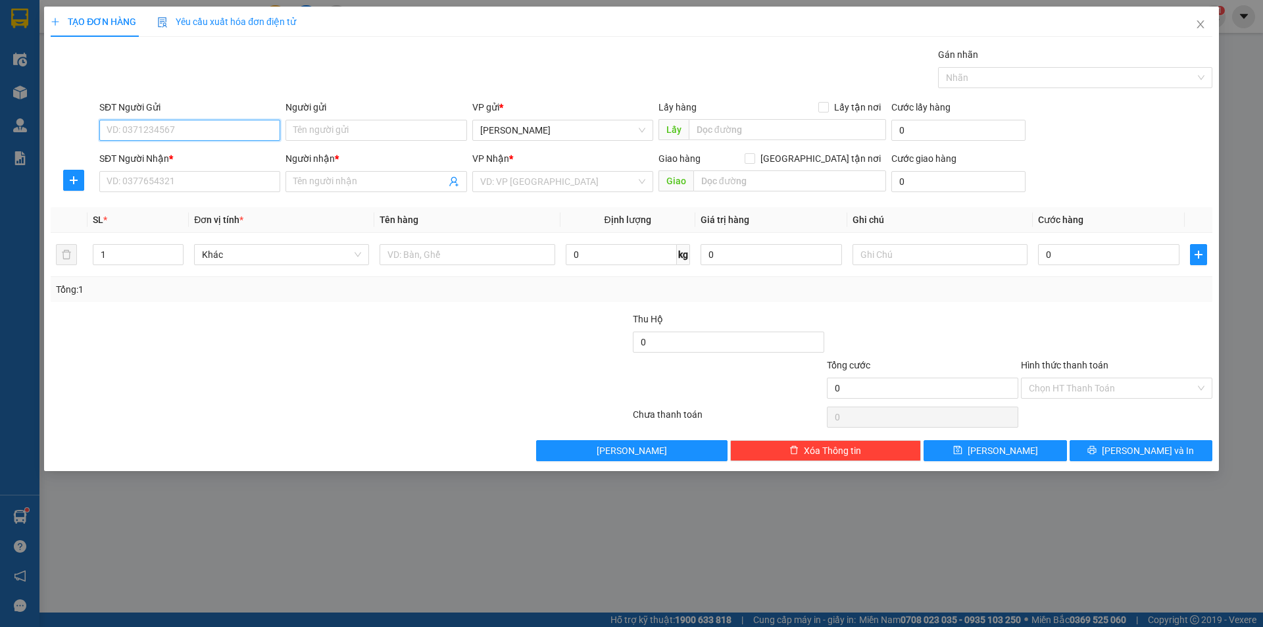
click at [197, 134] on input "SĐT Người Gửi" at bounding box center [189, 130] width 181 height 21
click at [199, 128] on input "SĐT Người Gửi" at bounding box center [189, 130] width 181 height 21
type input "0839549136"
click at [320, 129] on input "Người gửi" at bounding box center [375, 130] width 181 height 21
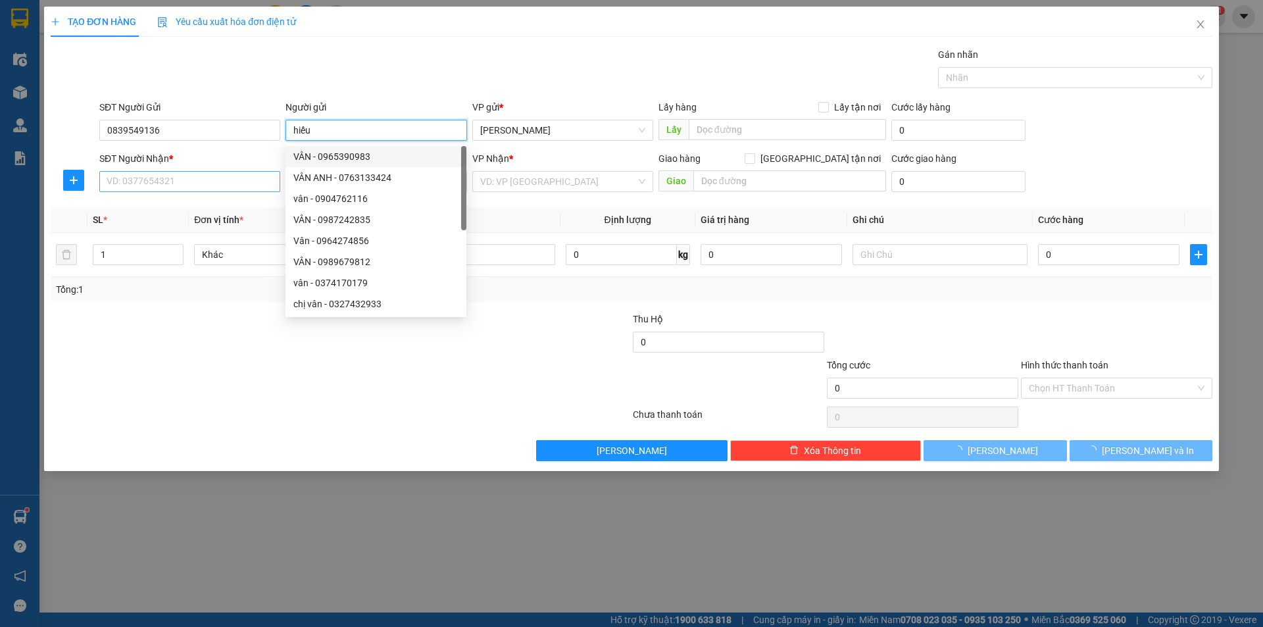
type input "hiếu"
click at [155, 182] on input "SĐT Người Nhận *" at bounding box center [189, 181] width 181 height 21
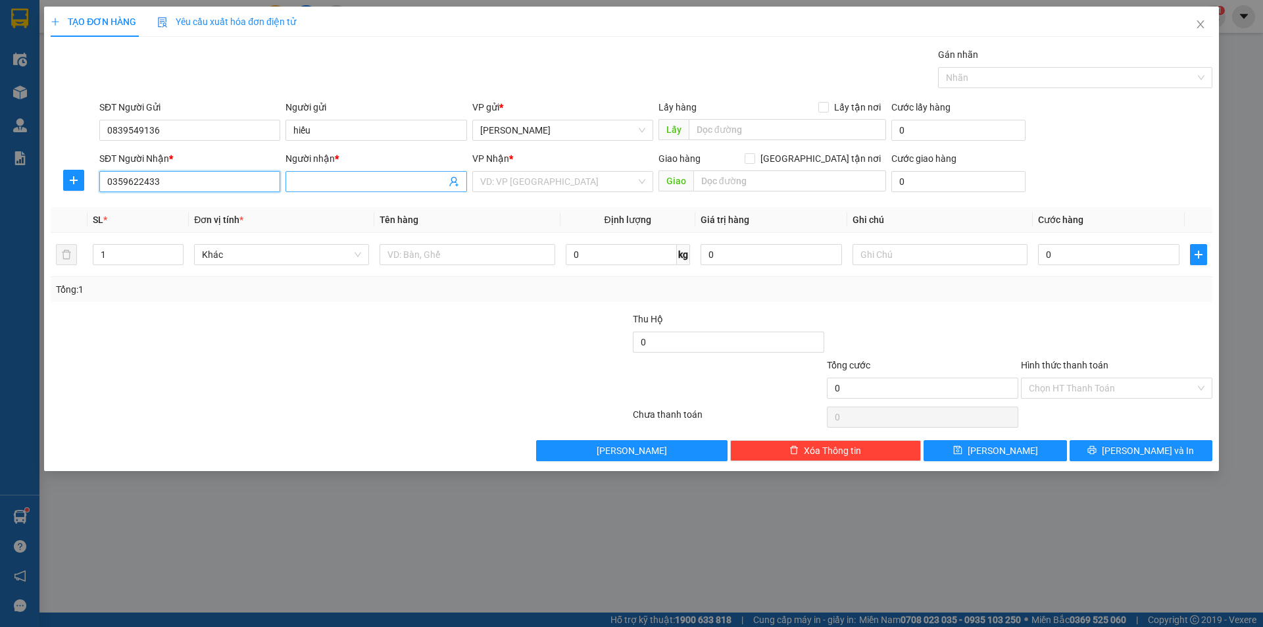
type input "0359622433"
click at [330, 184] on input "Người nhận *" at bounding box center [369, 181] width 152 height 14
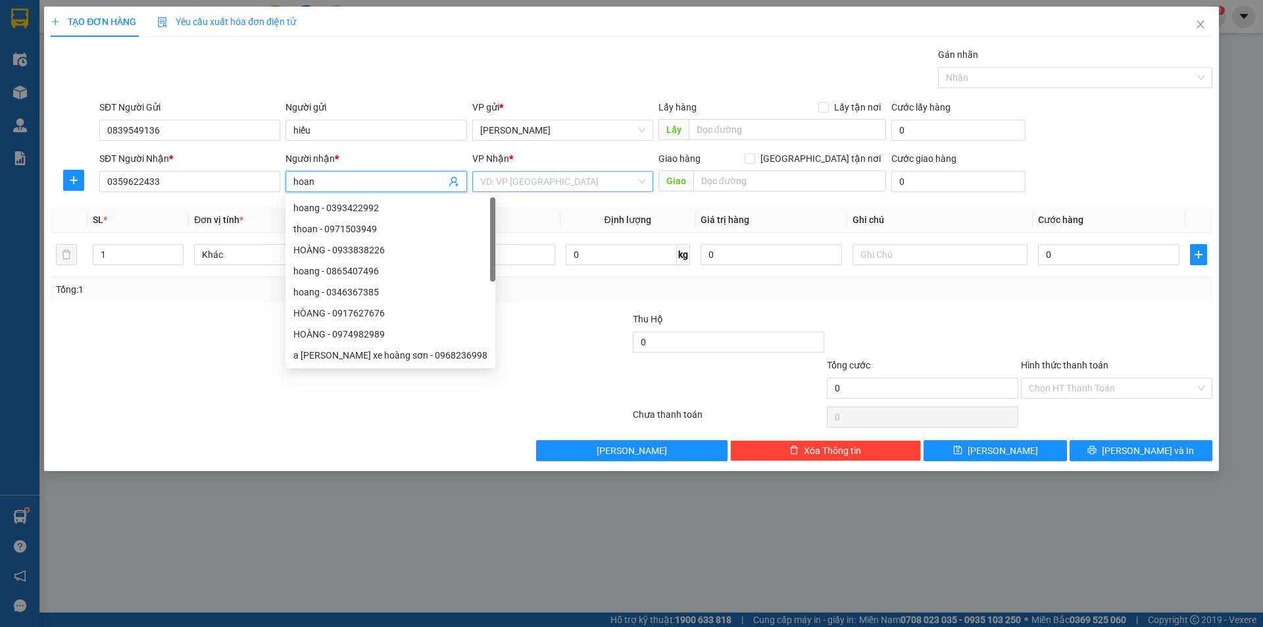
type input "hoan"
click at [525, 180] on input "search" at bounding box center [558, 182] width 156 height 20
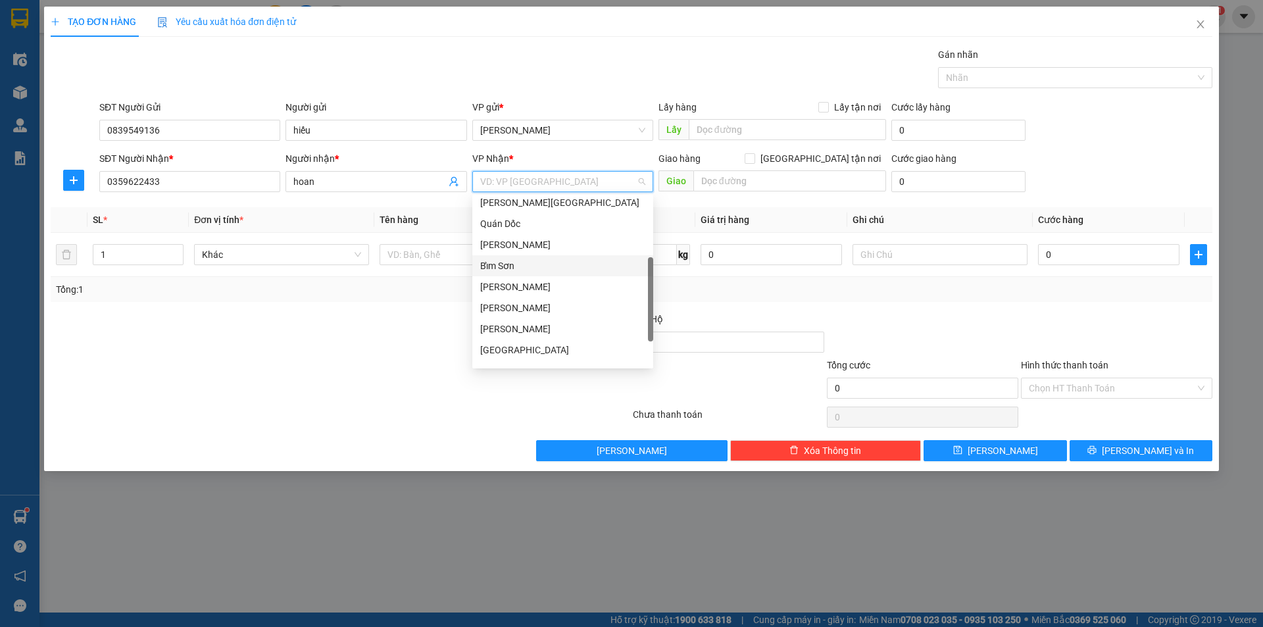
scroll to position [189, 0]
click at [522, 309] on div "Bến xe Giáp Bát" at bounding box center [562, 313] width 165 height 14
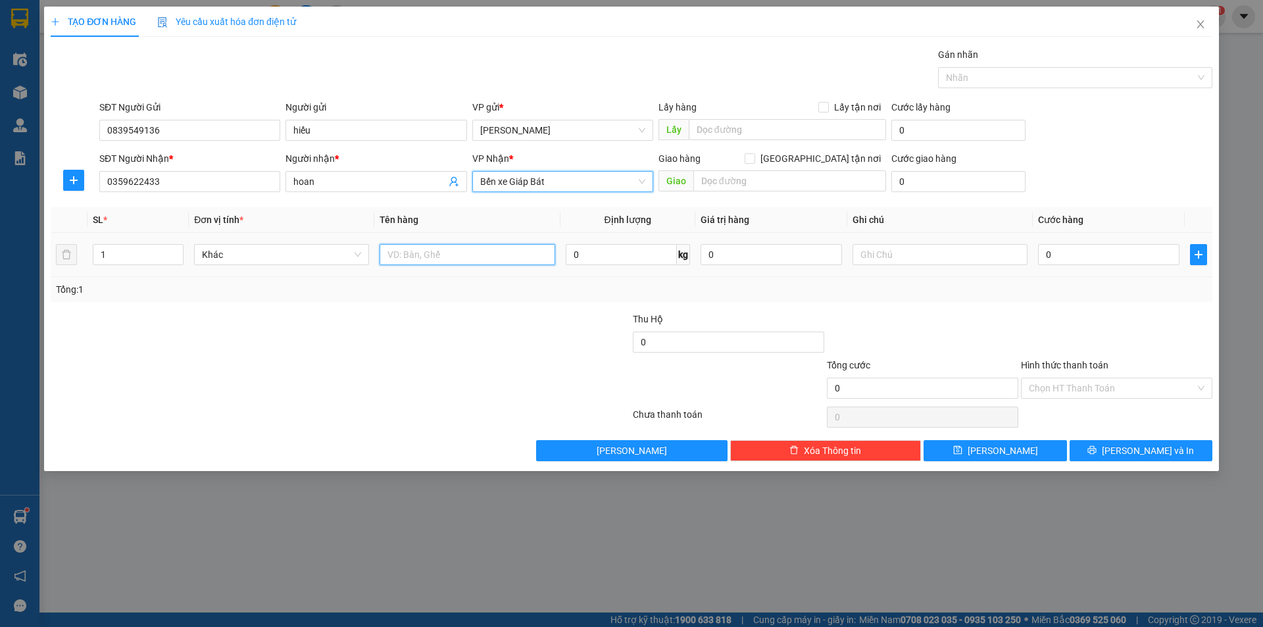
click at [414, 249] on input "text" at bounding box center [467, 254] width 175 height 21
type input "1 xe máy"
click at [1043, 255] on input "0" at bounding box center [1108, 254] width 141 height 21
click at [1043, 253] on input "0" at bounding box center [1108, 254] width 141 height 21
type input "30"
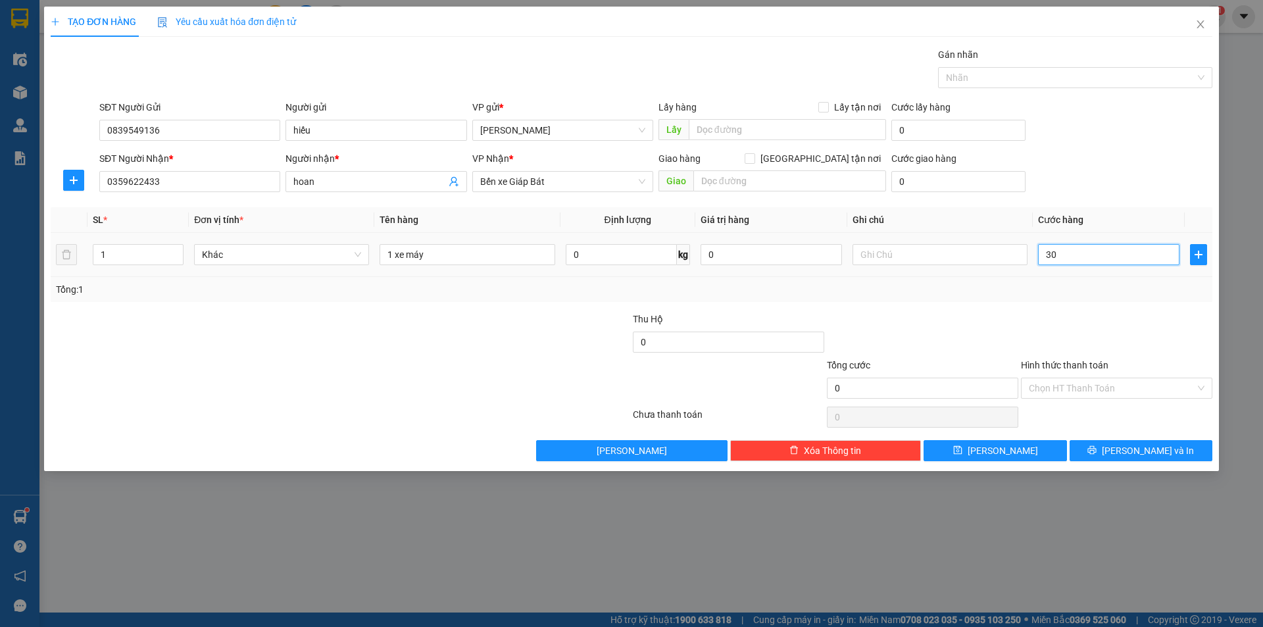
type input "30"
type input "350"
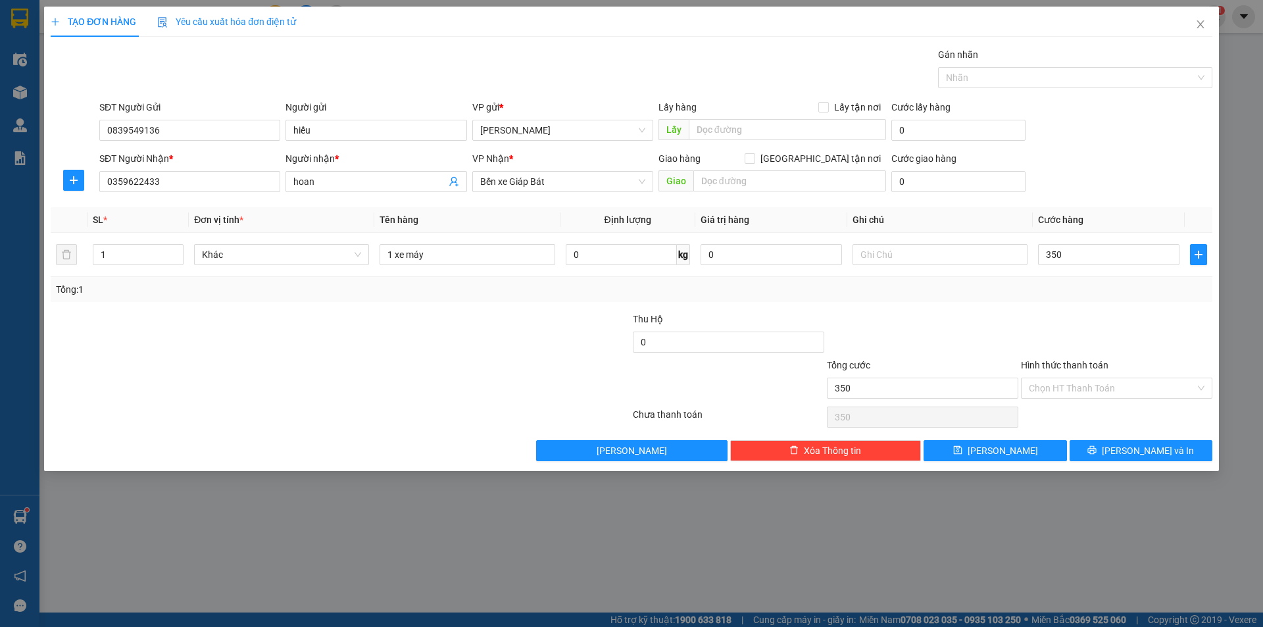
click at [1024, 283] on div "Tổng: 1" at bounding box center [631, 289] width 1151 height 14
type input "350.000"
click at [1135, 450] on span "[PERSON_NAME] và In" at bounding box center [1148, 450] width 92 height 14
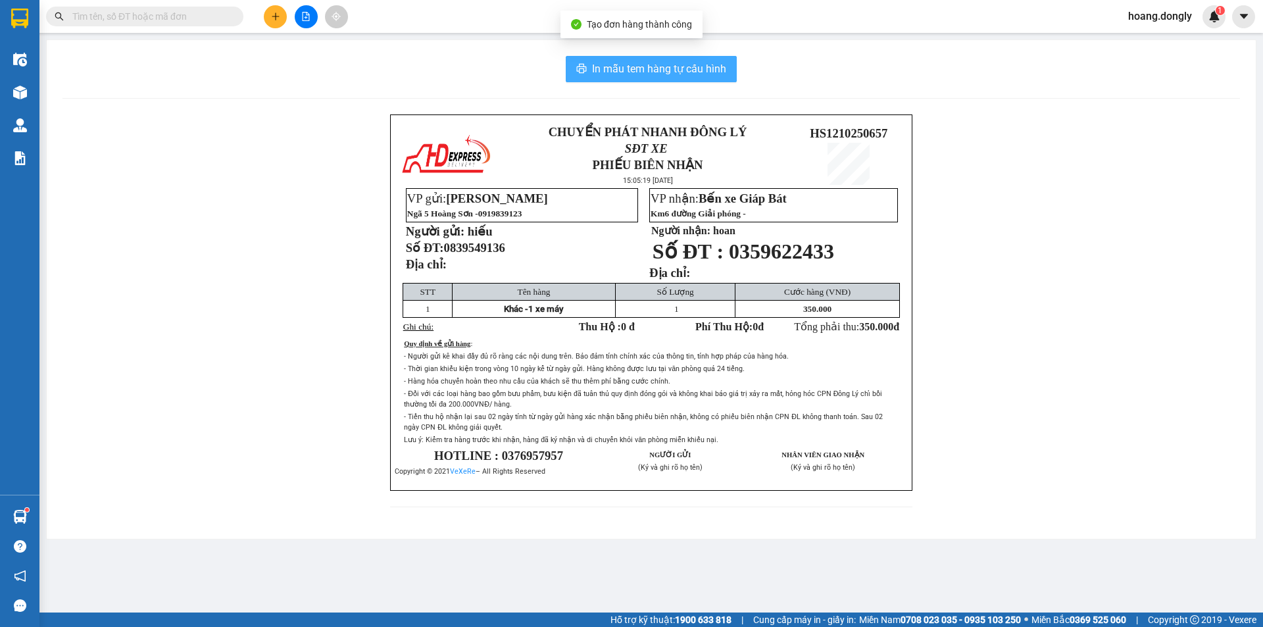
click at [651, 73] on span "In mẫu tem hàng tự cấu hình" at bounding box center [659, 69] width 134 height 16
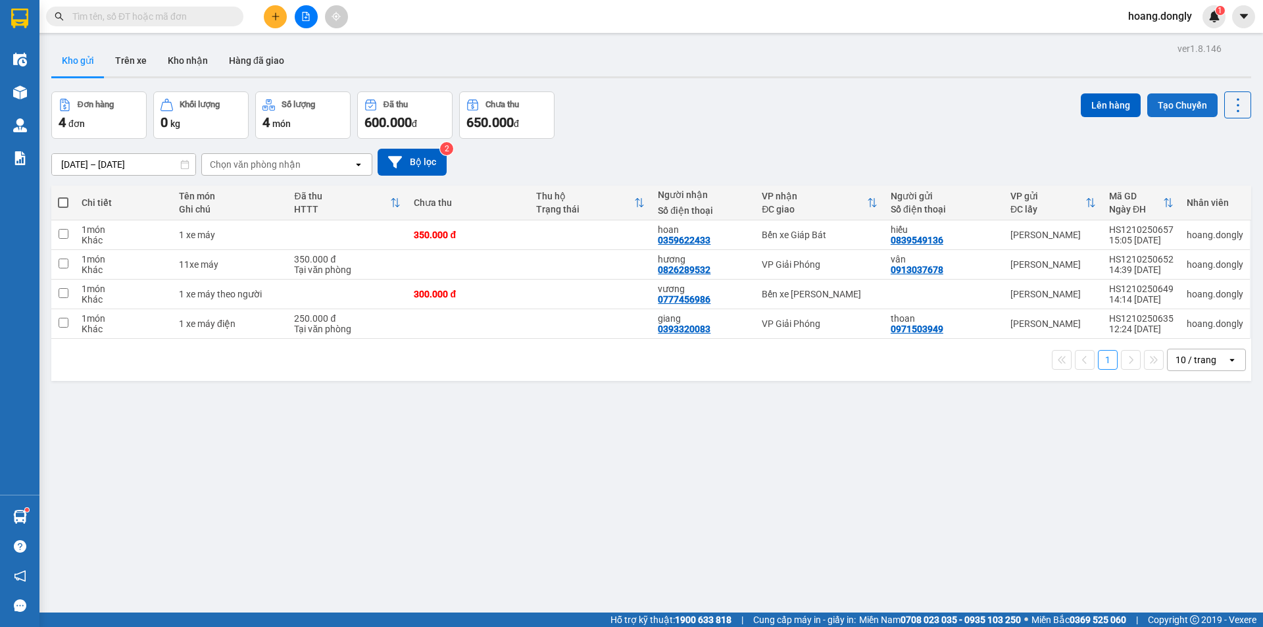
click at [1174, 105] on button "Tạo Chuyến" at bounding box center [1182, 105] width 70 height 24
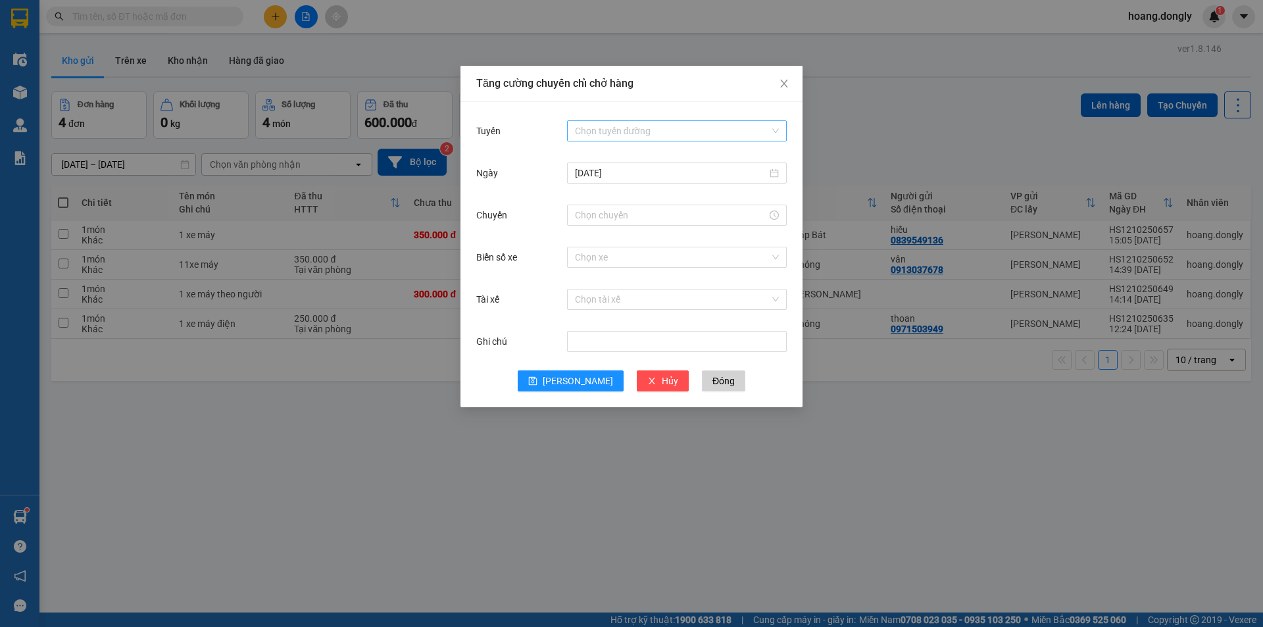
click at [685, 122] on input "Tuyến" at bounding box center [672, 131] width 195 height 20
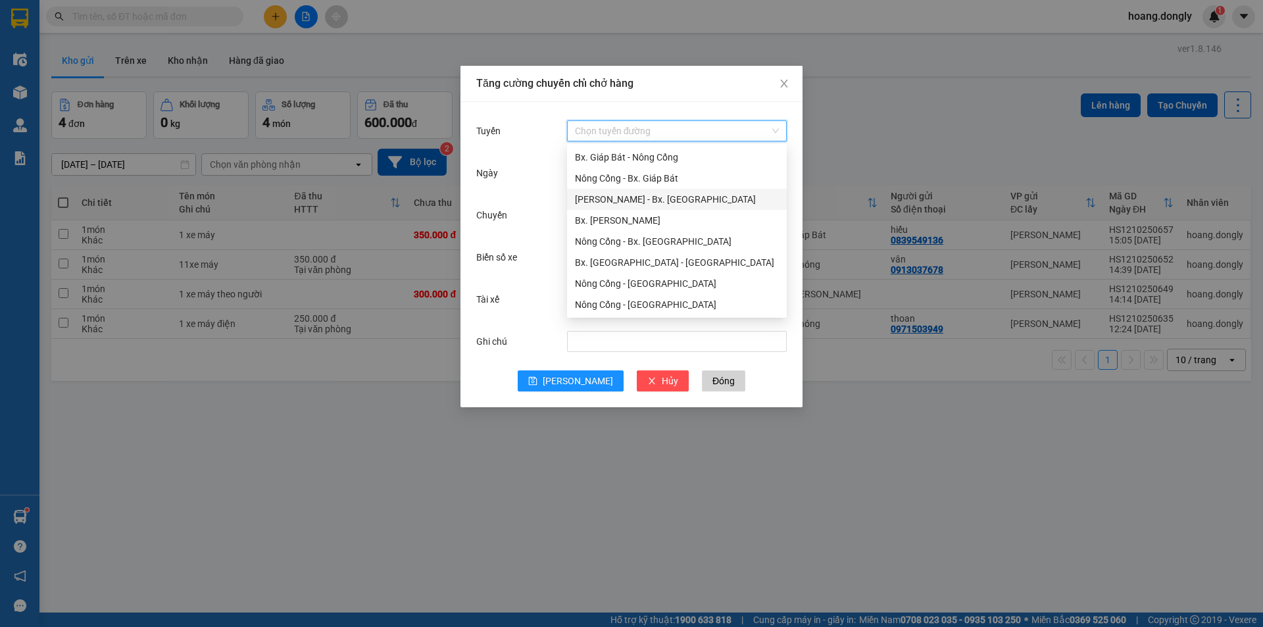
click at [655, 201] on div "[PERSON_NAME] - Bx. [GEOGRAPHIC_DATA]" at bounding box center [677, 199] width 204 height 14
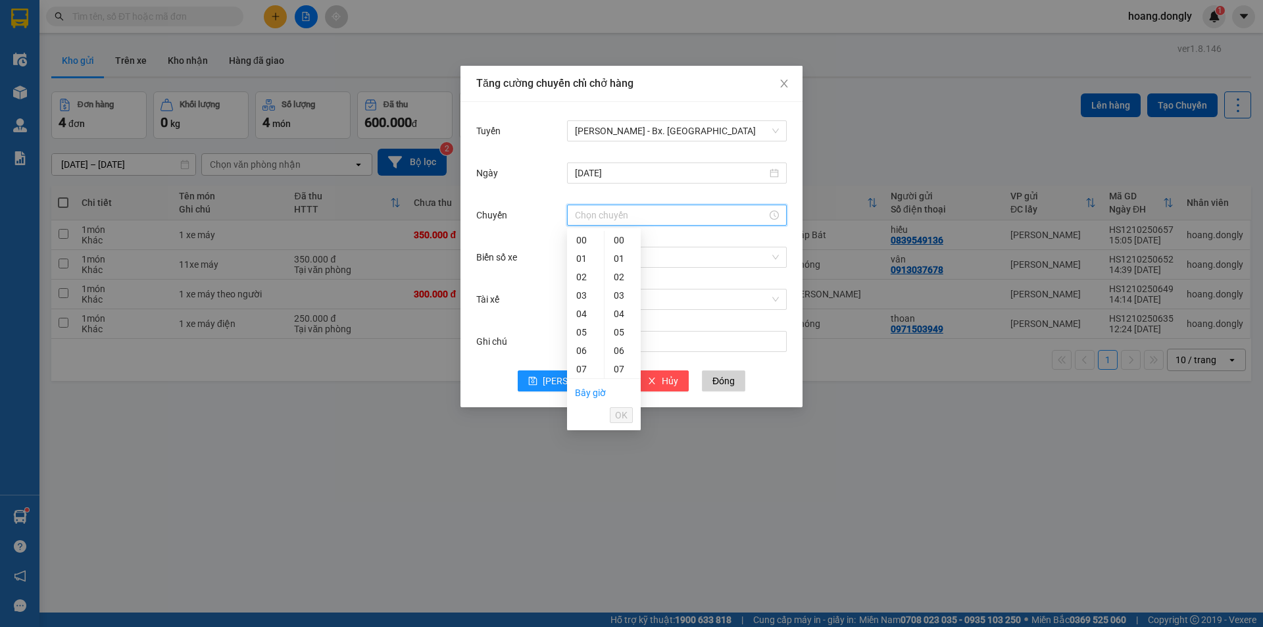
click at [612, 211] on input "Chuyến" at bounding box center [671, 215] width 192 height 14
click at [582, 362] on div "14" at bounding box center [585, 366] width 37 height 18
click at [624, 318] on div "40" at bounding box center [623, 319] width 36 height 18
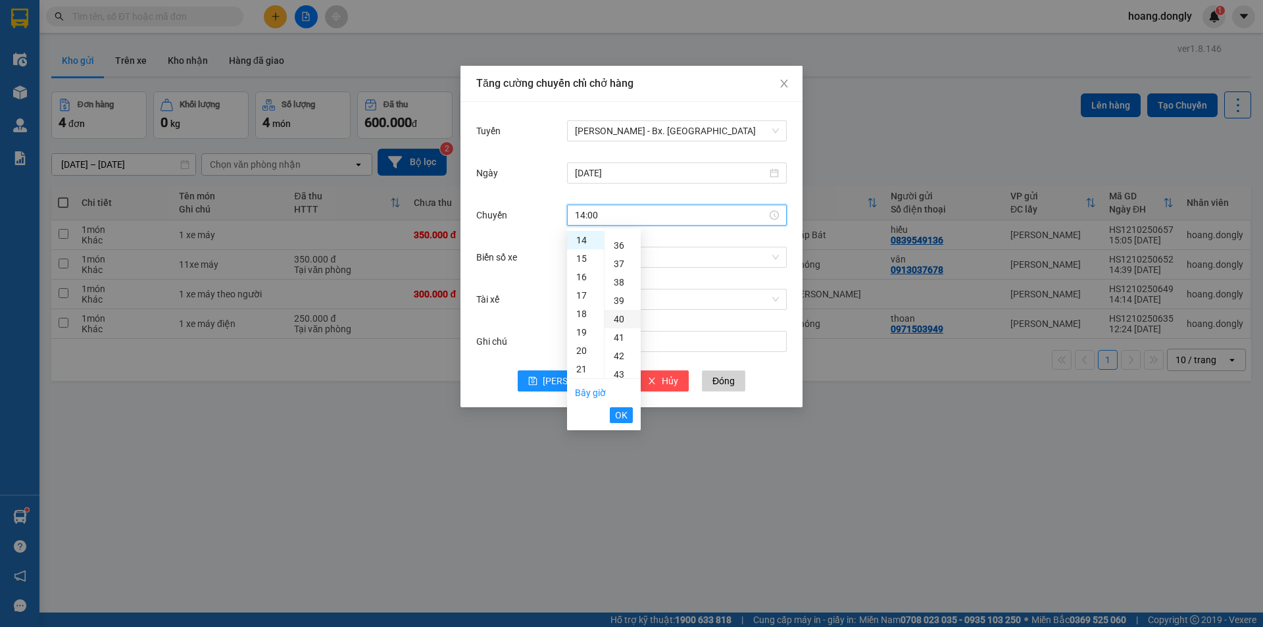
type input "14:40"
click at [615, 418] on span "OK" at bounding box center [621, 415] width 12 height 14
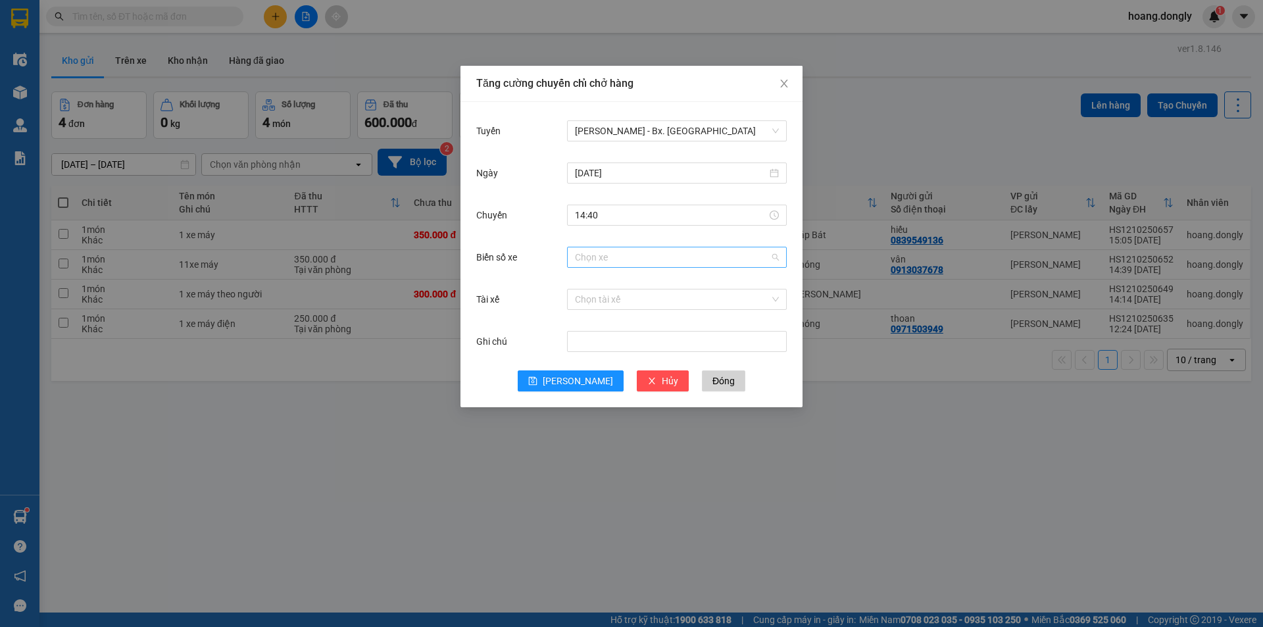
click at [626, 253] on input "Biển số xe" at bounding box center [672, 257] width 195 height 20
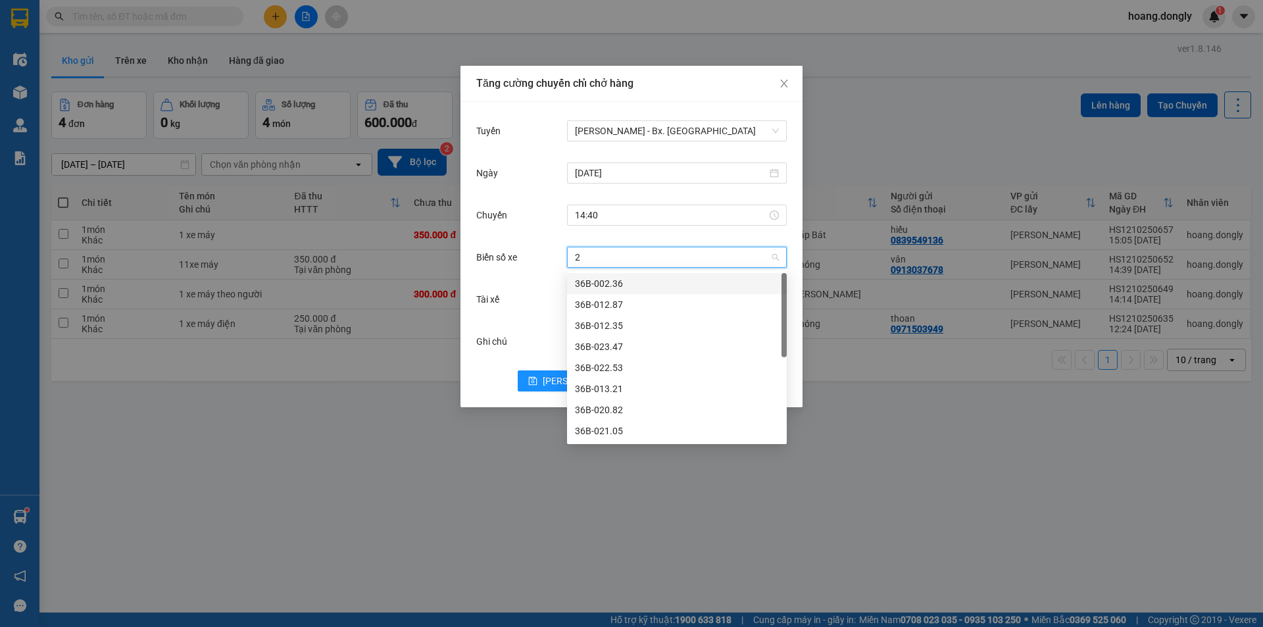
type input "24"
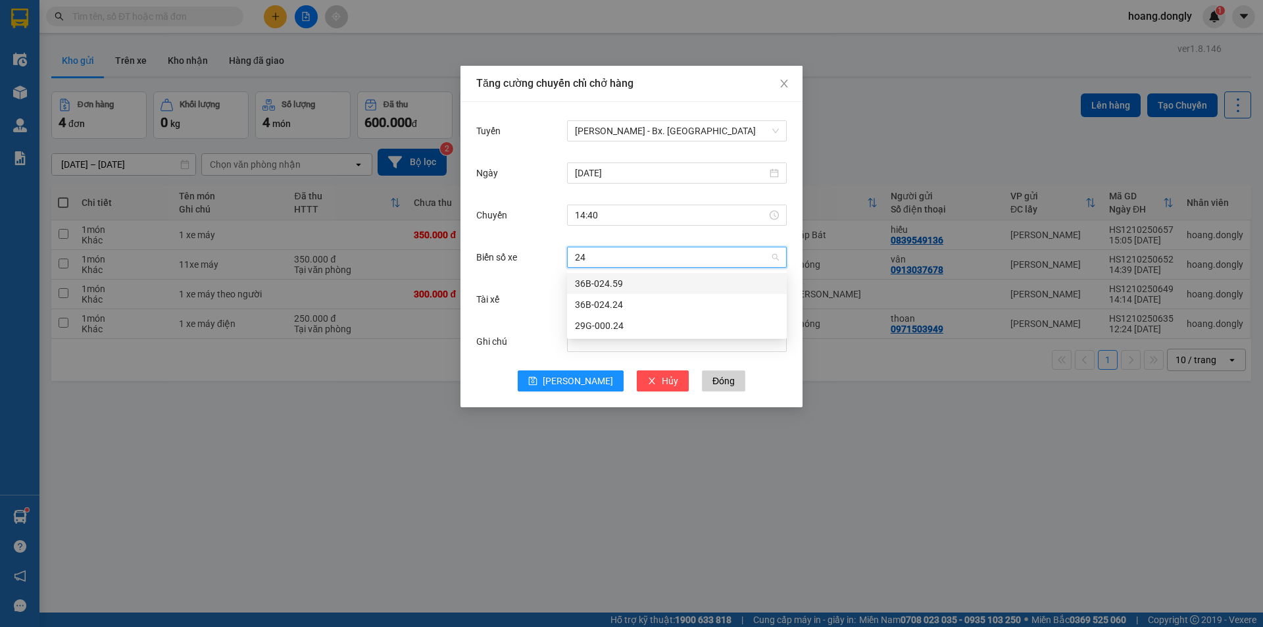
click at [606, 287] on div "36B-024.59" at bounding box center [677, 283] width 204 height 14
click at [598, 302] on input "Tài xế" at bounding box center [672, 299] width 195 height 20
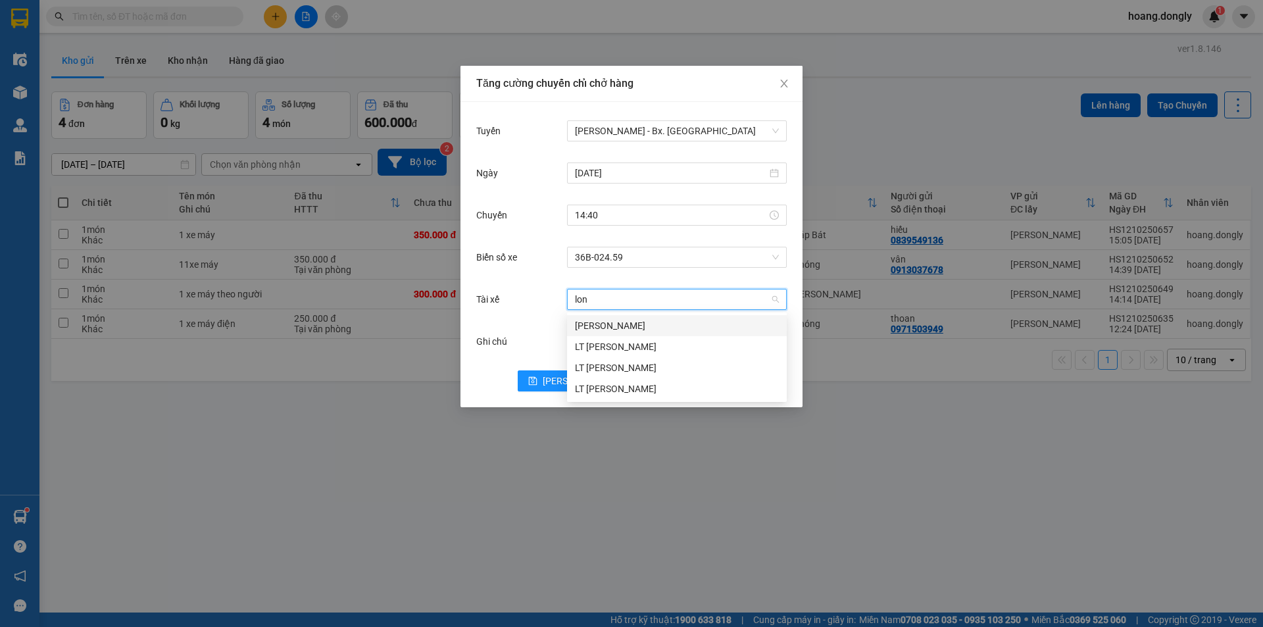
type input "long"
click at [621, 327] on div "[PERSON_NAME]" at bounding box center [677, 325] width 204 height 14
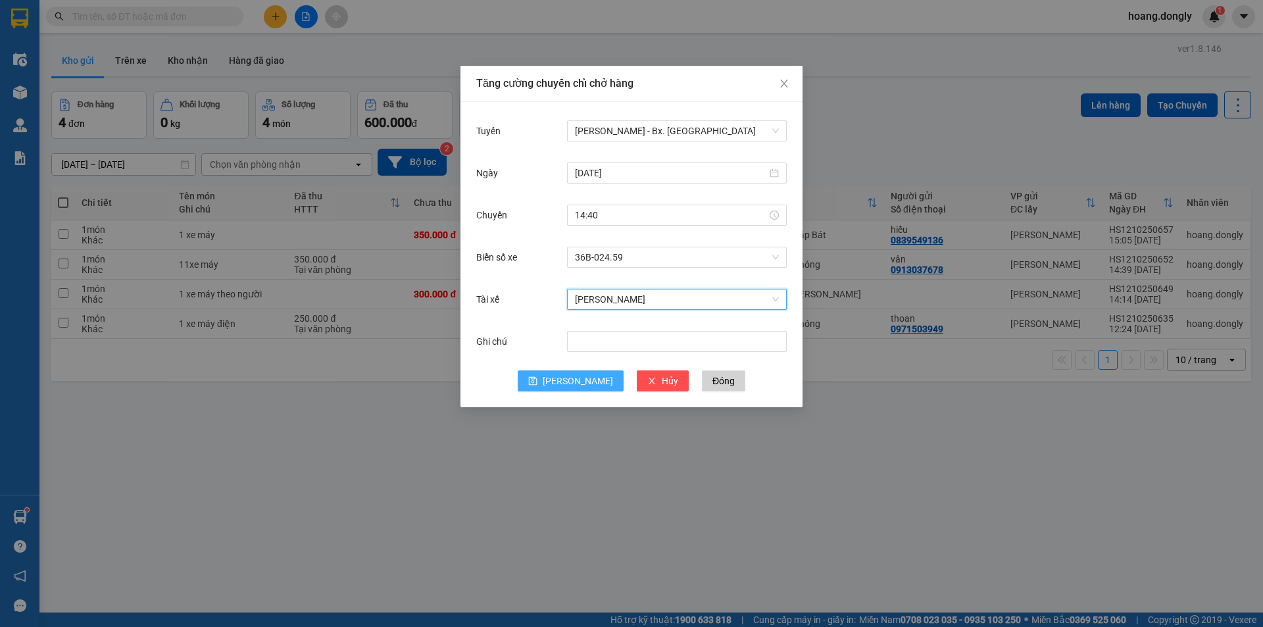
click at [537, 382] on icon "save" at bounding box center [532, 380] width 9 height 9
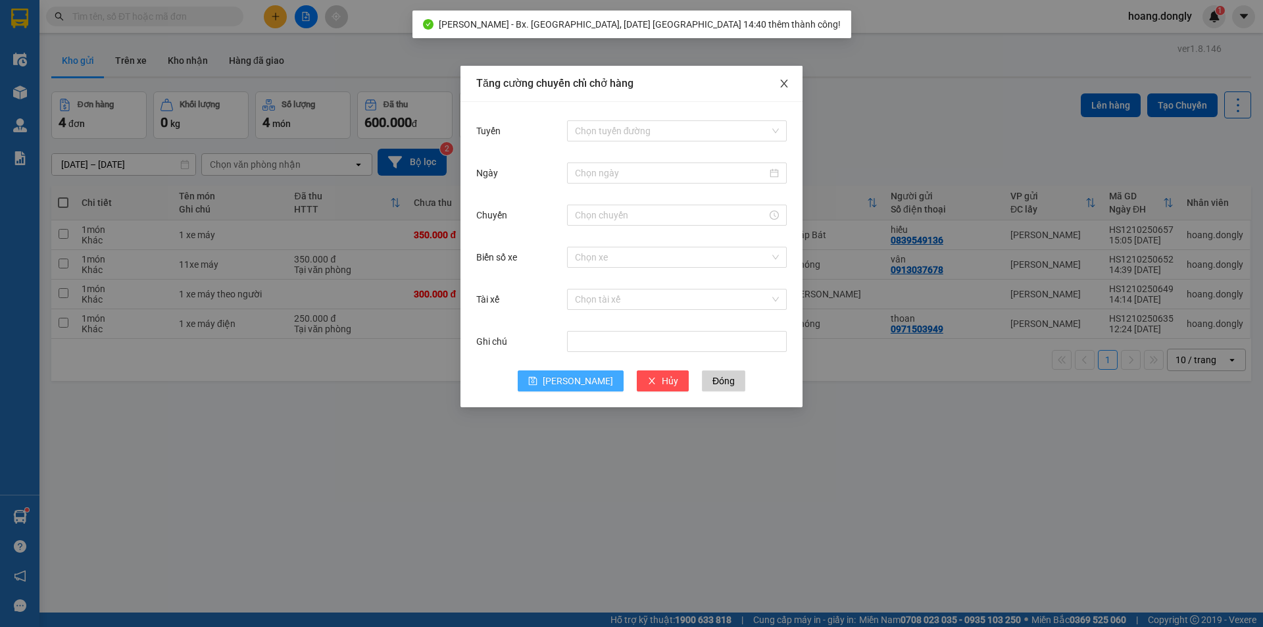
drag, startPoint x: 783, startPoint y: 80, endPoint x: 643, endPoint y: 188, distance: 176.8
click at [783, 80] on icon "close" at bounding box center [784, 83] width 11 height 11
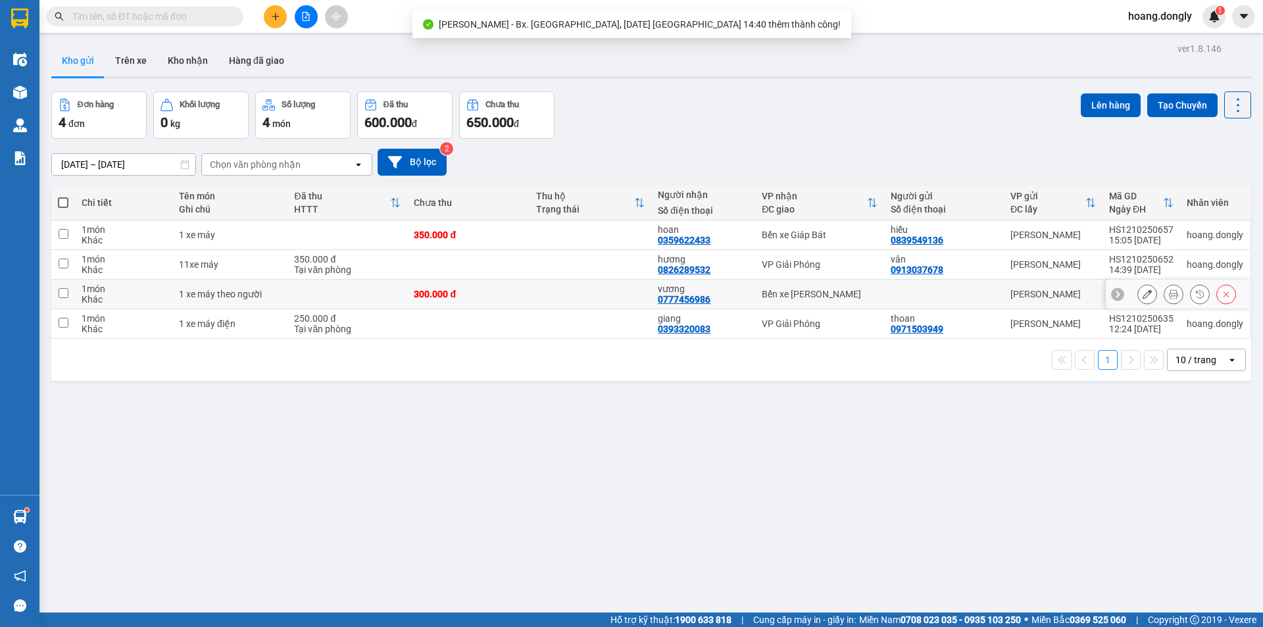
drag, startPoint x: 390, startPoint y: 299, endPoint x: 444, endPoint y: 302, distance: 54.0
click at [390, 298] on td at bounding box center [347, 295] width 120 height 30
checkbox input "true"
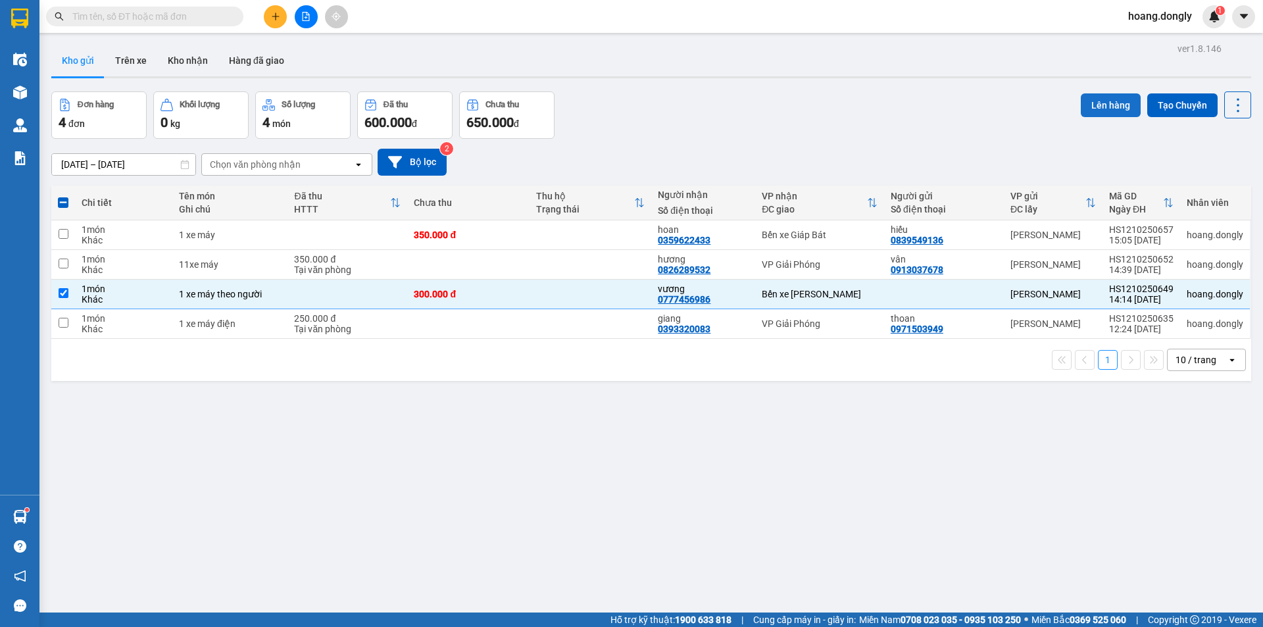
click at [1090, 105] on button "Lên hàng" at bounding box center [1111, 105] width 60 height 24
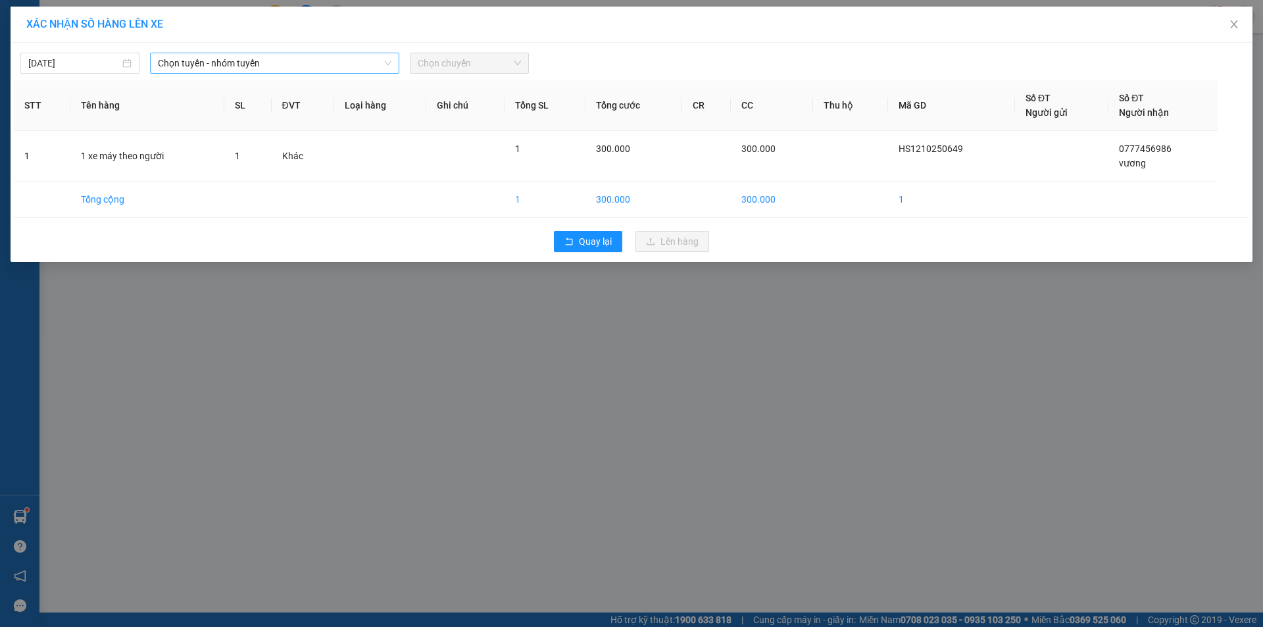
click at [314, 64] on span "Chọn tuyến - nhóm tuyến" at bounding box center [275, 63] width 234 height 20
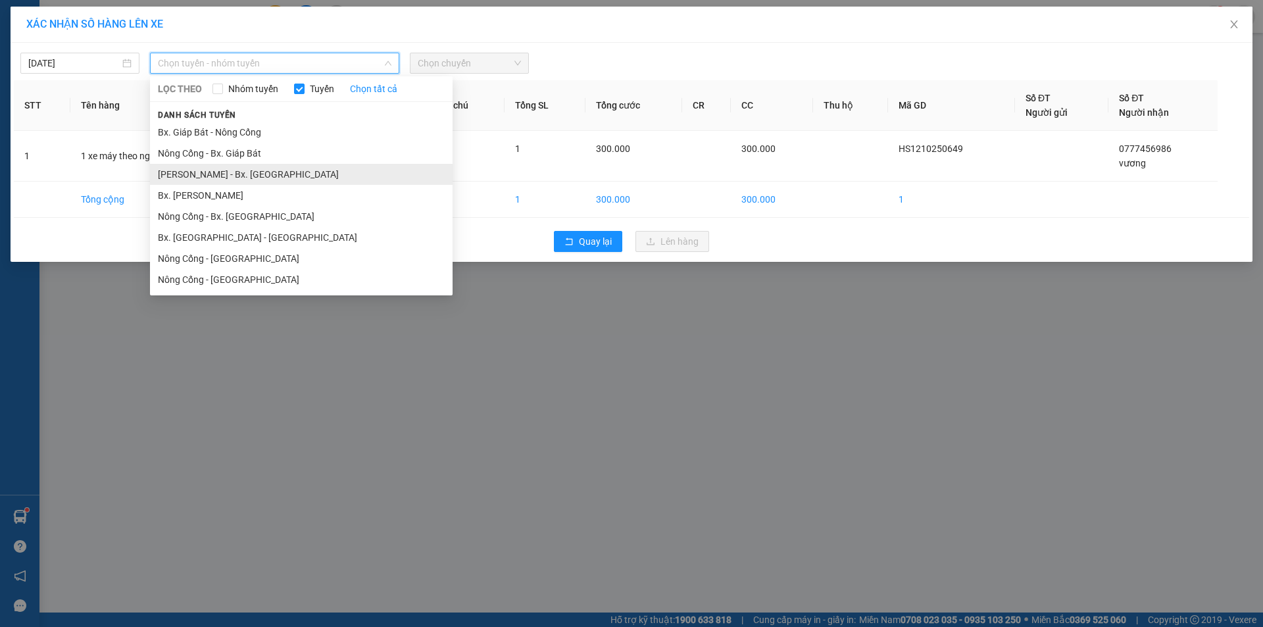
click at [255, 175] on li "[PERSON_NAME] - Bx. [GEOGRAPHIC_DATA]" at bounding box center [301, 174] width 303 height 21
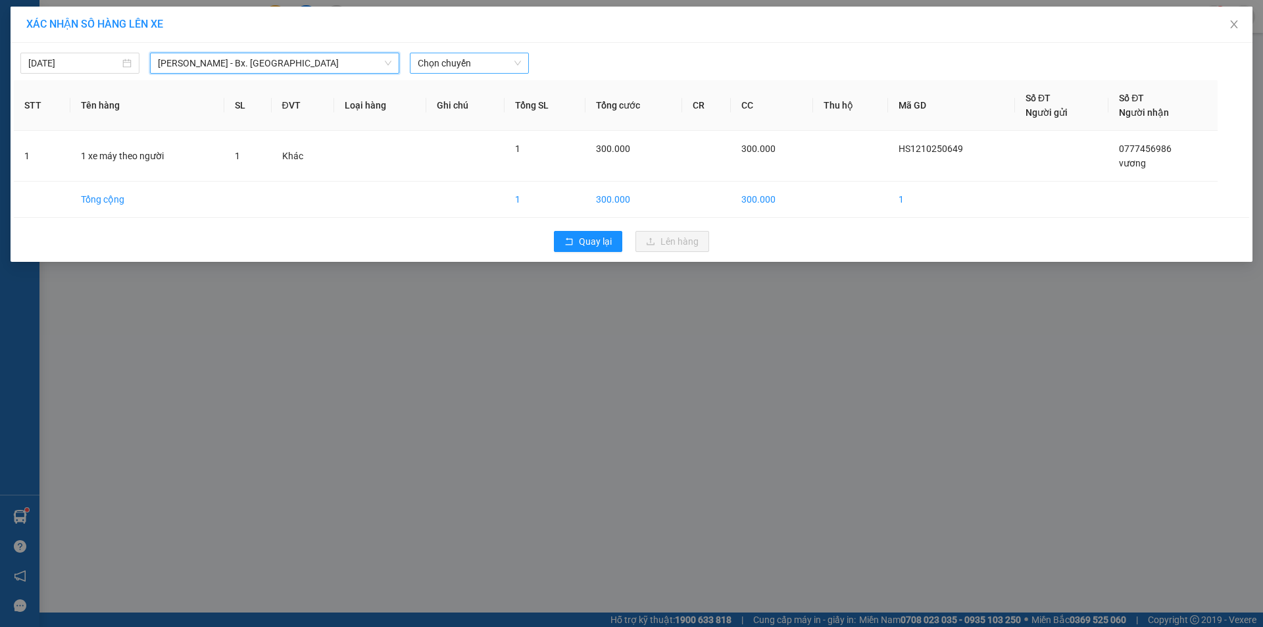
click at [489, 65] on span "Chọn chuyến" at bounding box center [469, 63] width 103 height 20
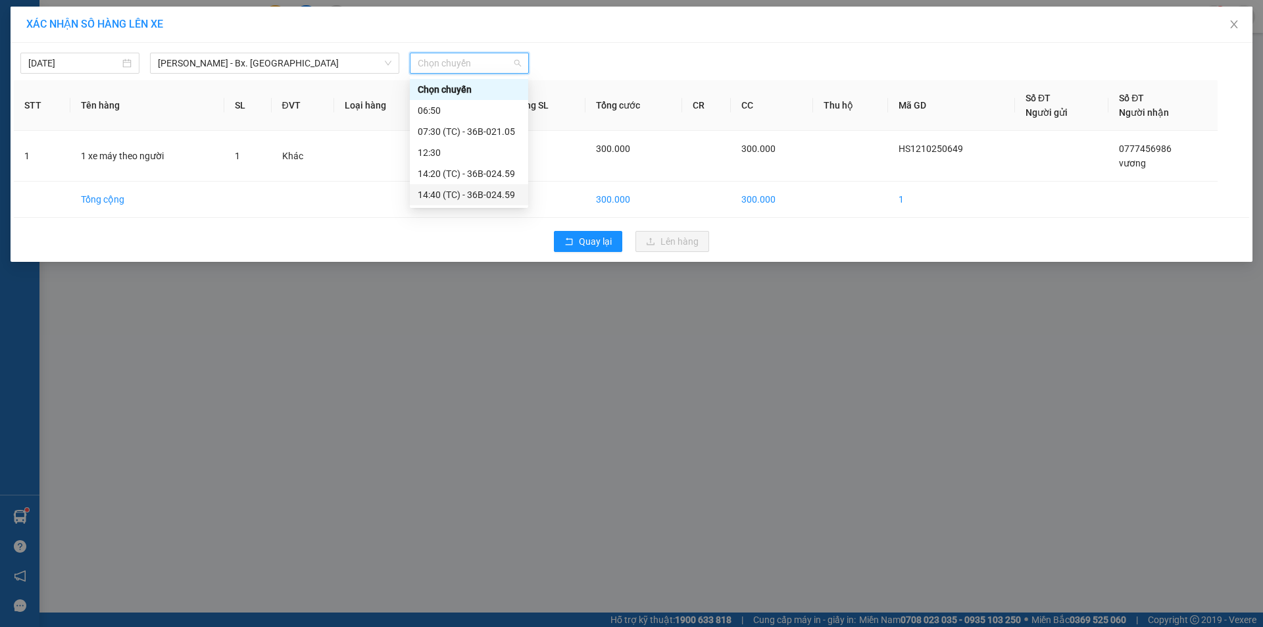
click at [451, 191] on div "14:40 (TC) - 36B-024.59" at bounding box center [469, 194] width 103 height 14
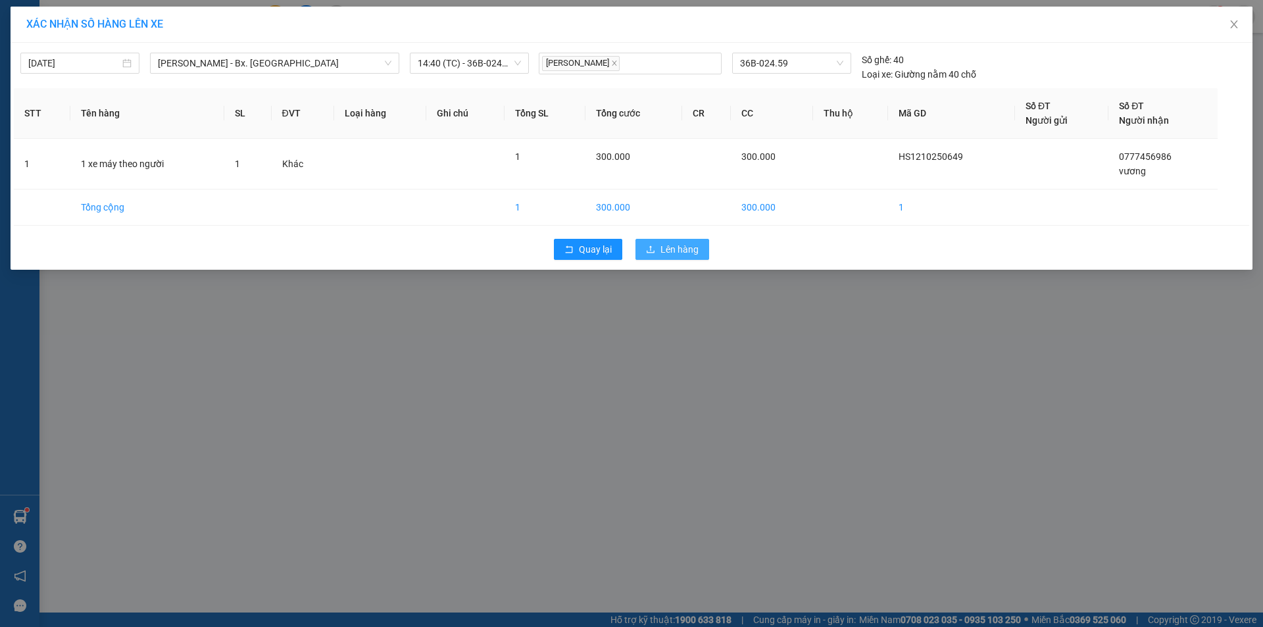
click at [673, 243] on span "Lên hàng" at bounding box center [679, 249] width 38 height 14
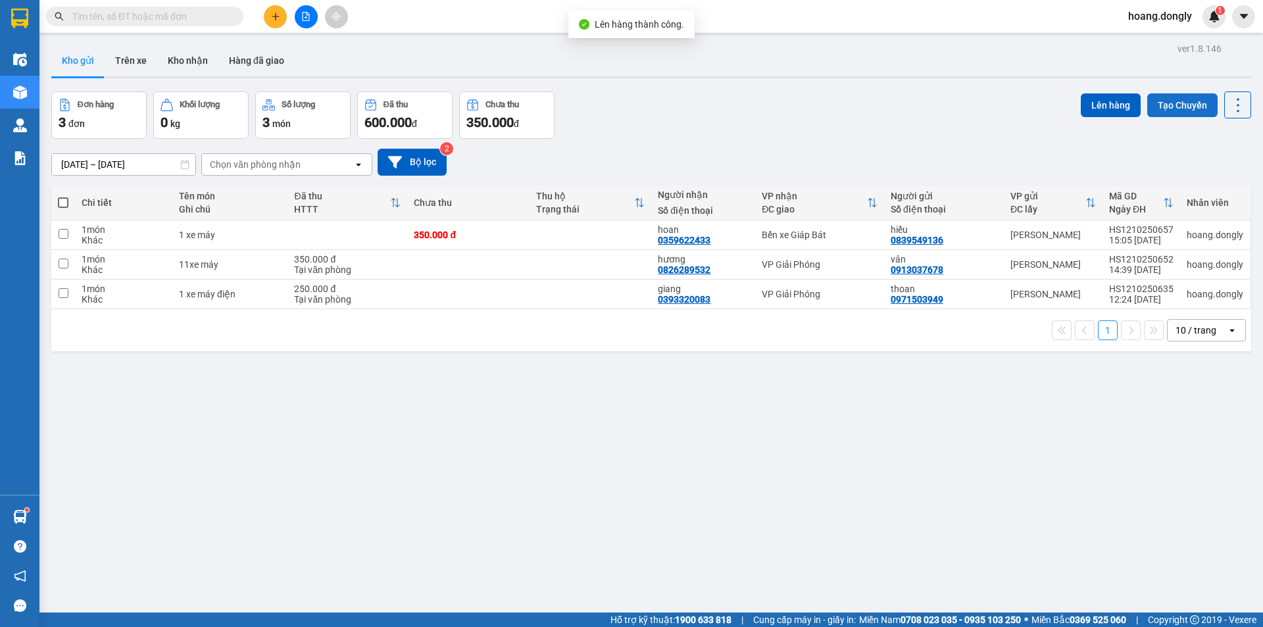
click at [1179, 104] on button "Tạo Chuyến" at bounding box center [1182, 105] width 70 height 24
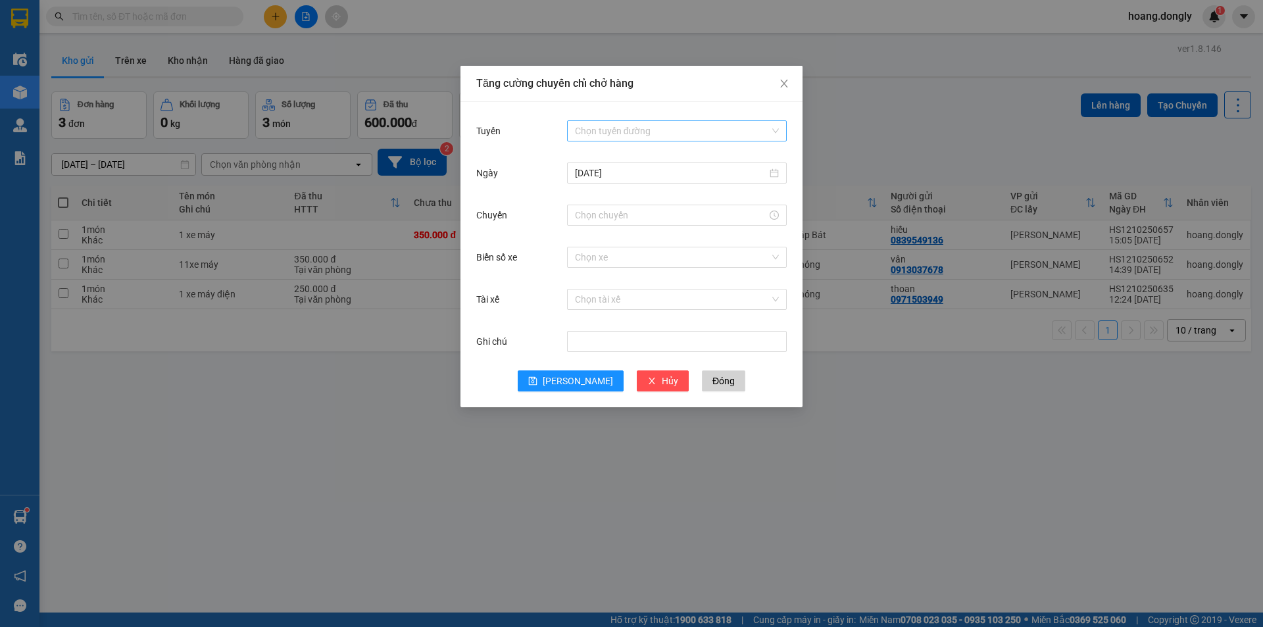
click at [636, 126] on input "Tuyến" at bounding box center [672, 131] width 195 height 20
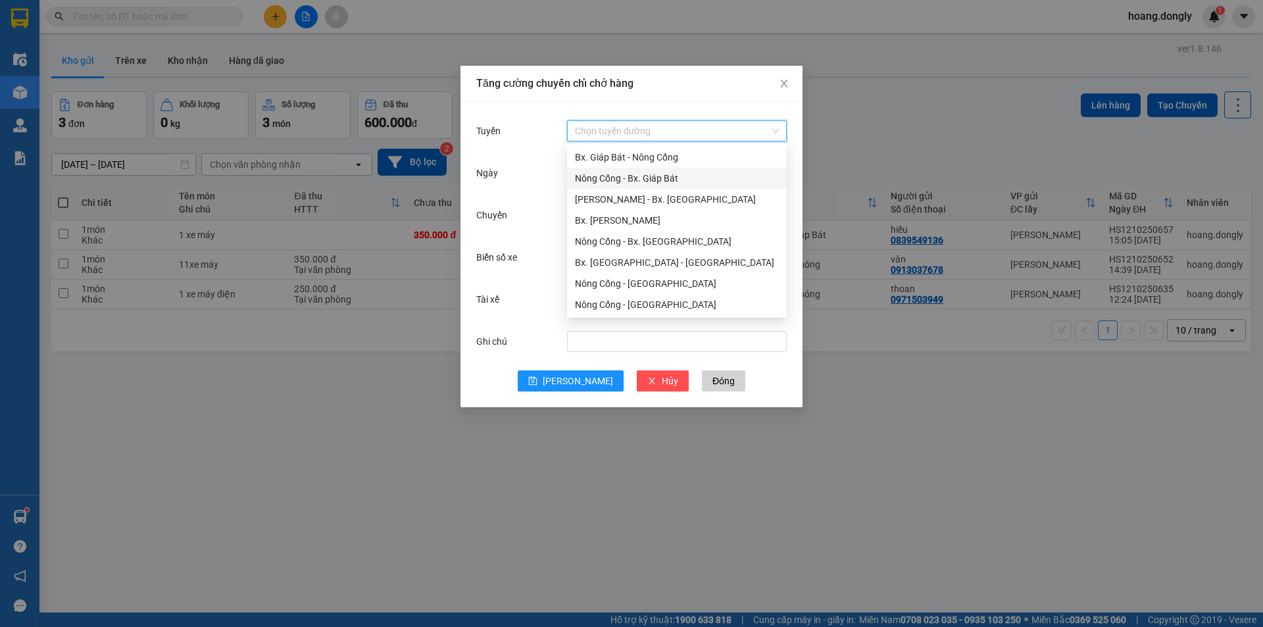
click at [638, 176] on div "Nông Cống - Bx. Giáp Bát" at bounding box center [677, 178] width 204 height 14
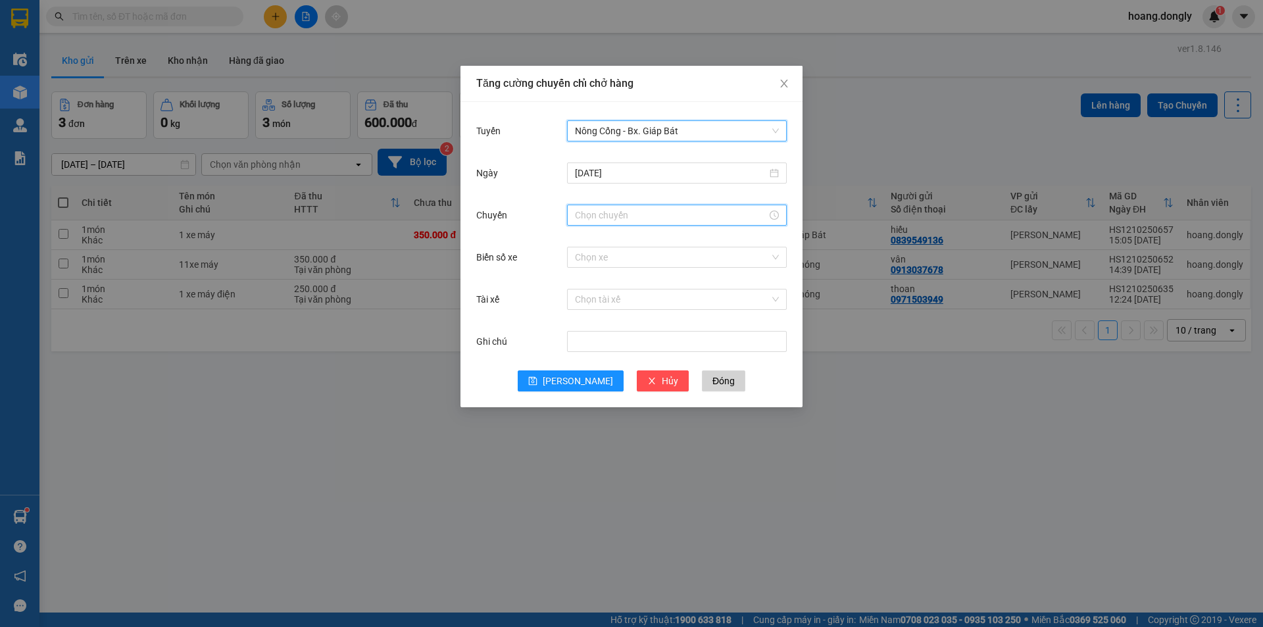
click at [589, 216] on input "Chuyến" at bounding box center [671, 215] width 192 height 14
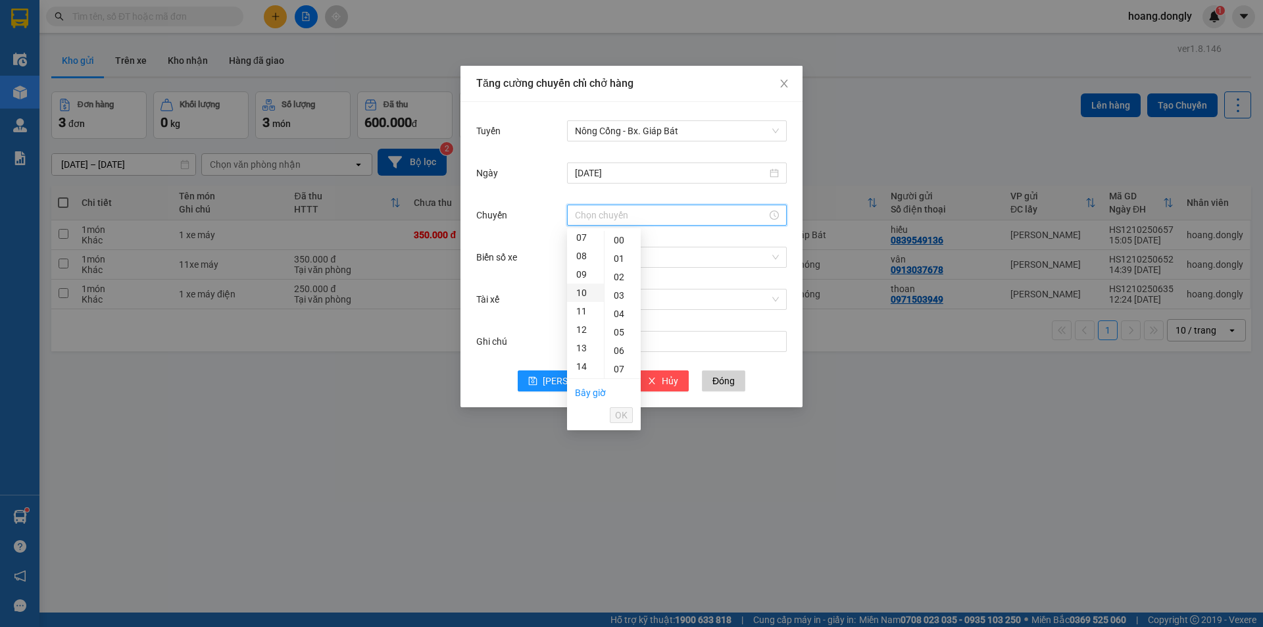
scroll to position [197, 0]
click at [581, 319] on div "15" at bounding box center [585, 319] width 37 height 18
type input "15:00"
click at [621, 413] on span "OK" at bounding box center [621, 415] width 12 height 14
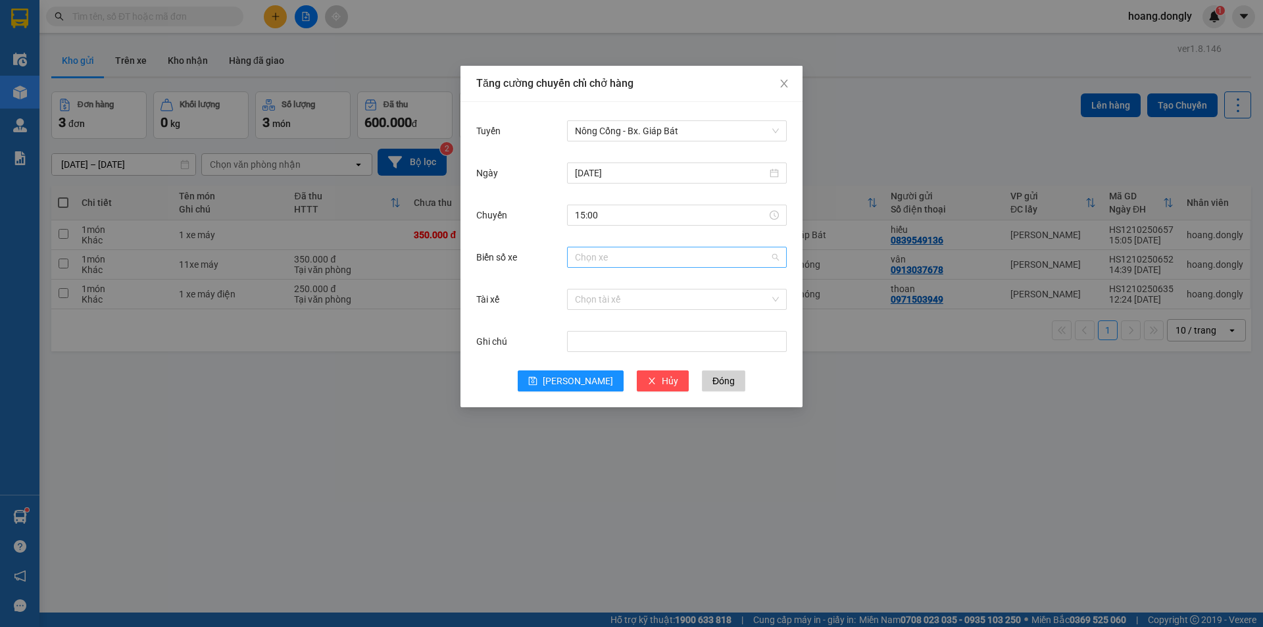
click at [588, 255] on input "Biển số xe" at bounding box center [672, 257] width 195 height 20
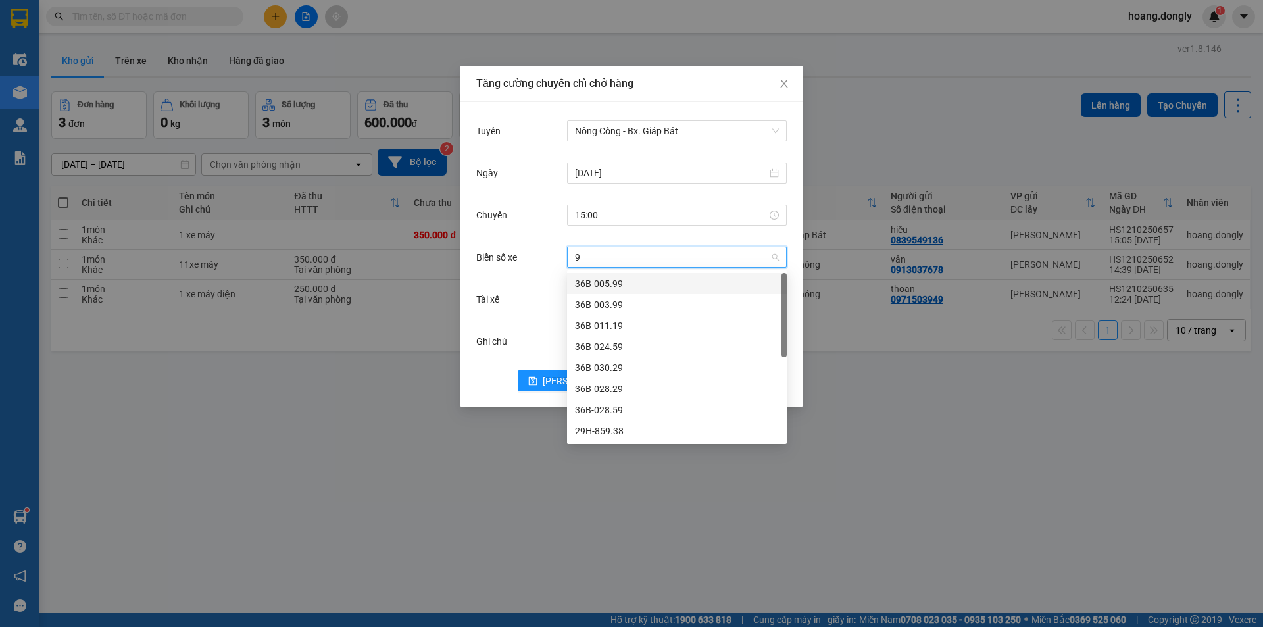
type input "90"
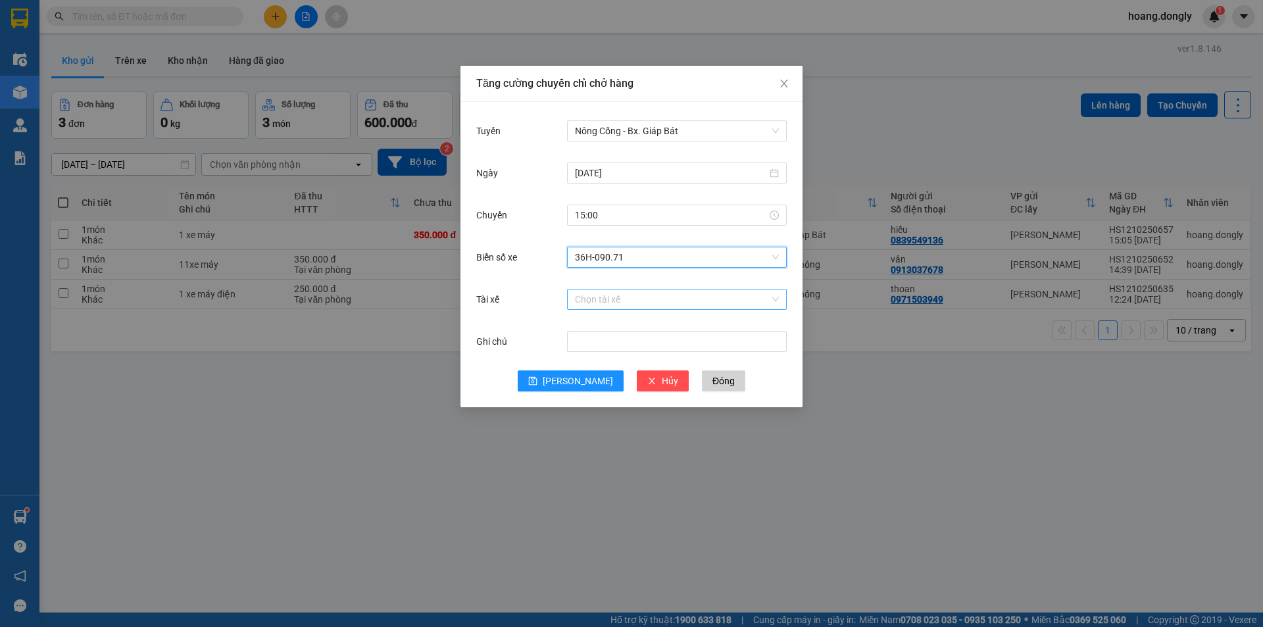
click at [614, 295] on input "Tài xế" at bounding box center [672, 299] width 195 height 20
type input "v"
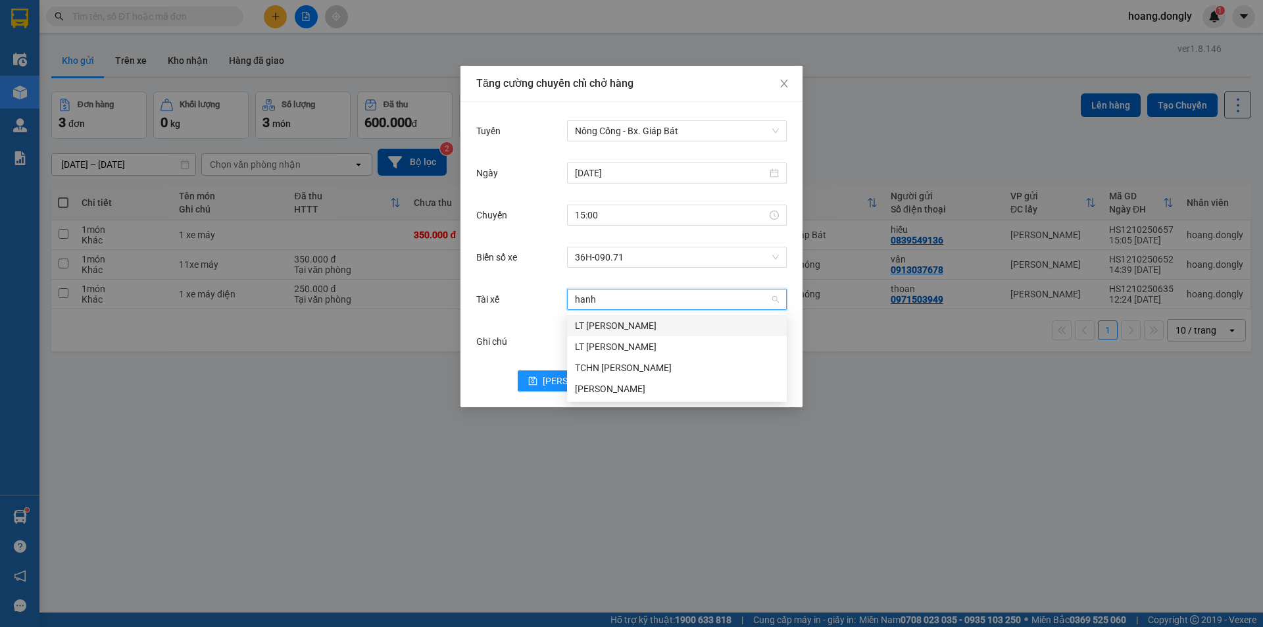
type input "hanh"
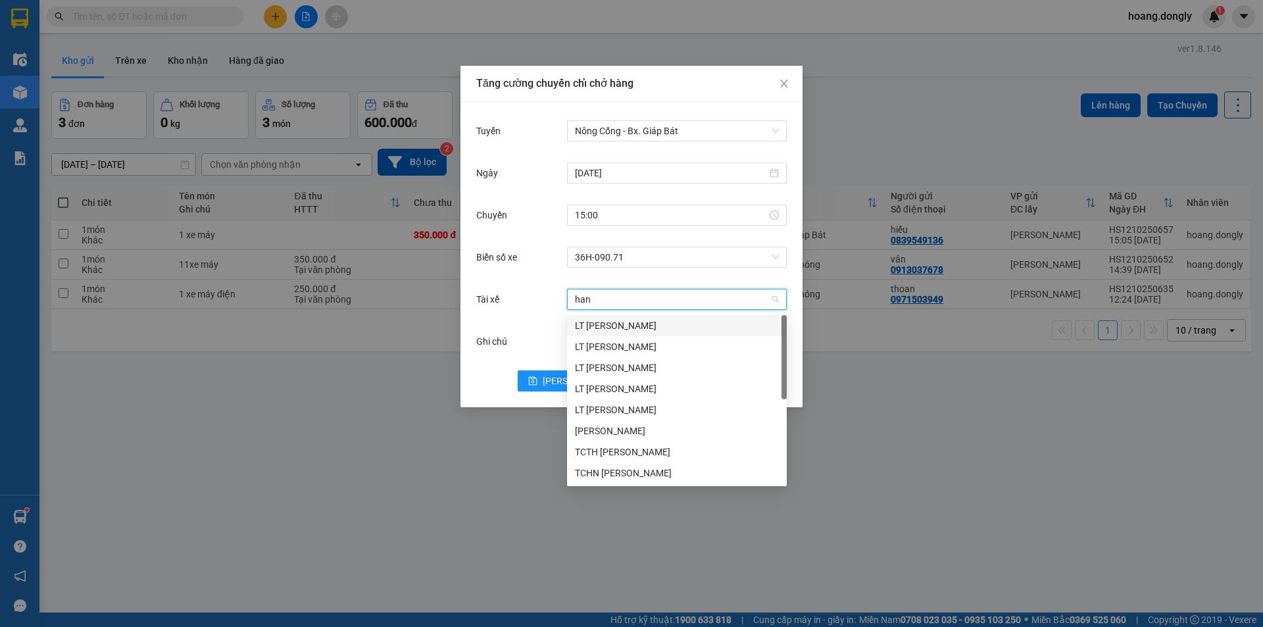
type input "hanh"
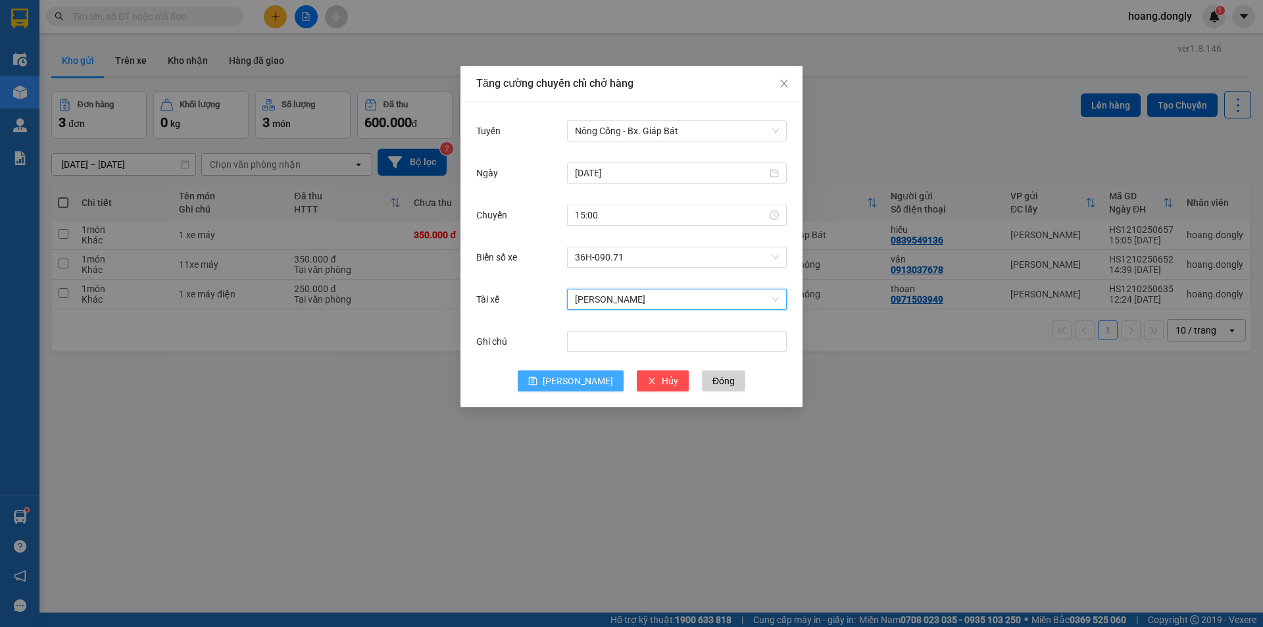
click at [568, 380] on button "[PERSON_NAME]" at bounding box center [571, 380] width 106 height 21
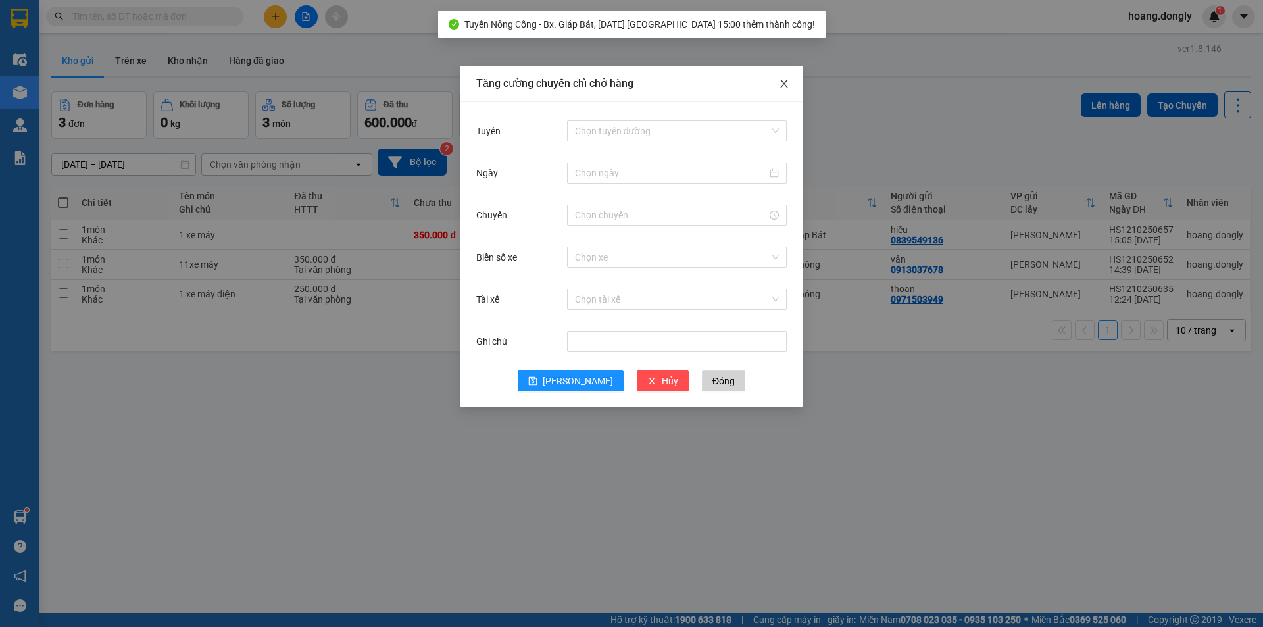
click at [783, 83] on icon "close" at bounding box center [783, 84] width 7 height 8
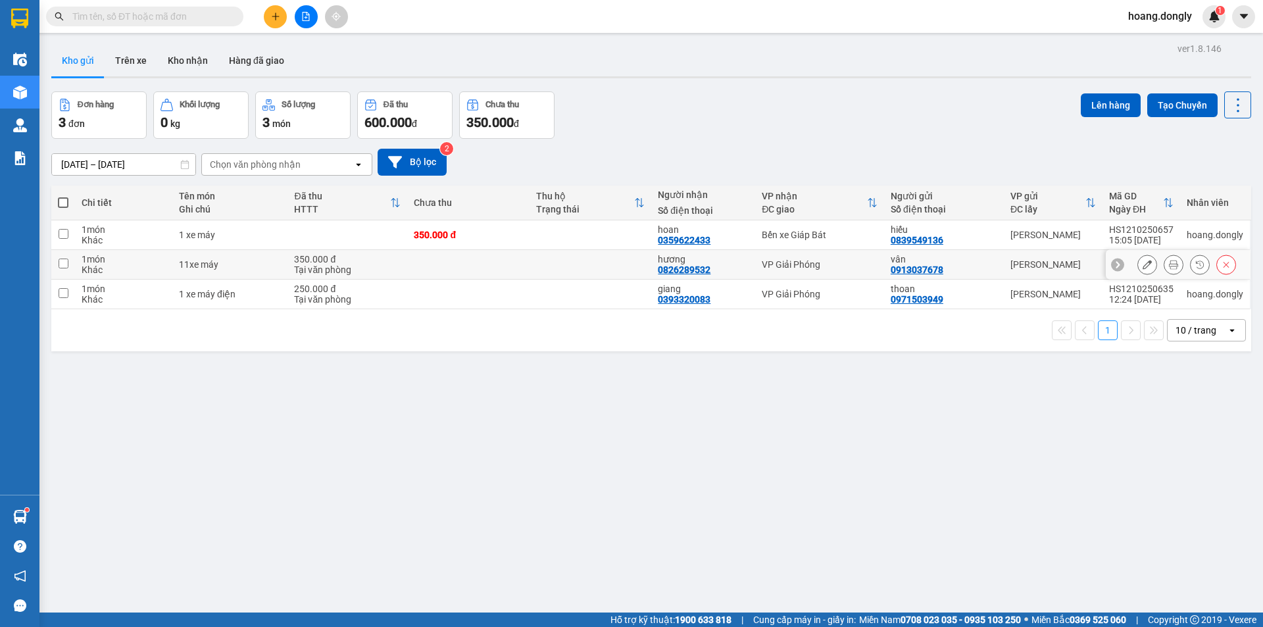
click at [214, 264] on div "11xe máy" at bounding box center [230, 264] width 102 height 11
checkbox input "true"
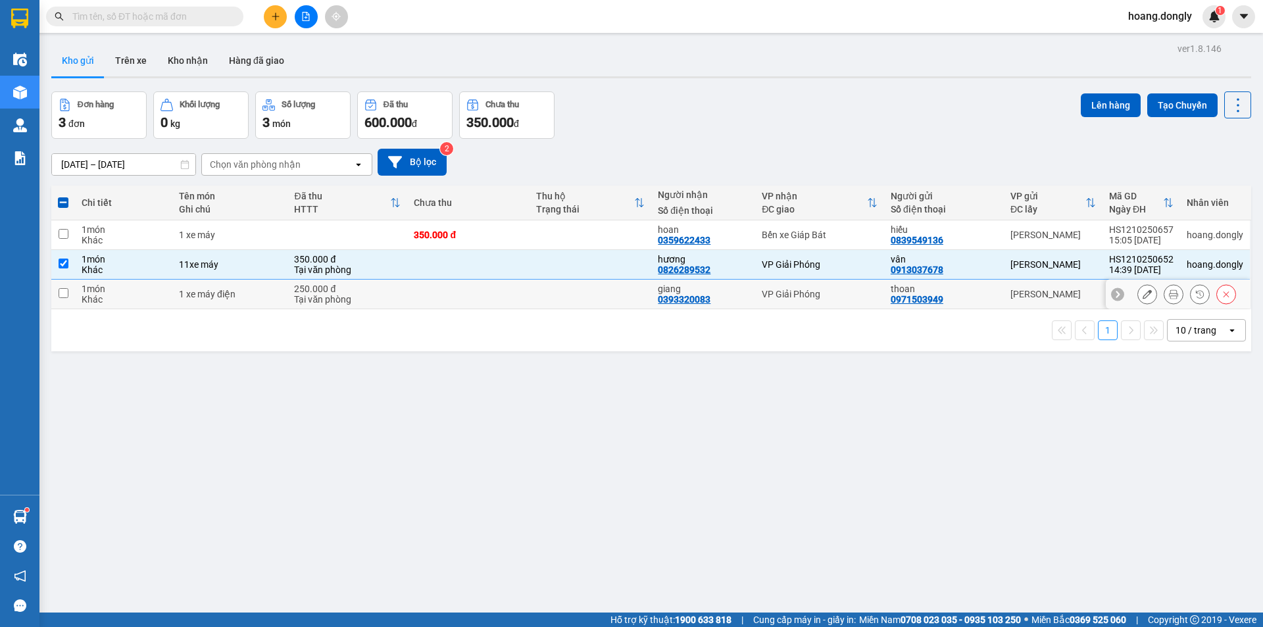
click at [234, 297] on div "1 xe máy điện" at bounding box center [230, 294] width 102 height 11
checkbox input "true"
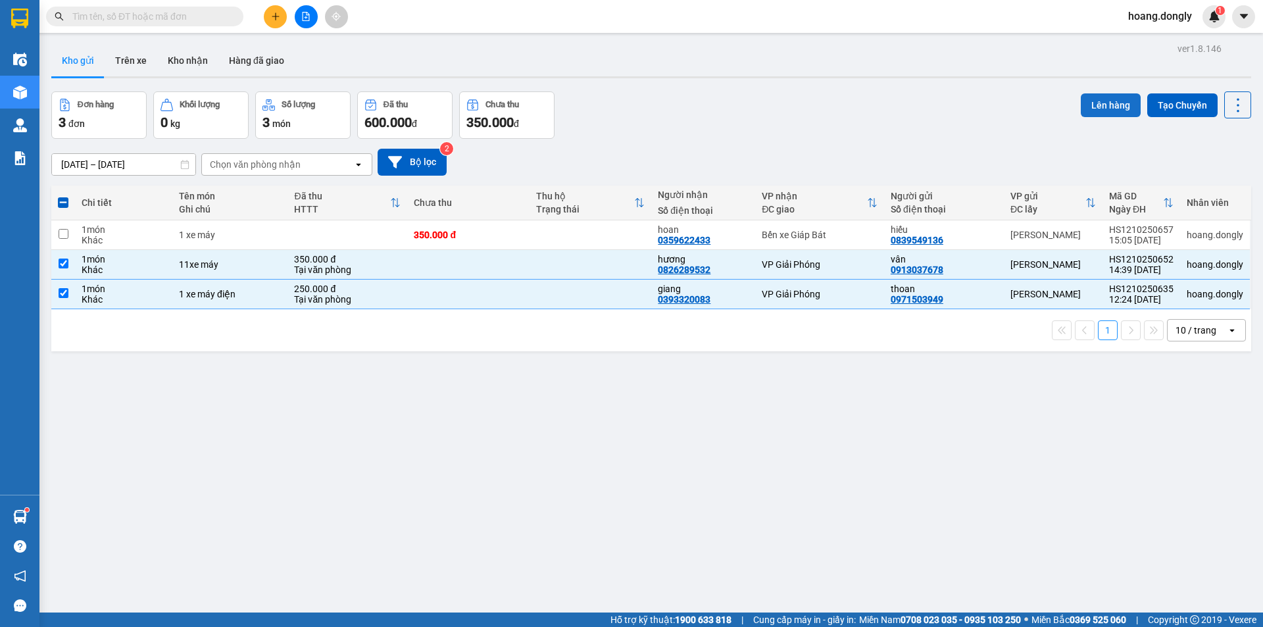
click at [1086, 102] on button "Lên hàng" at bounding box center [1111, 105] width 60 height 24
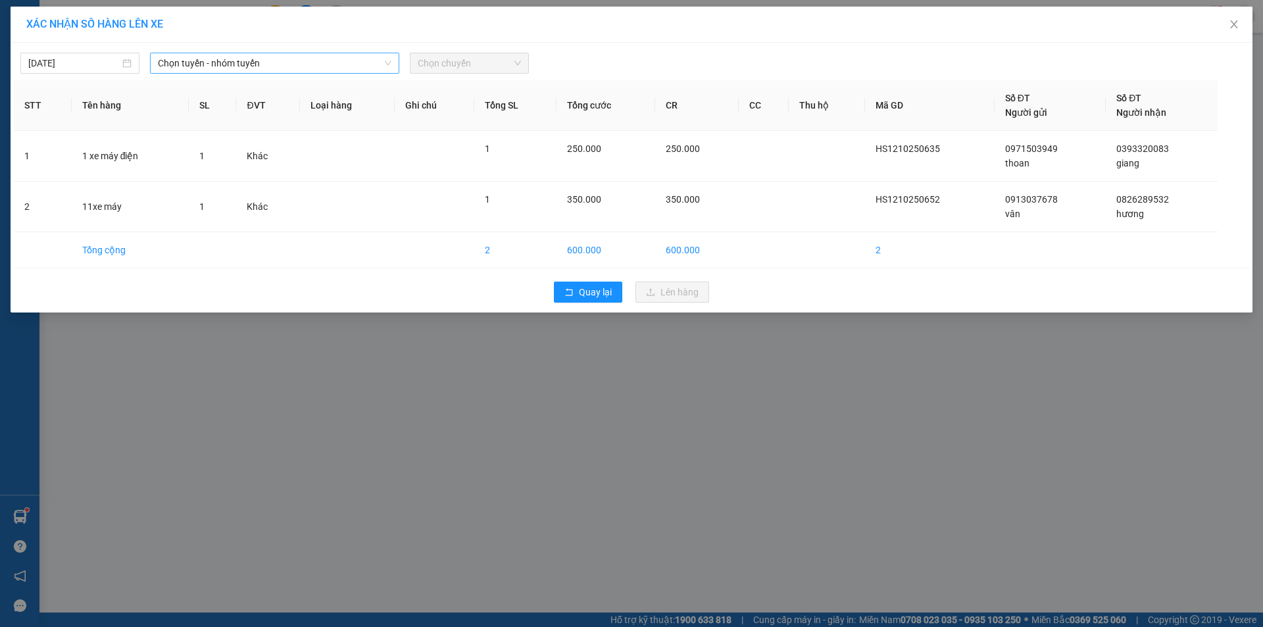
click at [316, 66] on span "Chọn tuyến - nhóm tuyến" at bounding box center [275, 63] width 234 height 20
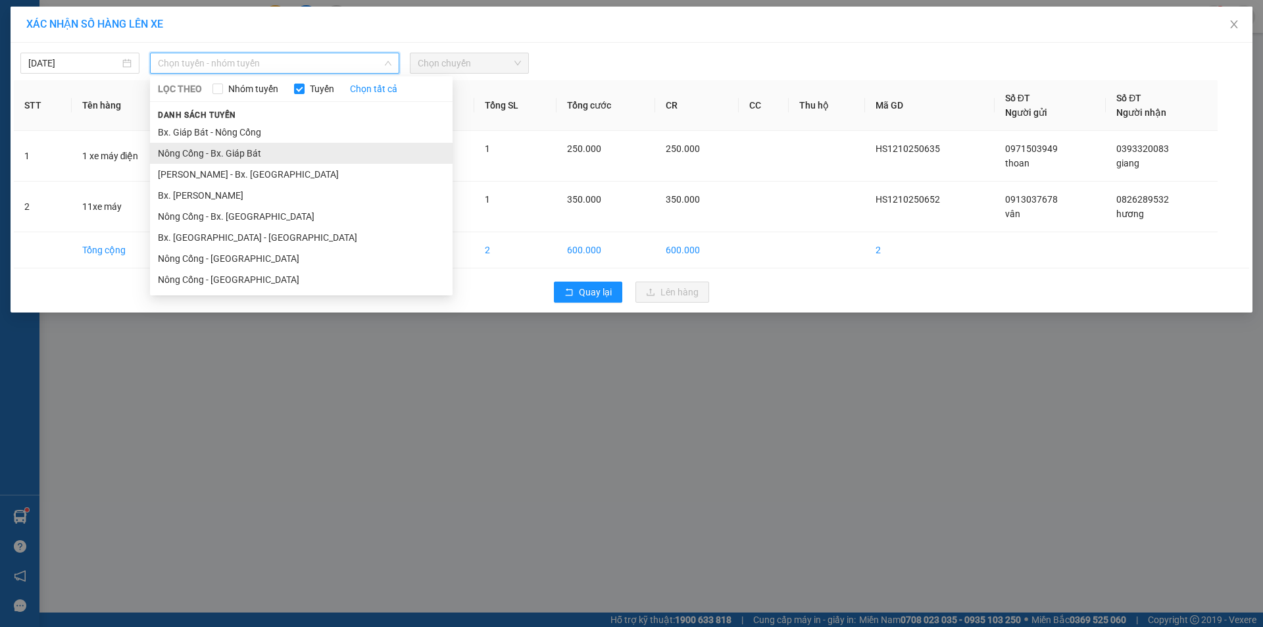
click at [262, 153] on li "Nông Cống - Bx. Giáp Bát" at bounding box center [301, 153] width 303 height 21
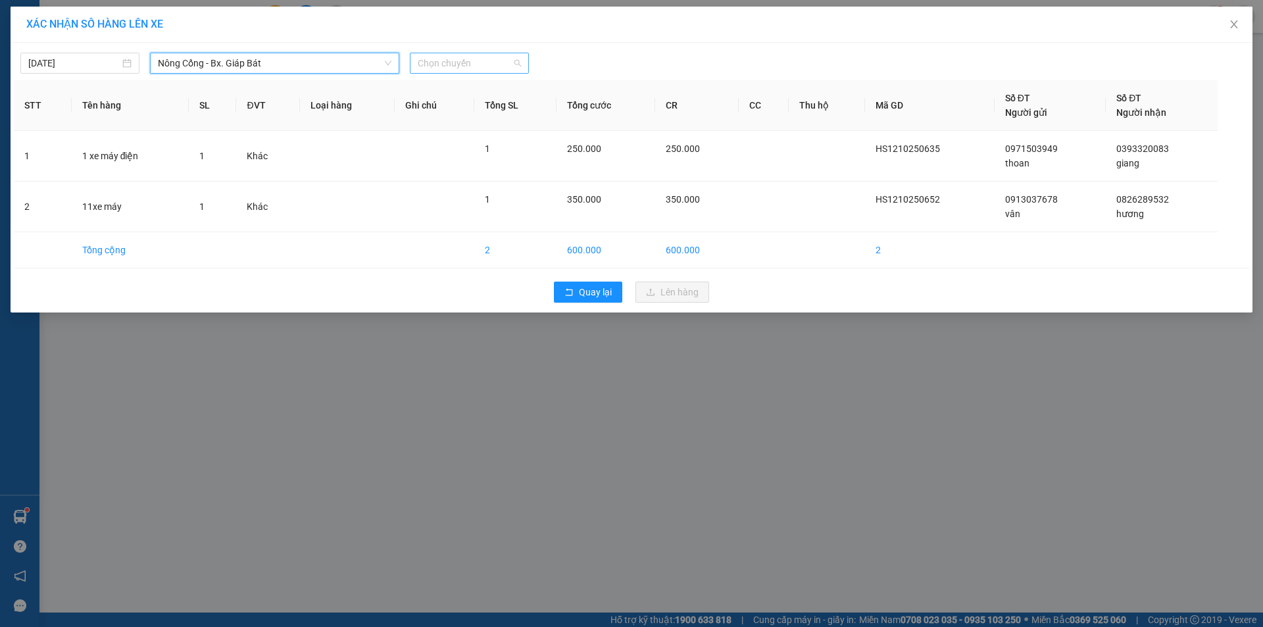
click at [480, 60] on span "Chọn chuyến" at bounding box center [469, 63] width 103 height 20
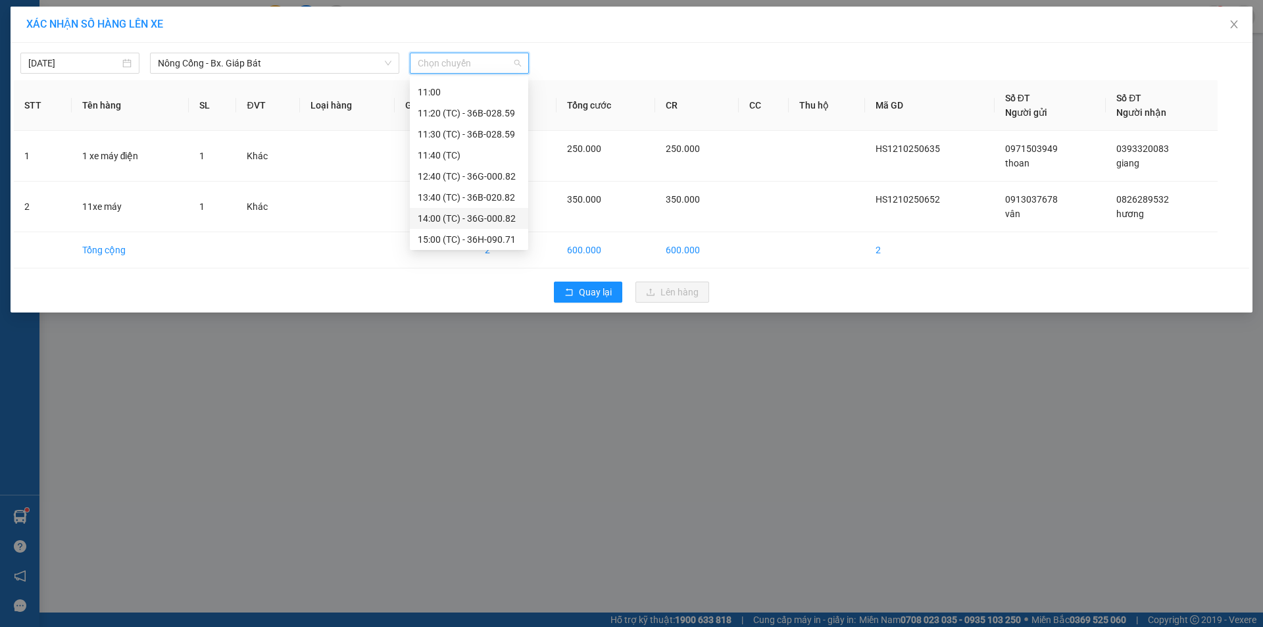
scroll to position [211, 0]
click at [449, 237] on div "15:00 (TC) - 36H-090.71" at bounding box center [469, 237] width 103 height 14
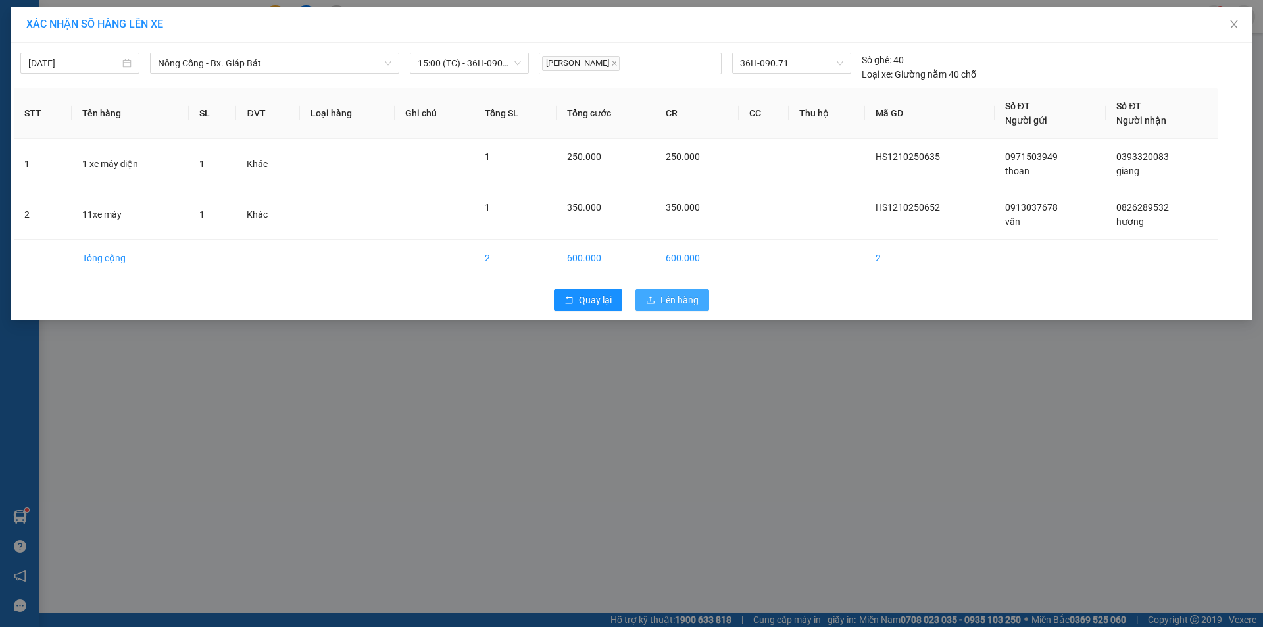
click at [680, 296] on span "Lên hàng" at bounding box center [679, 300] width 38 height 14
